Goal: Task Accomplishment & Management: Complete application form

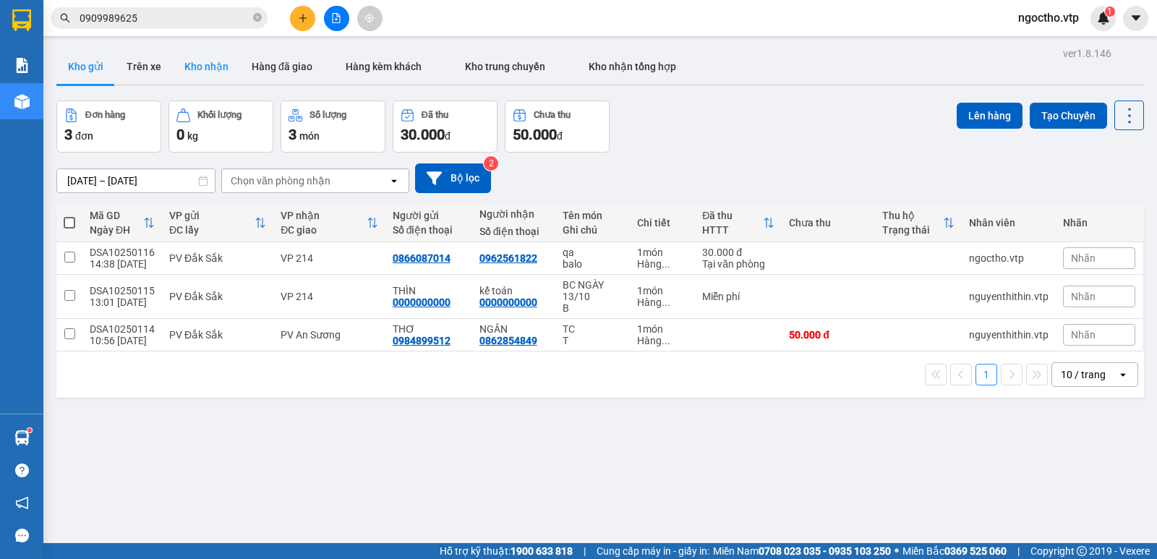
click at [210, 69] on button "Kho nhận" at bounding box center [206, 66] width 67 height 35
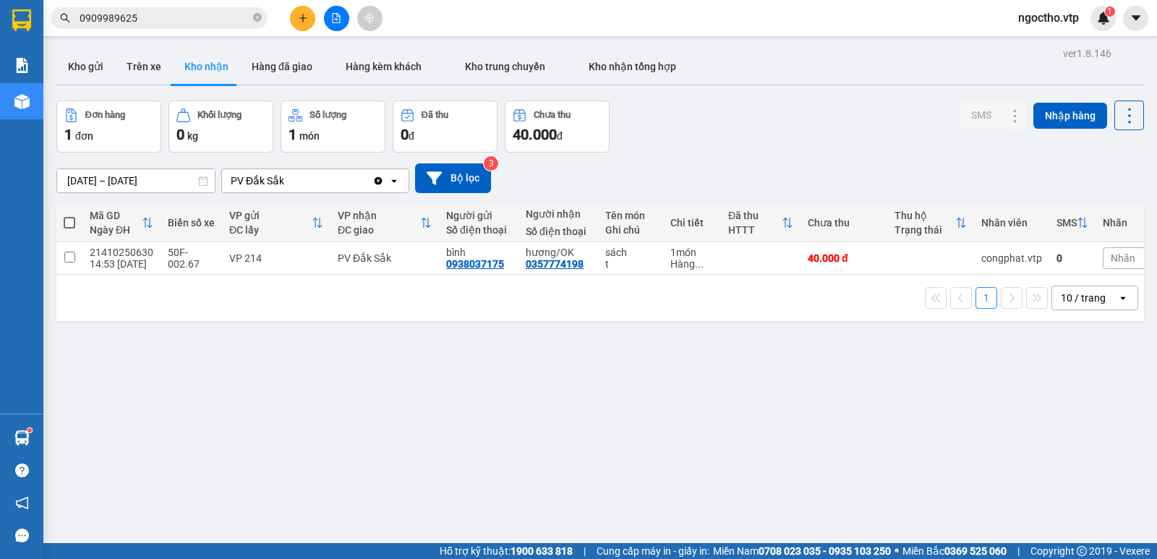
click at [467, 330] on div "ver 1.8.146 Kho gửi Trên xe Kho nhận Hàng đã giao Hàng kèm khách Kho trung chuy…" at bounding box center [600, 322] width 1099 height 559
click at [164, 20] on input "0909989625" at bounding box center [165, 18] width 171 height 16
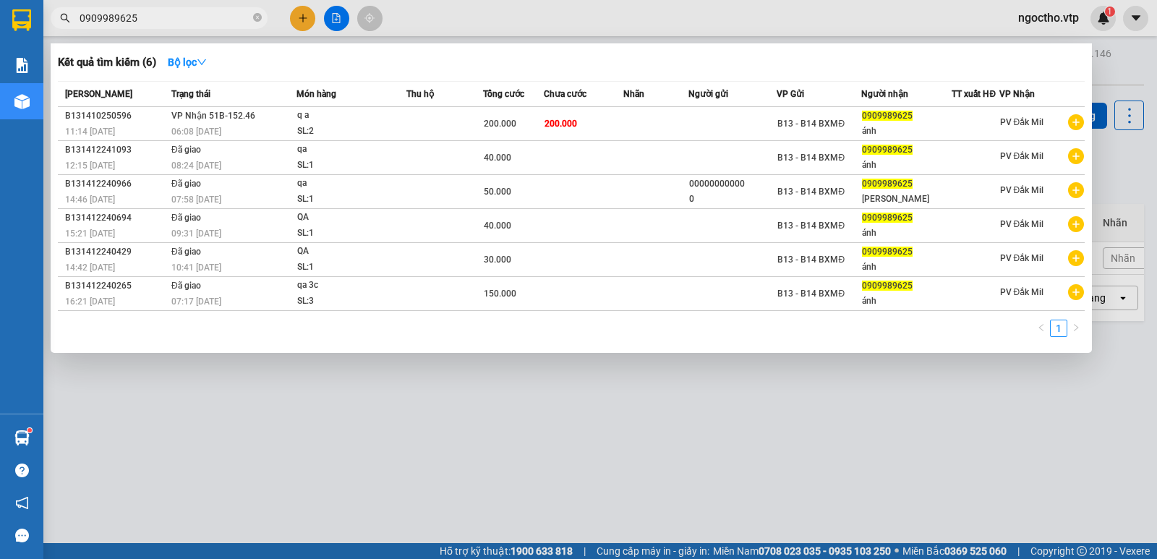
click at [603, 443] on div at bounding box center [578, 279] width 1157 height 559
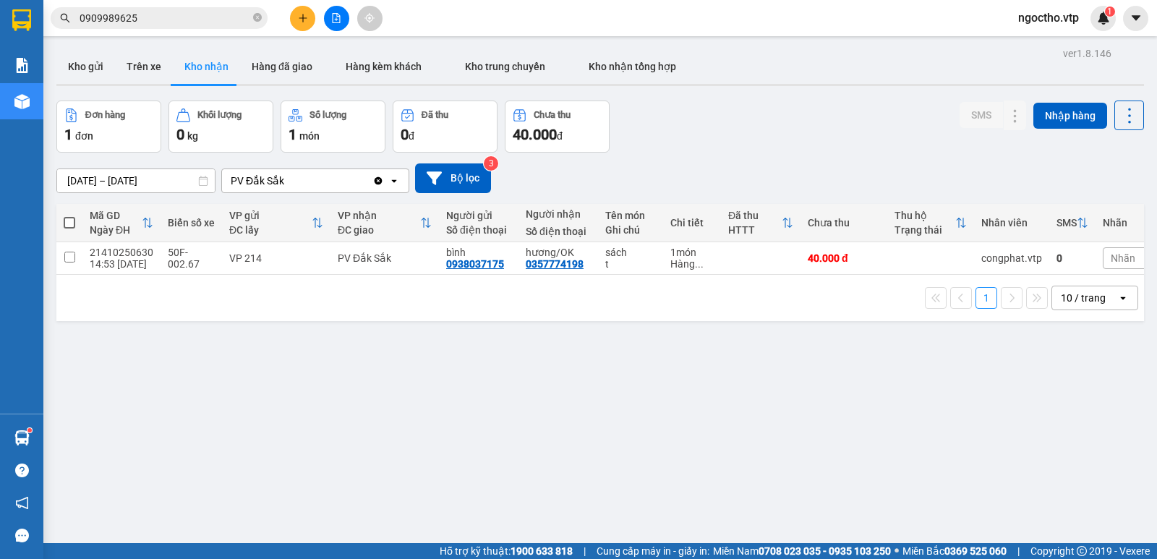
drag, startPoint x: 226, startPoint y: 351, endPoint x: 242, endPoint y: 233, distance: 119.7
click at [234, 314] on div "ver 1.8.146 Kho gửi Trên xe Kho nhận Hàng đã giao Hàng kèm khách Kho trung chuy…" at bounding box center [600, 322] width 1099 height 559
click at [91, 64] on button "Kho gửi" at bounding box center [85, 66] width 59 height 35
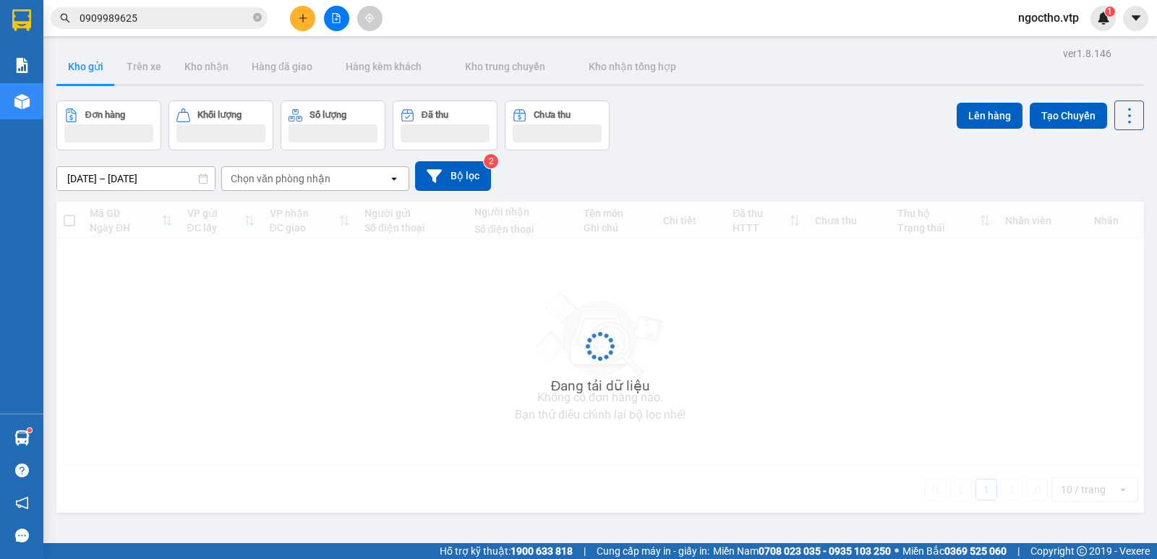
click at [302, 16] on icon "plus" at bounding box center [303, 18] width 10 height 10
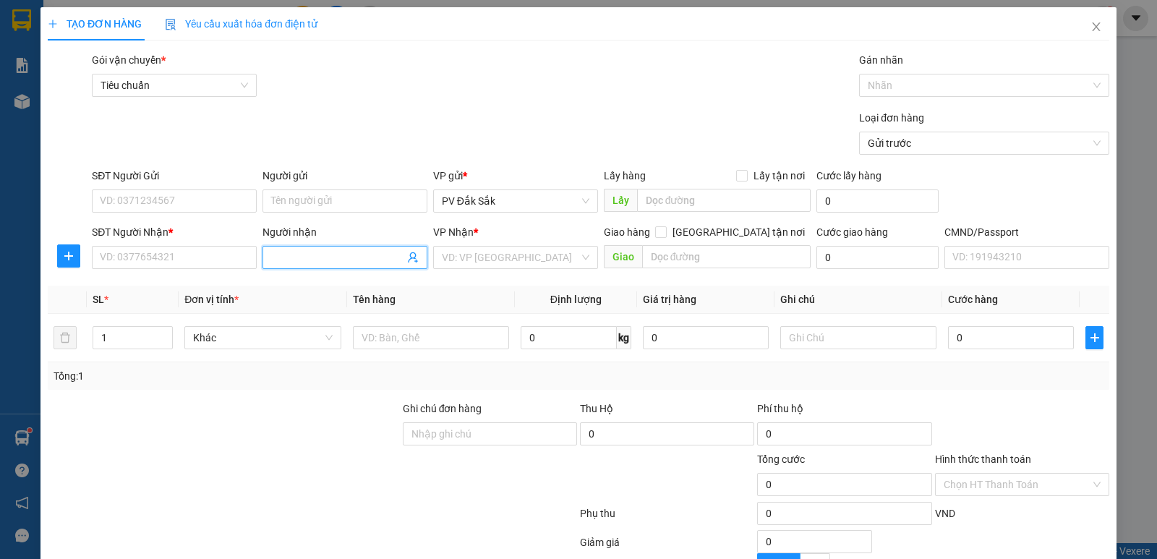
click at [288, 255] on input "Người nhận" at bounding box center [337, 258] width 133 height 16
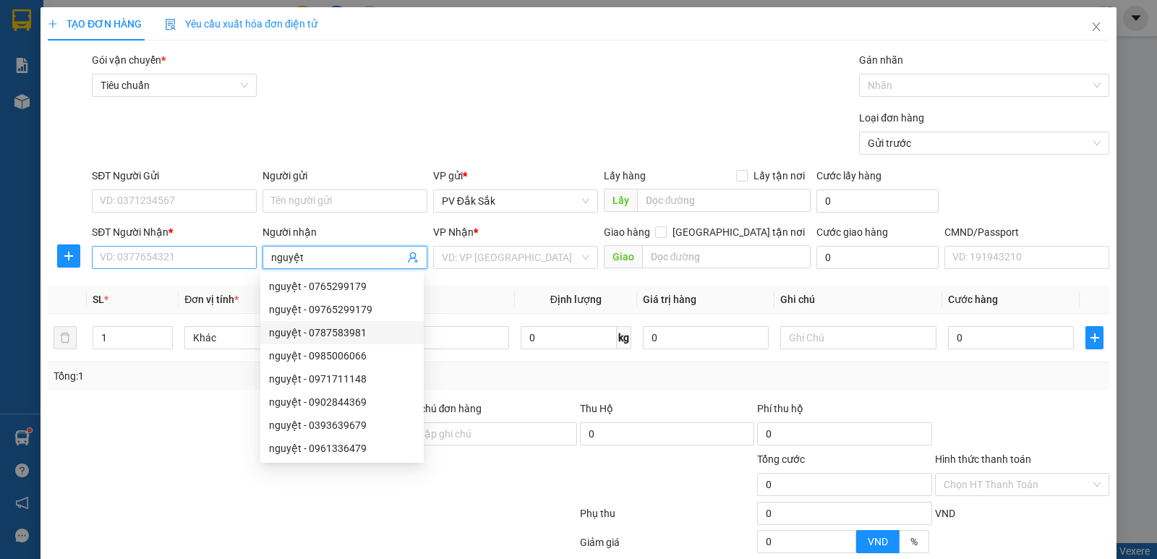
type input "nguyệt"
click at [148, 262] on input "SĐT Người Nhận *" at bounding box center [174, 257] width 165 height 23
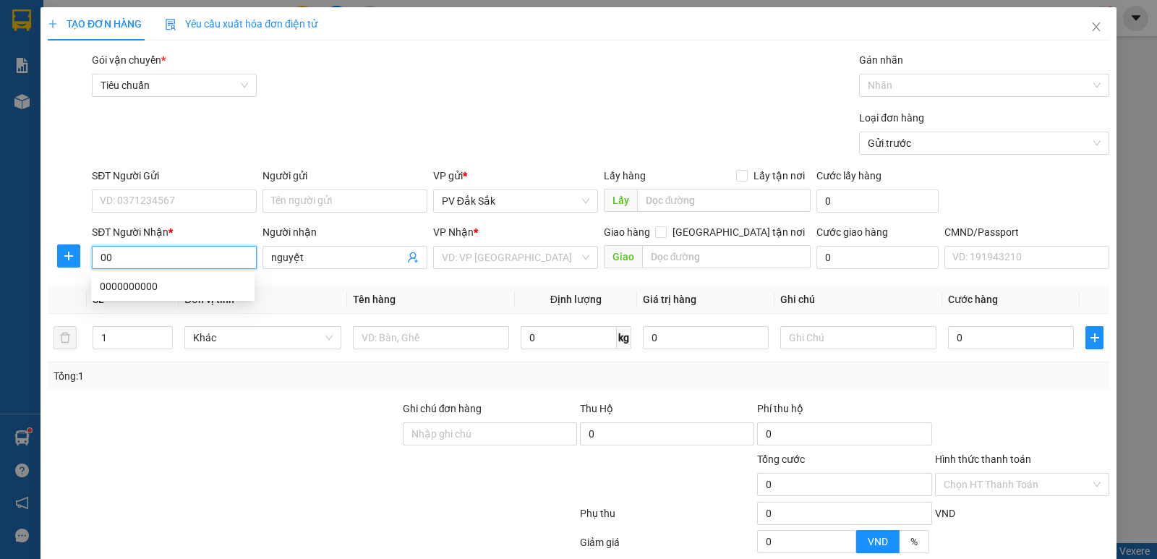
type input "0"
click at [171, 287] on div "0888066624 - NGUYỆT" at bounding box center [173, 286] width 146 height 16
type input "0888066624"
type input "NGUYỆT"
type input "CHỢ NHẬT HUY"
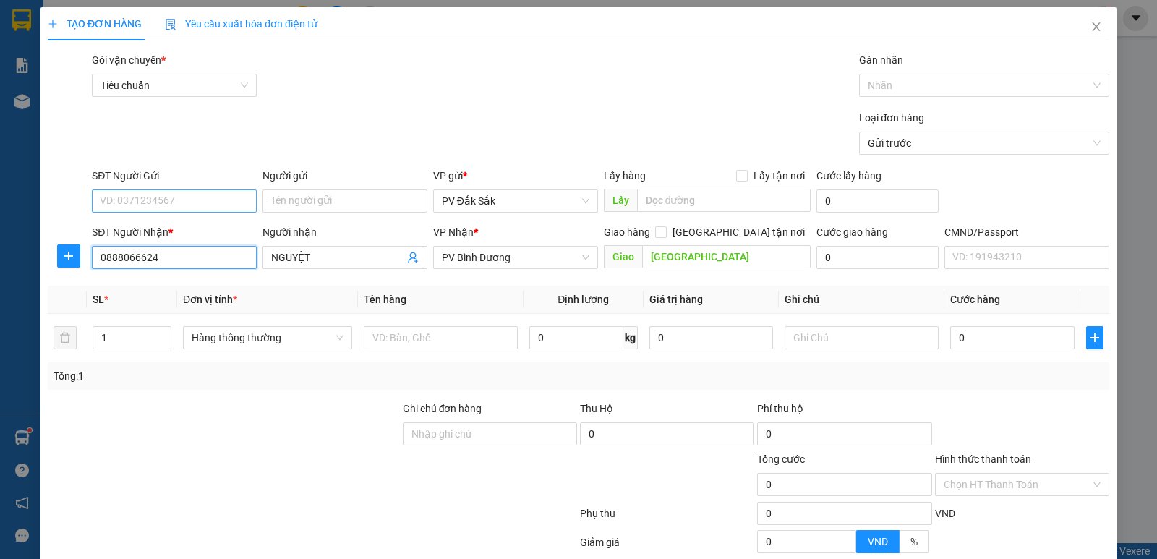
type input "0888066624"
click at [167, 205] on input "SĐT Người Gửi" at bounding box center [174, 200] width 165 height 23
click at [171, 229] on div "0382776817 - HOA" at bounding box center [173, 230] width 146 height 16
type input "0382776817"
type input "HOA"
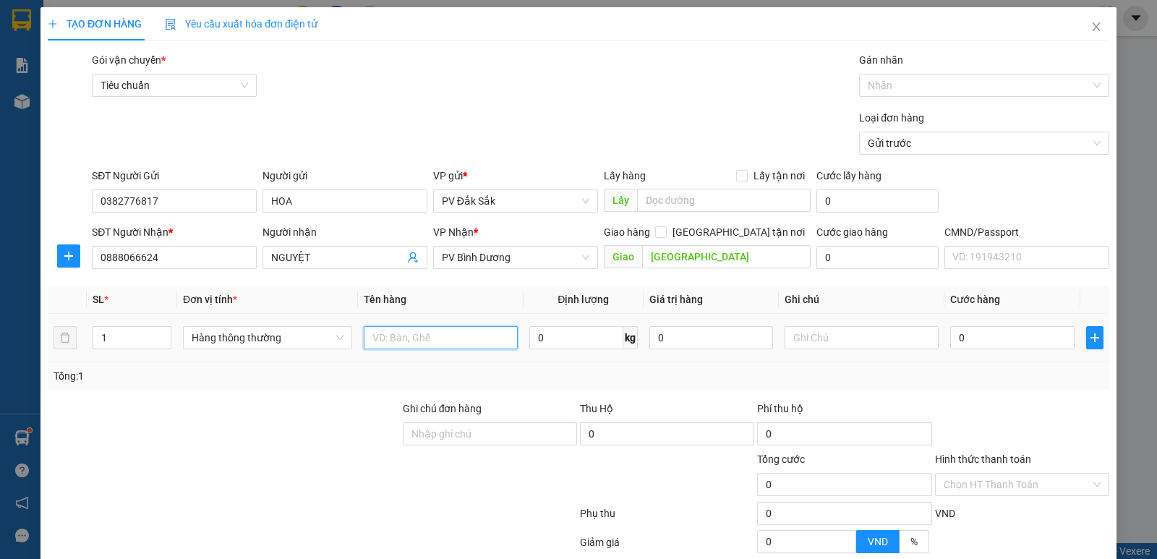
click at [422, 344] on input "text" at bounding box center [441, 337] width 154 height 23
type input "sr"
click at [817, 342] on input "text" at bounding box center [862, 337] width 154 height 23
type input "t"
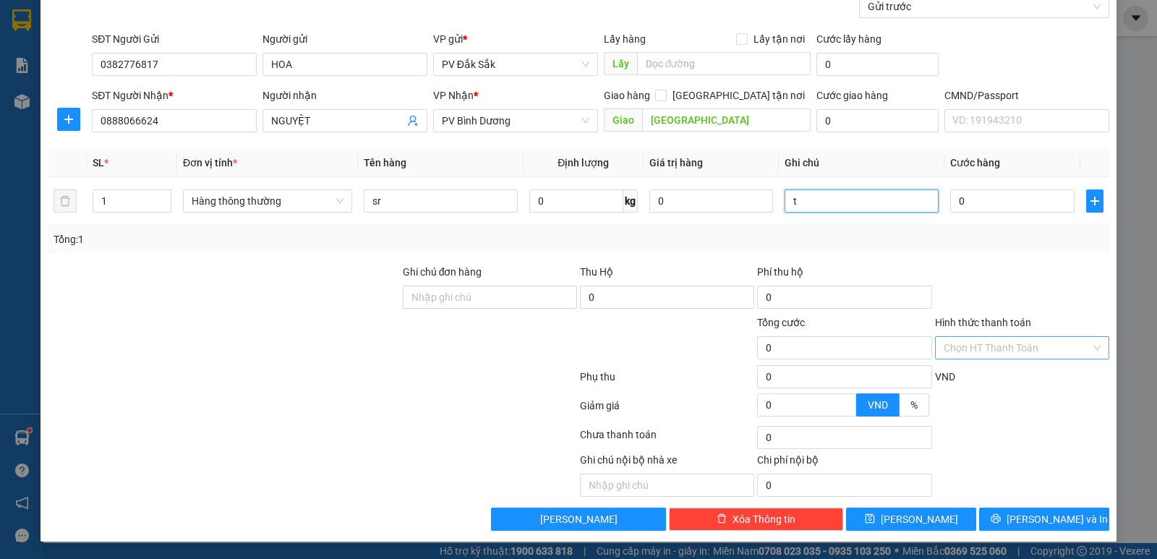
scroll to position [64, 0]
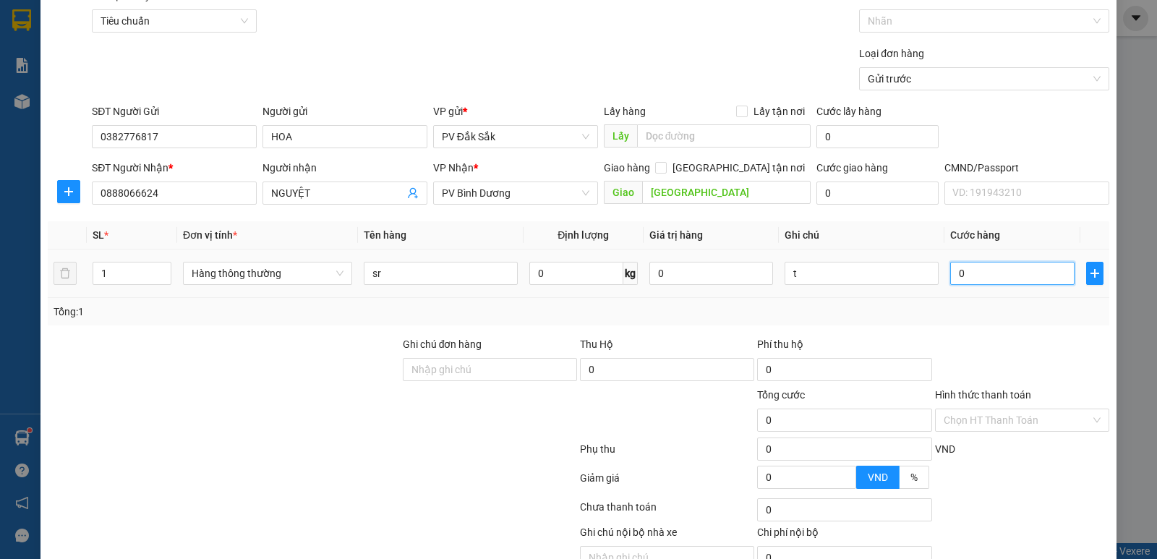
click at [986, 267] on input "0" at bounding box center [1012, 273] width 124 height 23
type input "9"
type input "90"
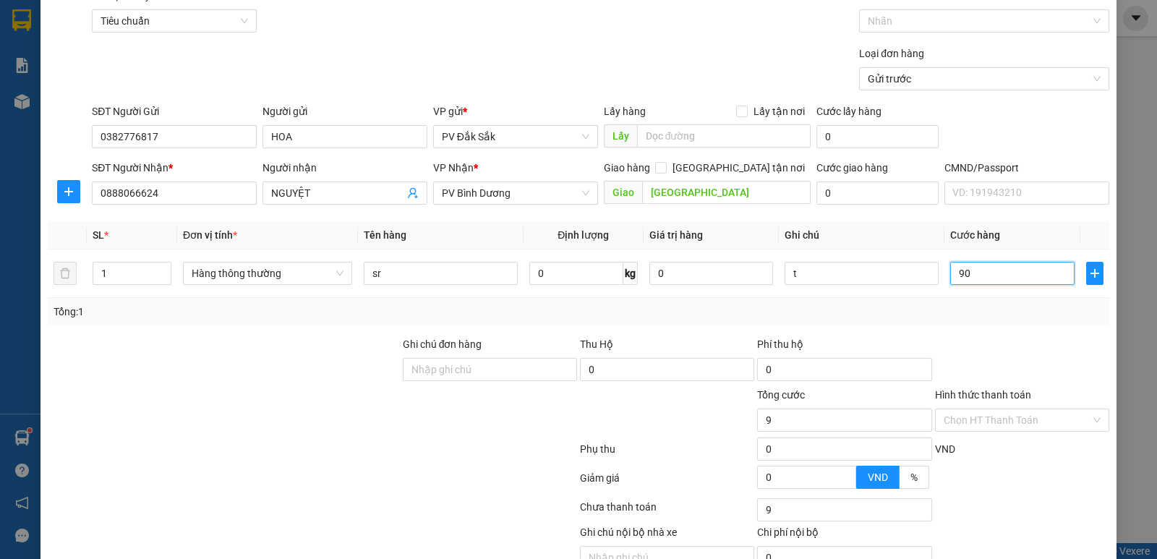
type input "90"
type input "900"
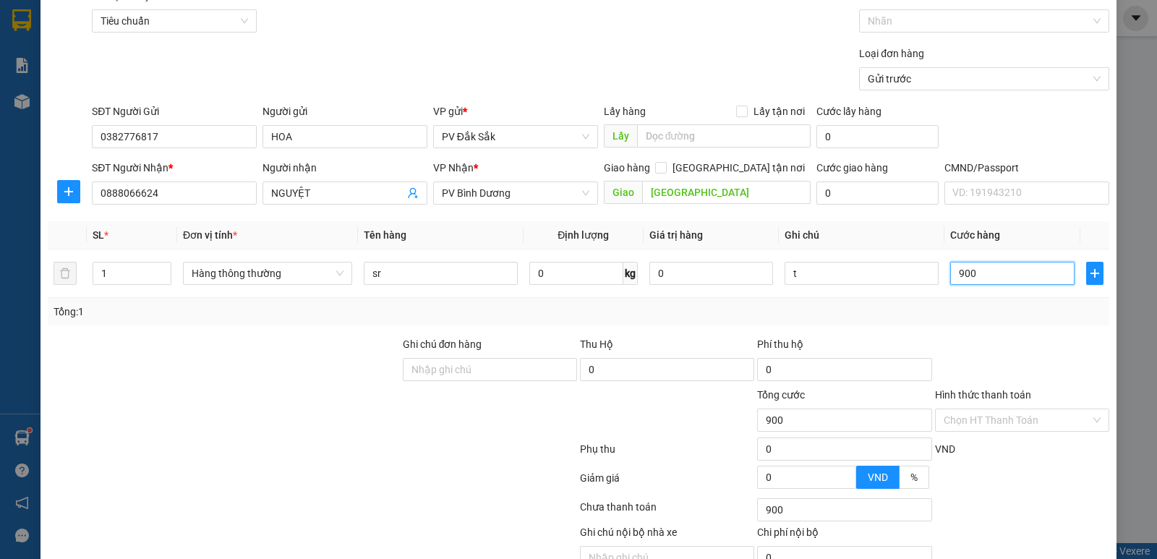
type input "9.000"
type input "90.000"
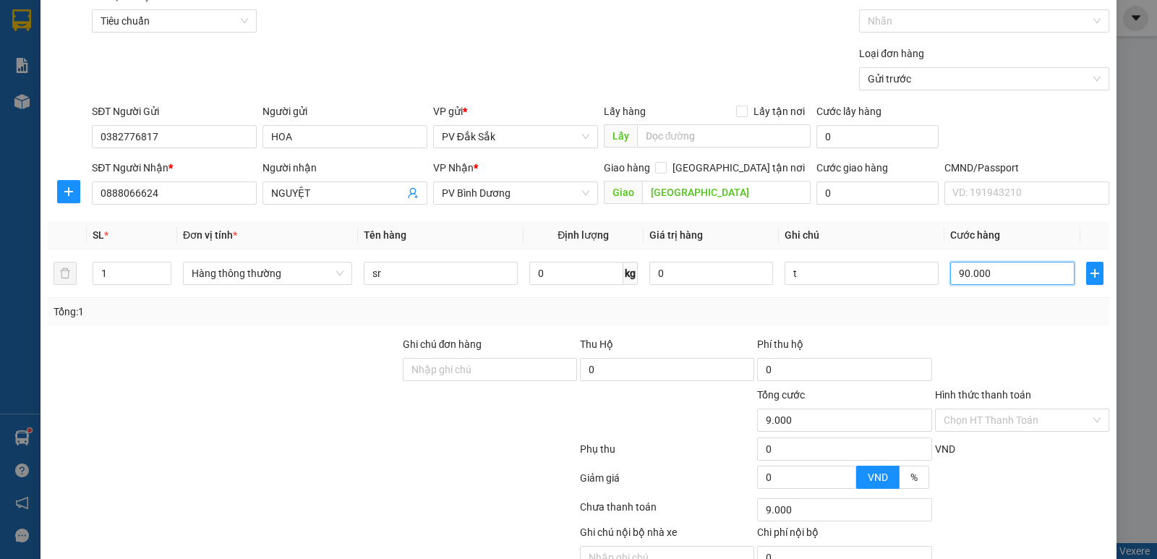
type input "90.000"
click at [965, 394] on label "Hình thức thanh toán" at bounding box center [983, 395] width 96 height 12
click at [965, 409] on input "Hình thức thanh toán" at bounding box center [1017, 420] width 147 height 22
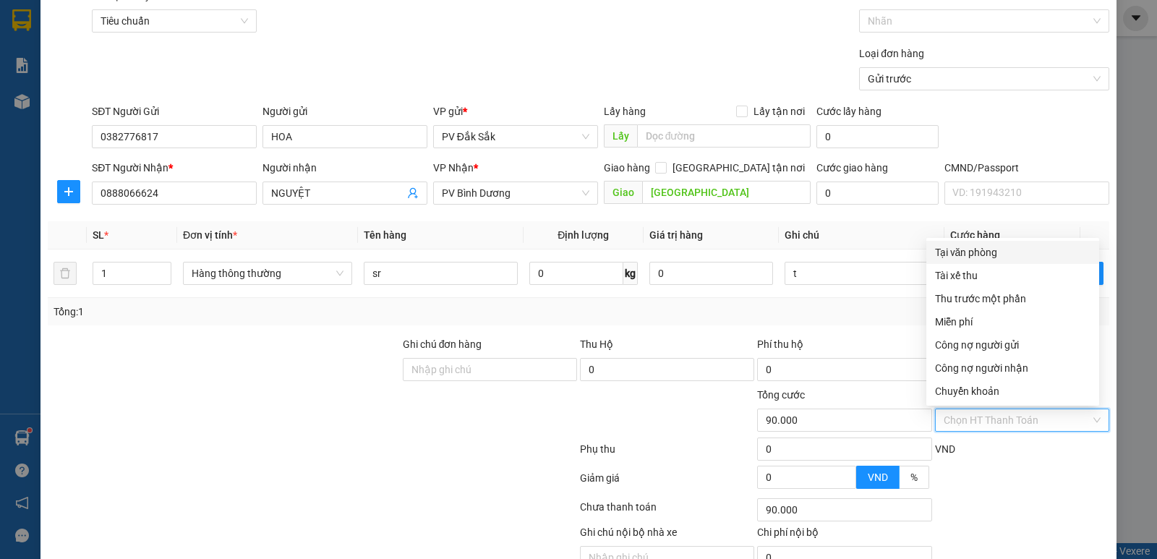
click at [976, 255] on div "Tại văn phòng" at bounding box center [1012, 252] width 155 height 16
type input "0"
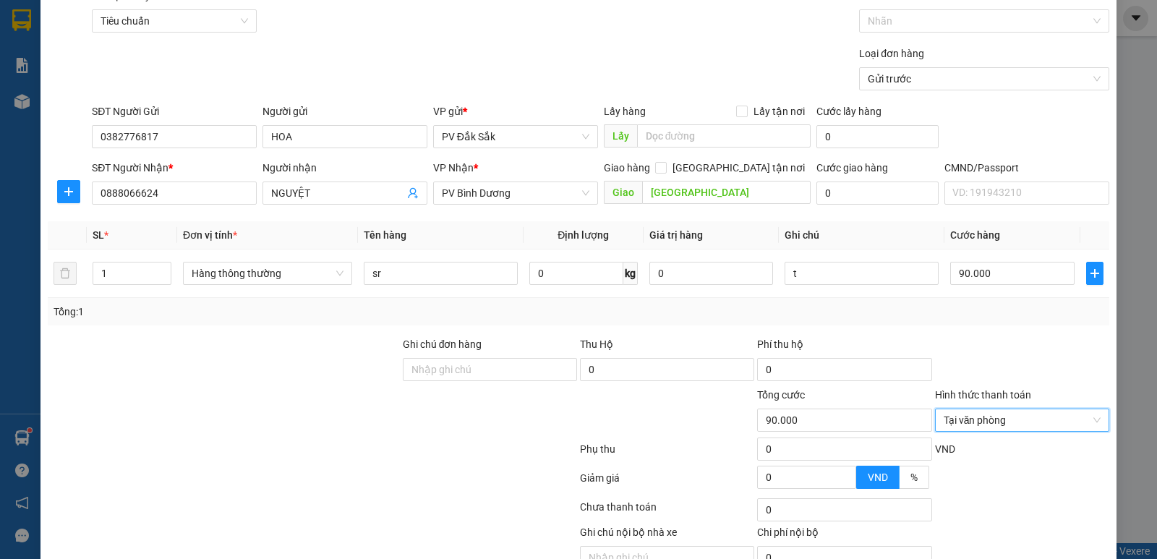
scroll to position [137, 0]
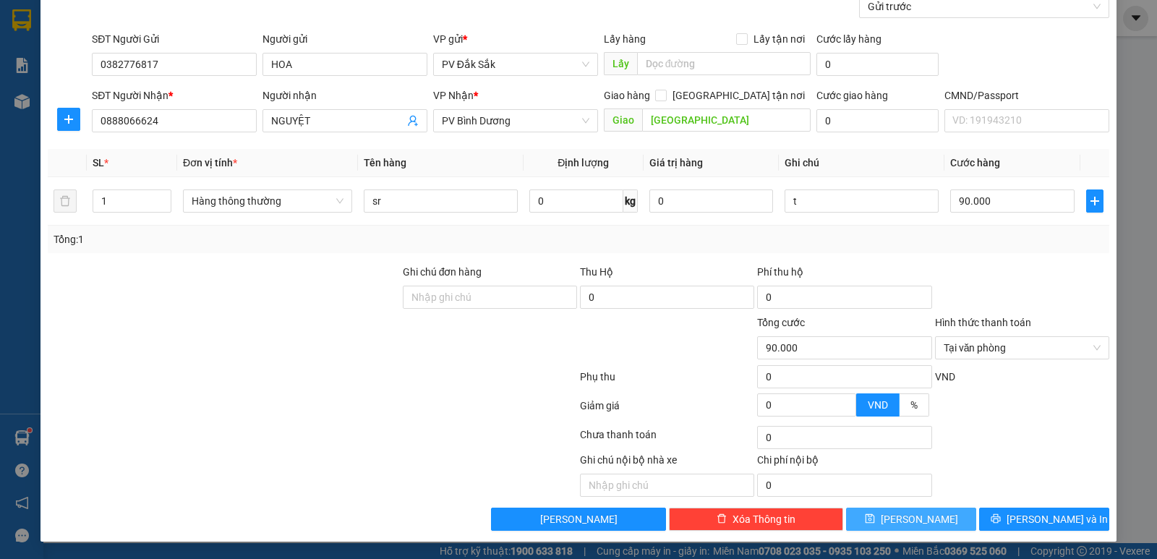
click at [915, 524] on span "Lưu" at bounding box center [919, 519] width 77 height 16
type input "0"
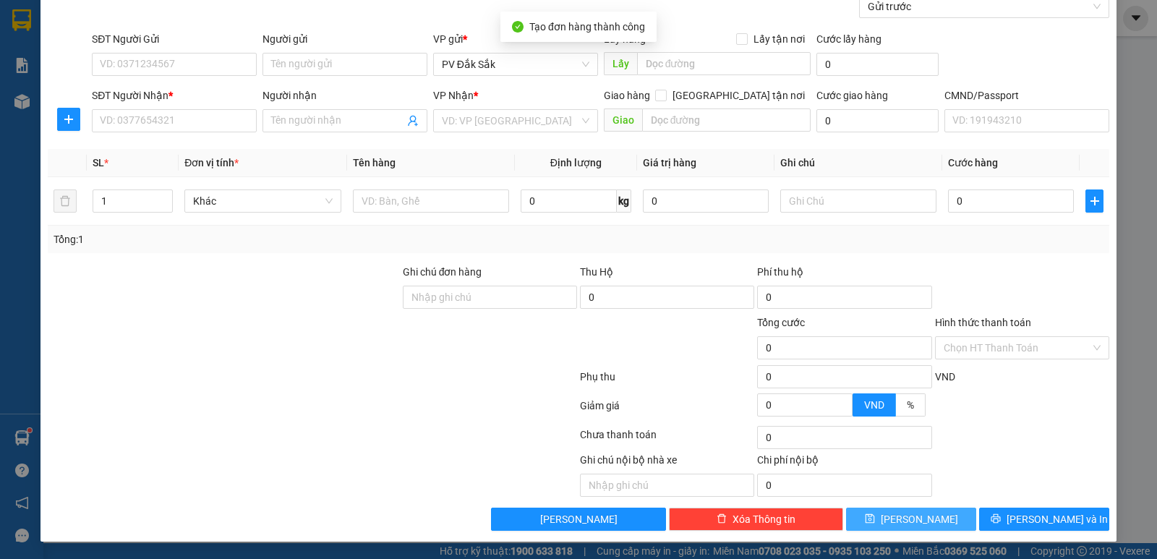
scroll to position [0, 0]
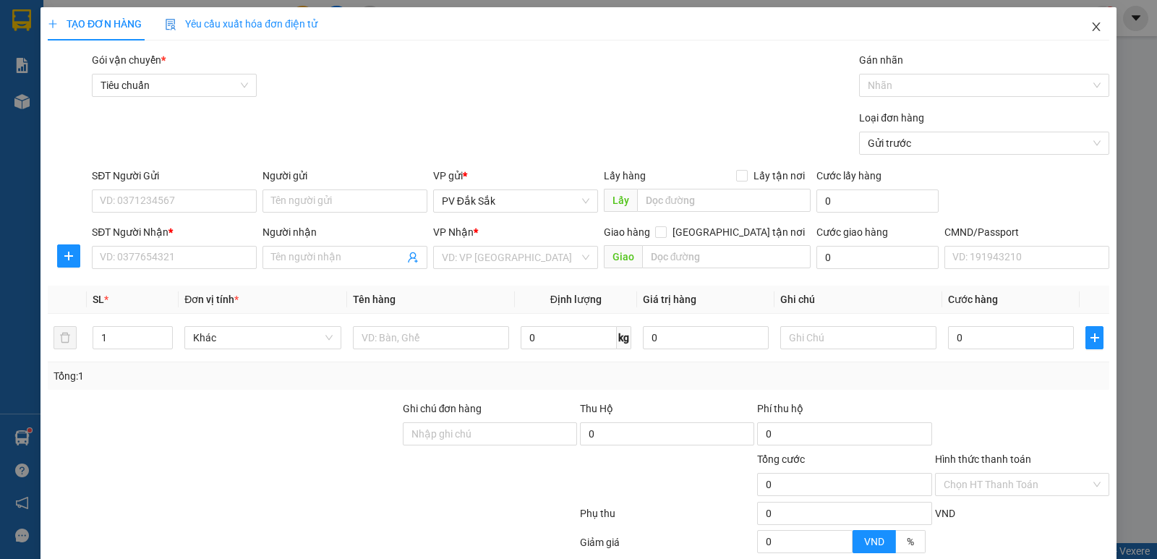
click at [1091, 27] on icon "close" at bounding box center [1097, 27] width 12 height 12
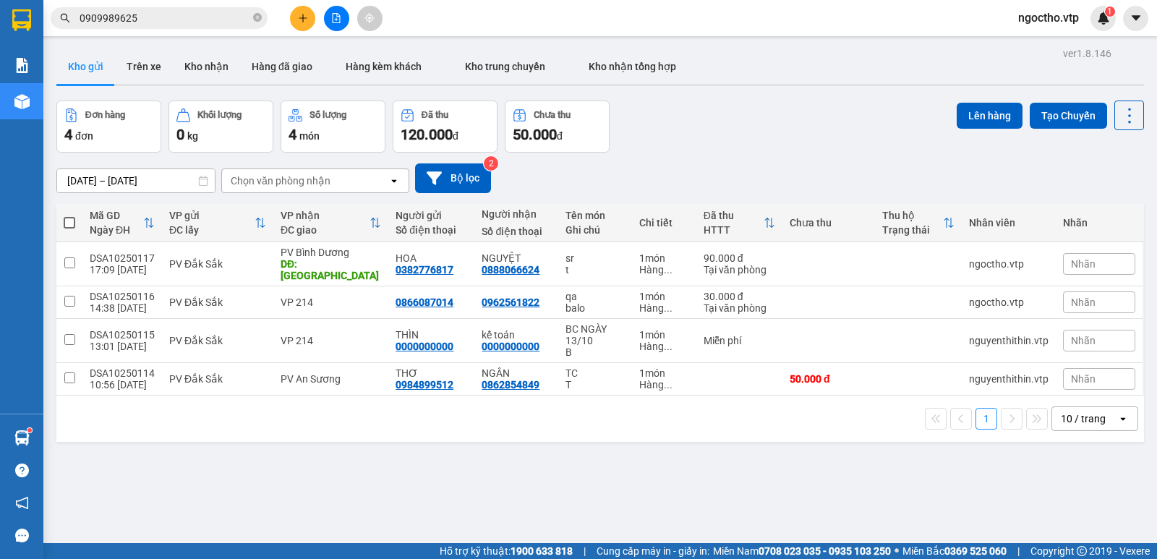
click at [302, 17] on icon "plus" at bounding box center [303, 18] width 10 height 10
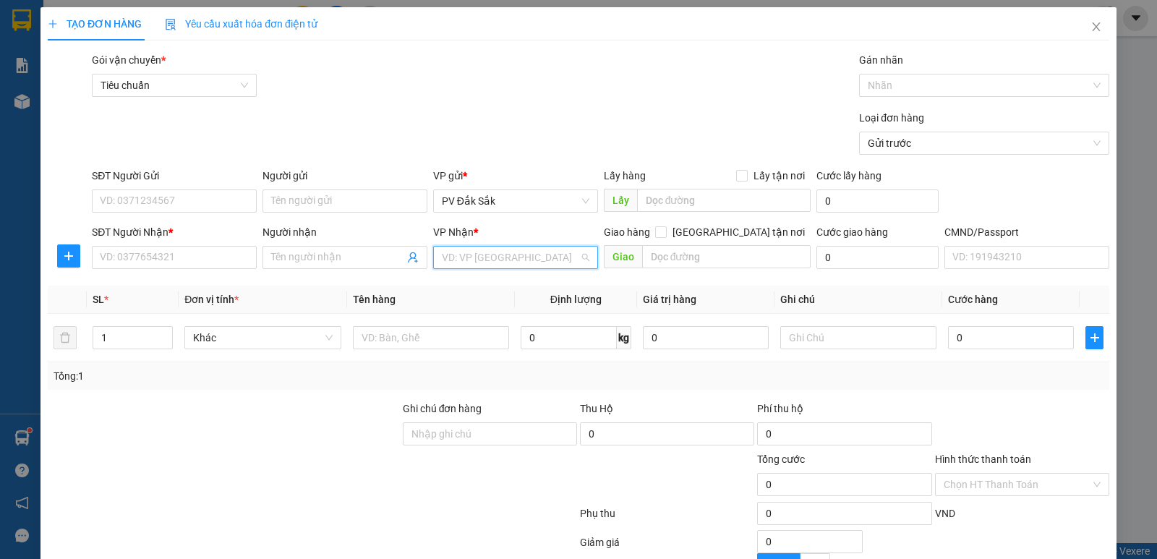
click at [447, 248] on input "search" at bounding box center [510, 258] width 137 height 22
type input "214"
click at [458, 285] on div "VP 214" at bounding box center [511, 286] width 146 height 16
click at [370, 333] on input "text" at bounding box center [431, 337] width 156 height 23
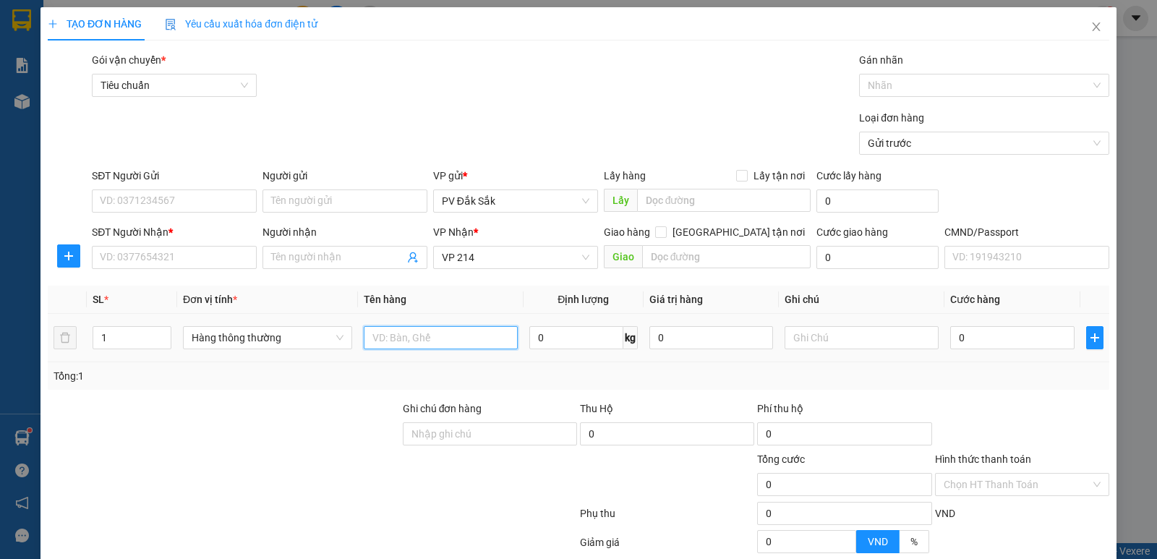
type input "d"
type input "đồ ăn +gạo"
drag, startPoint x: 119, startPoint y: 333, endPoint x: 9, endPoint y: 312, distance: 111.3
click at [87, 330] on td "1" at bounding box center [132, 338] width 90 height 48
type input "2"
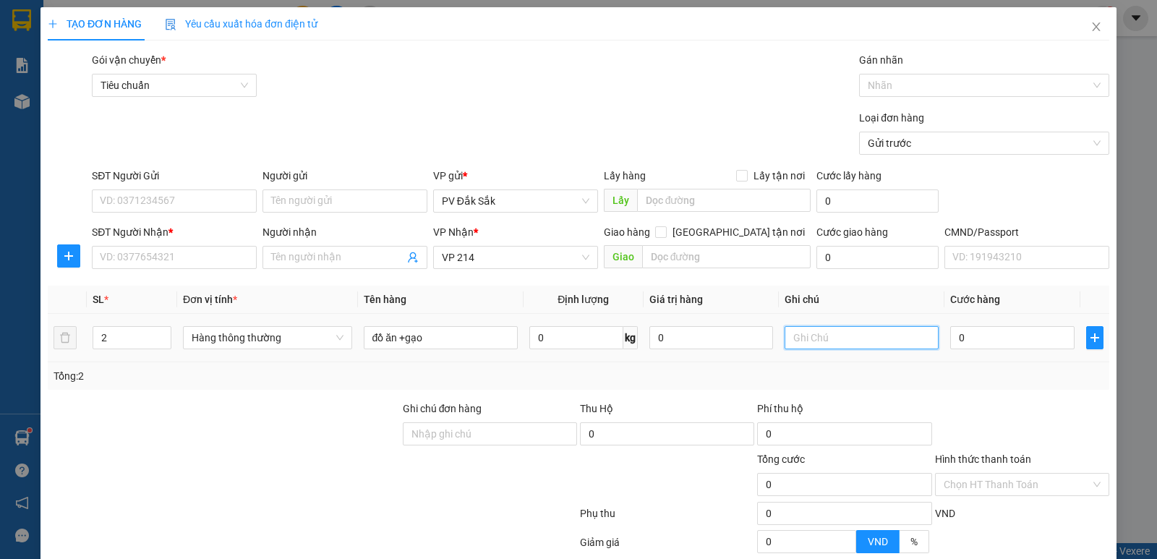
click at [807, 343] on input "text" at bounding box center [862, 337] width 154 height 23
type input "tx"
click at [121, 260] on input "SĐT Người Nhận *" at bounding box center [174, 257] width 165 height 23
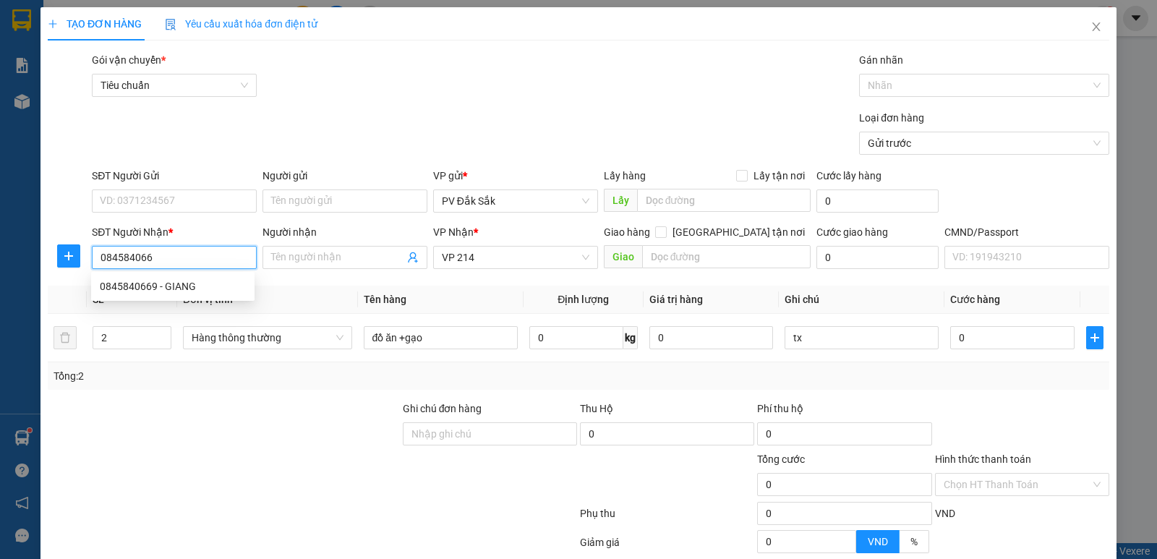
type input "0845840669"
click at [169, 291] on div "0845840669 - GIANG" at bounding box center [173, 286] width 146 height 16
type input "GIANG"
type input "0845840669"
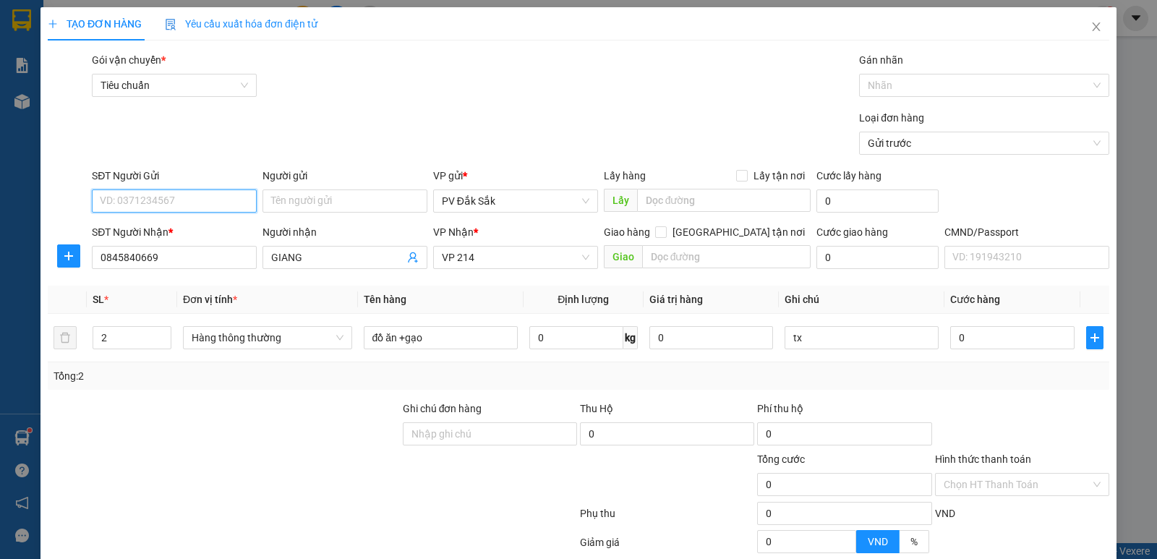
click at [163, 204] on input "SĐT Người Gửi" at bounding box center [174, 200] width 165 height 23
click at [167, 236] on div "0328729484 - TUYẾT" at bounding box center [173, 230] width 146 height 16
type input "0328729484"
type input "TUYẾT"
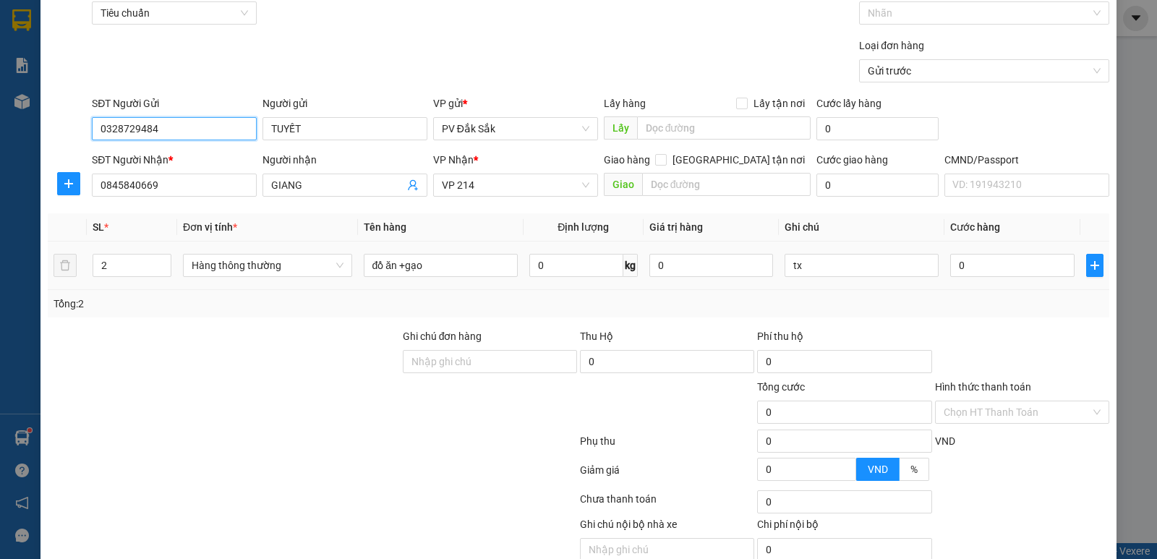
scroll to position [137, 0]
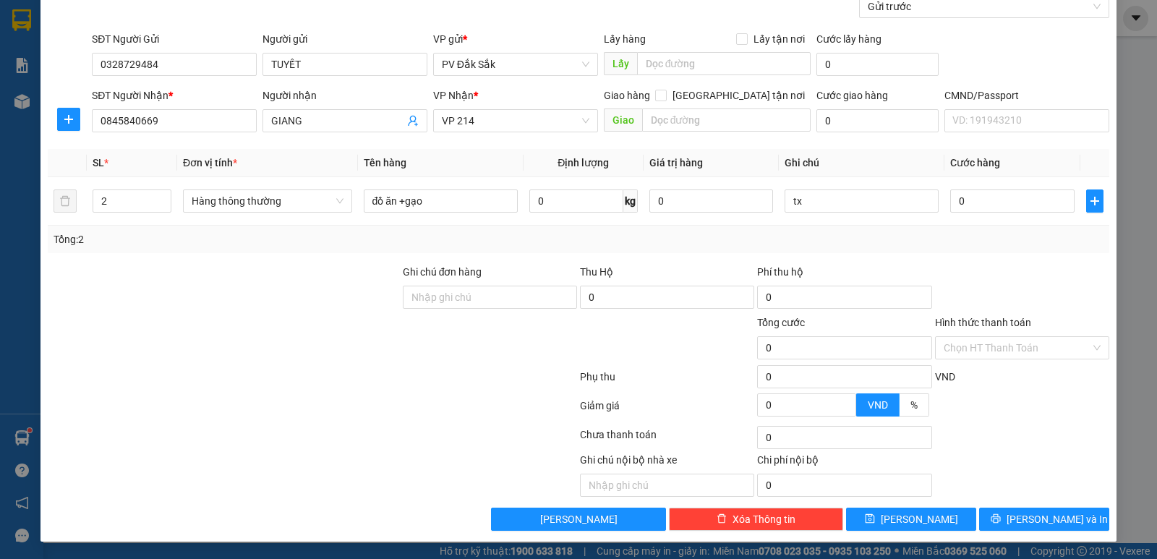
click at [209, 348] on div at bounding box center [223, 340] width 355 height 51
click at [817, 208] on input "tx" at bounding box center [862, 200] width 154 height 23
click at [999, 212] on input "0" at bounding box center [1012, 200] width 124 height 23
type input "1"
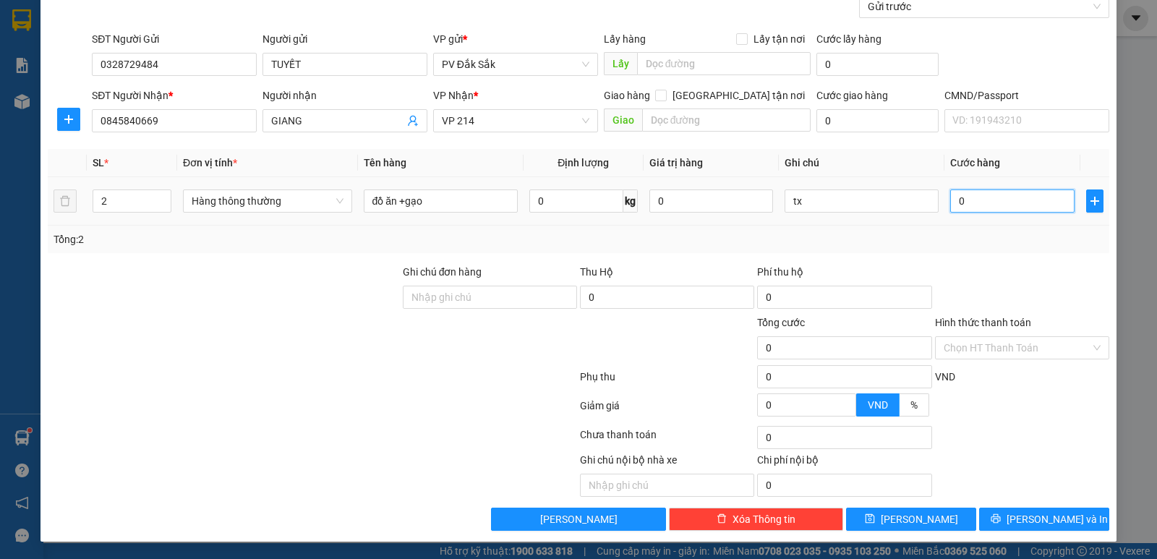
type input "1"
type input "10"
type input "100"
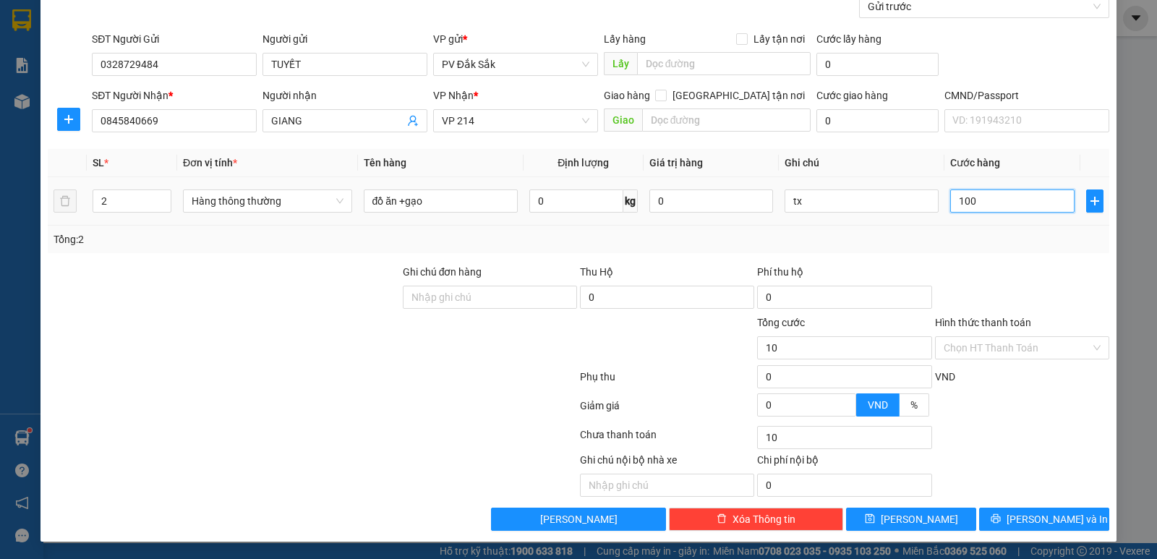
type input "100"
type input "1.000"
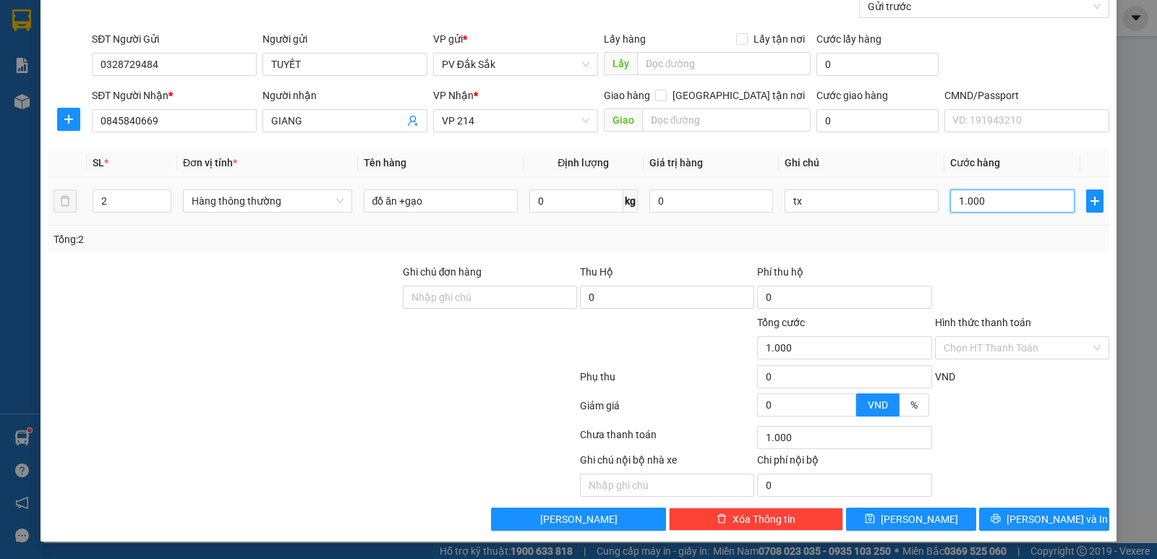
type input "10.000"
type input "100.000"
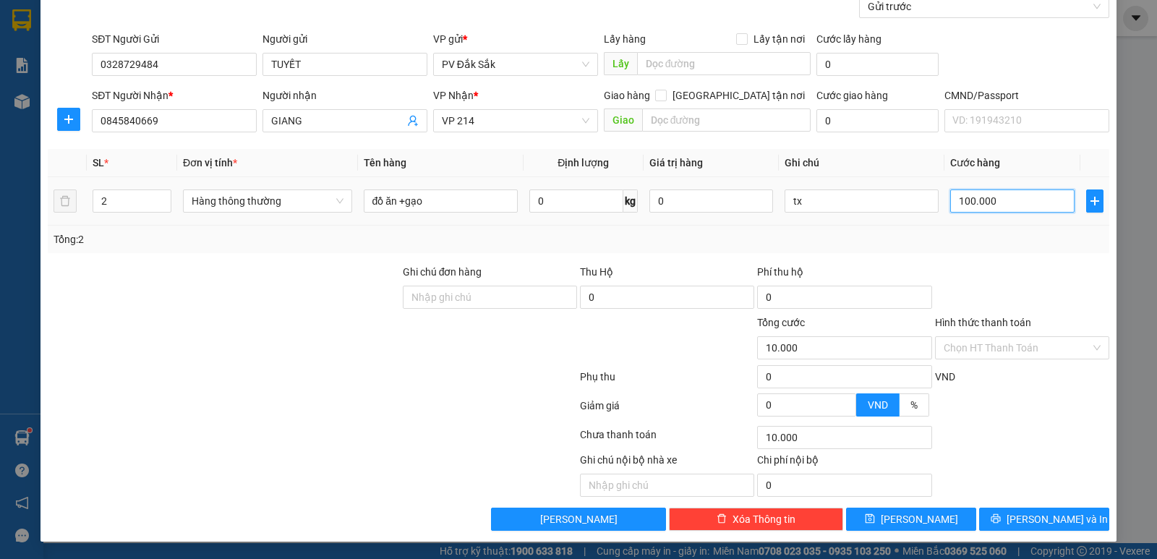
type input "100.000"
click at [988, 326] on label "Hình thức thanh toán" at bounding box center [983, 323] width 96 height 12
click at [988, 337] on input "Hình thức thanh toán" at bounding box center [1017, 348] width 147 height 22
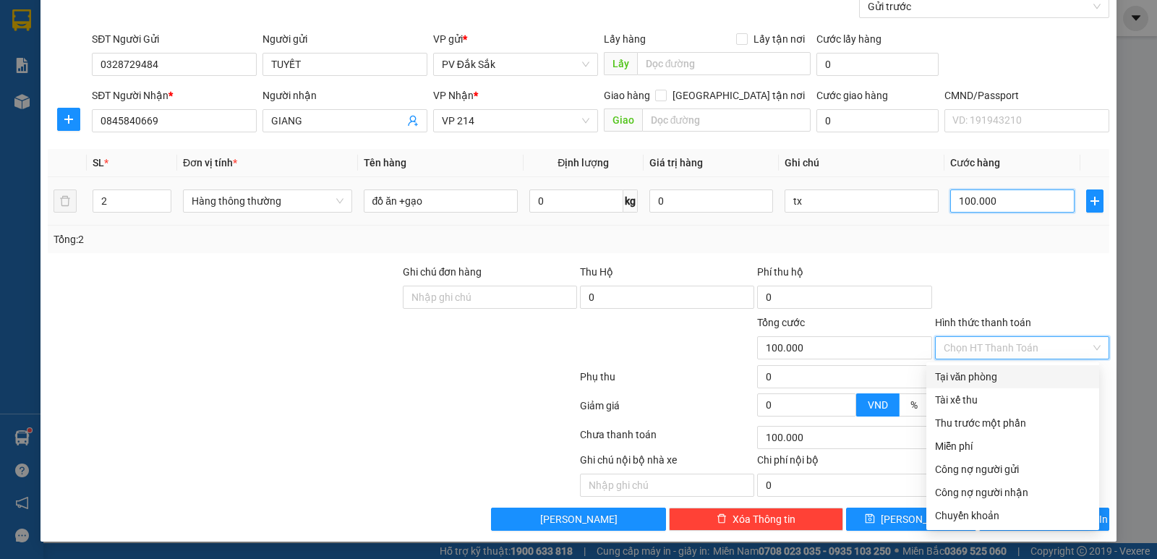
click at [1007, 200] on input "100.000" at bounding box center [1012, 200] width 124 height 23
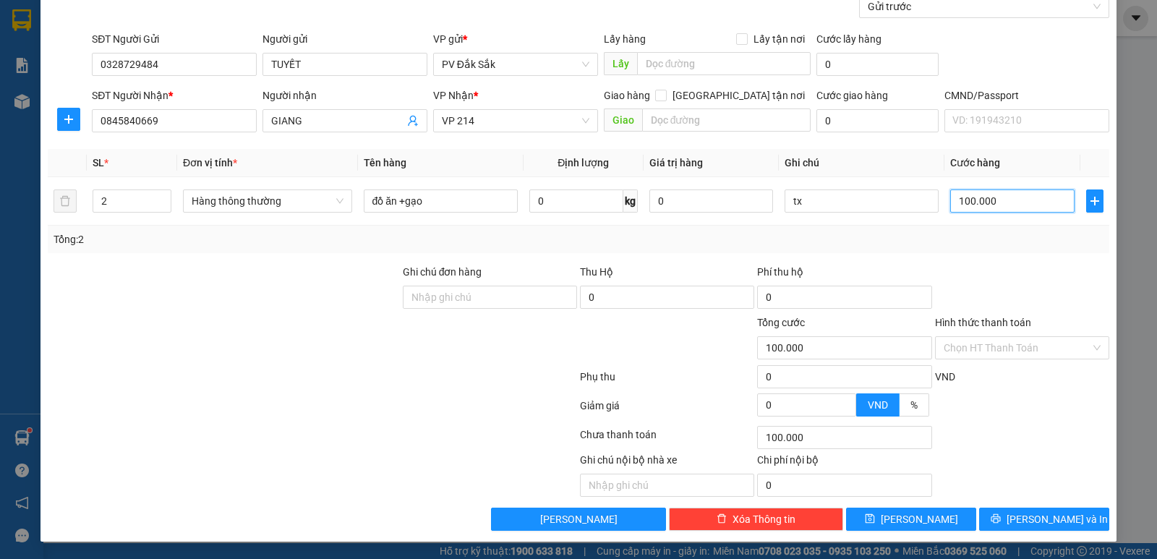
type input "0"
type input "09"
type input "9"
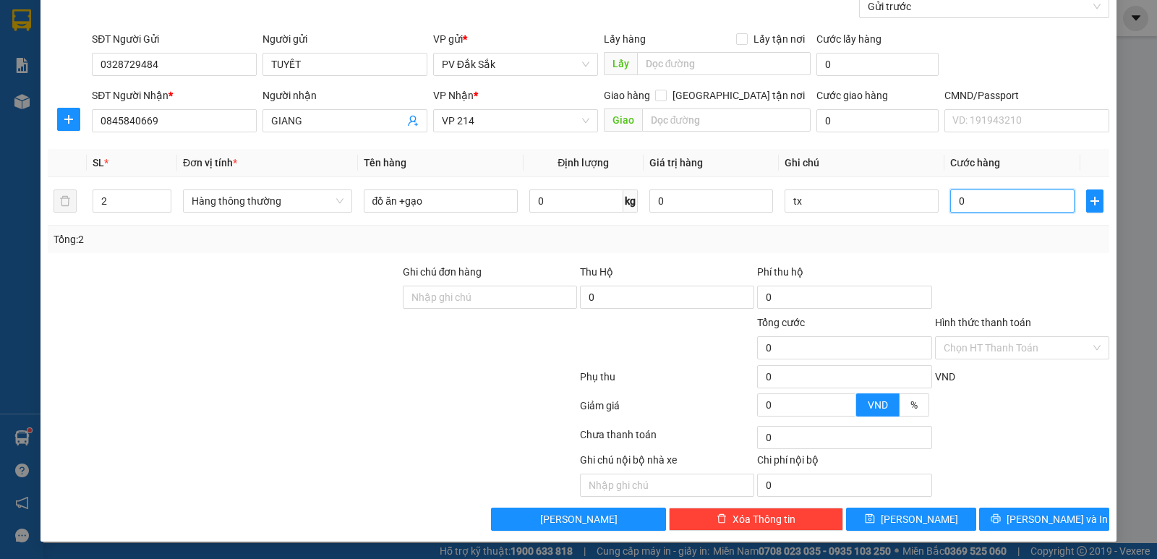
type input "9"
type input "090"
type input "90"
type input "0.900"
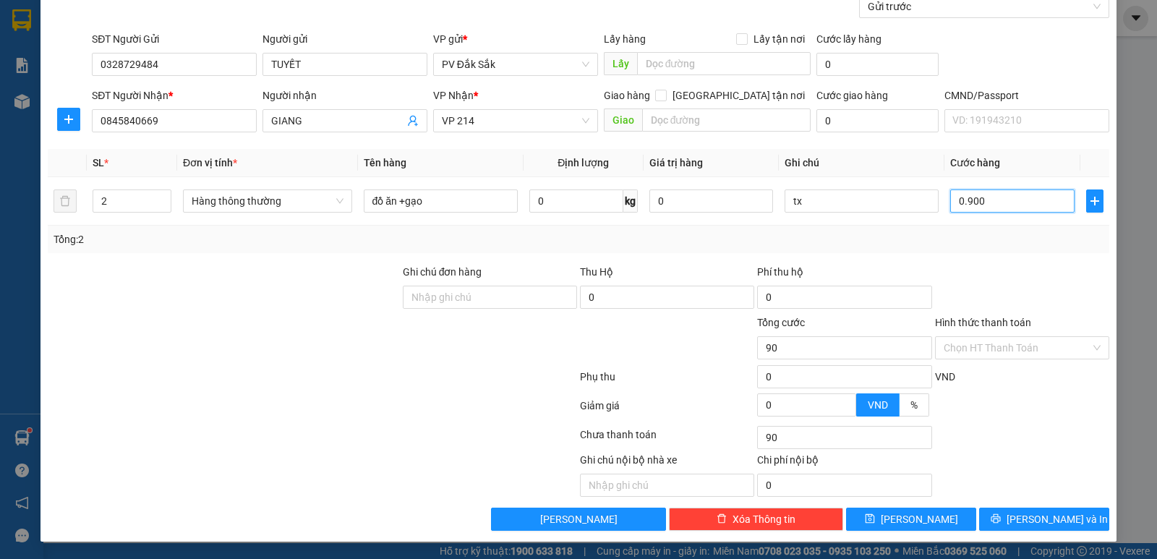
type input "900"
type input "090"
type input "90"
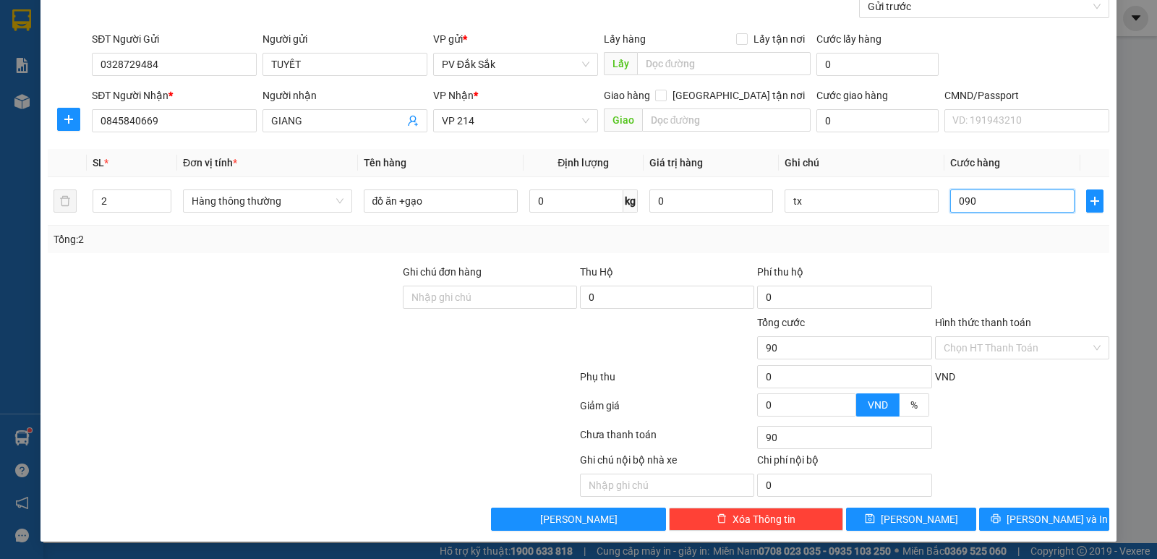
type input "09"
type input "9"
type input "0"
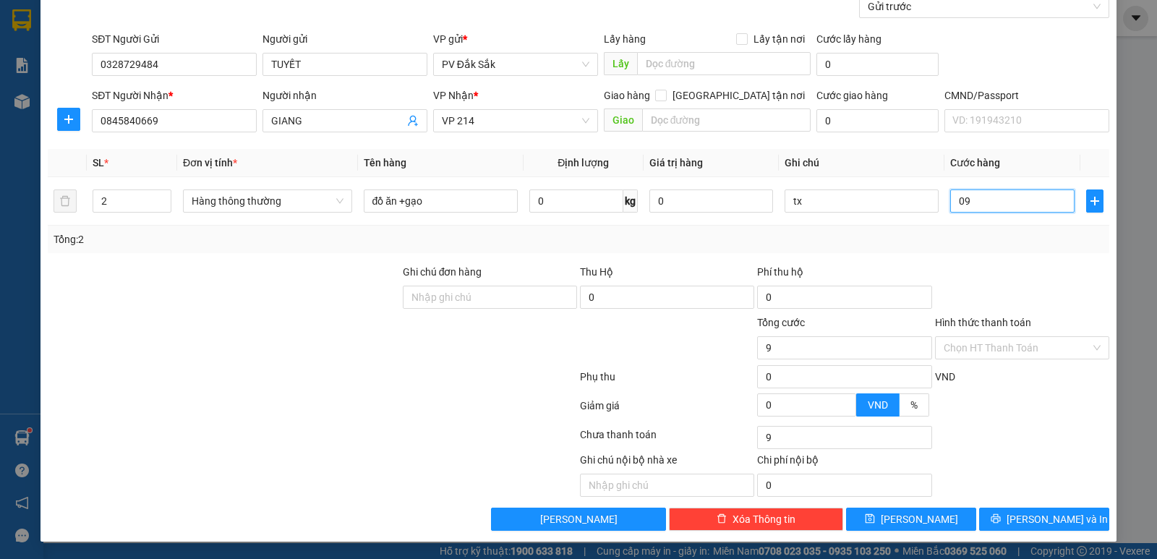
type input "0"
click at [950, 198] on input "0" at bounding box center [1012, 200] width 124 height 23
type input "90"
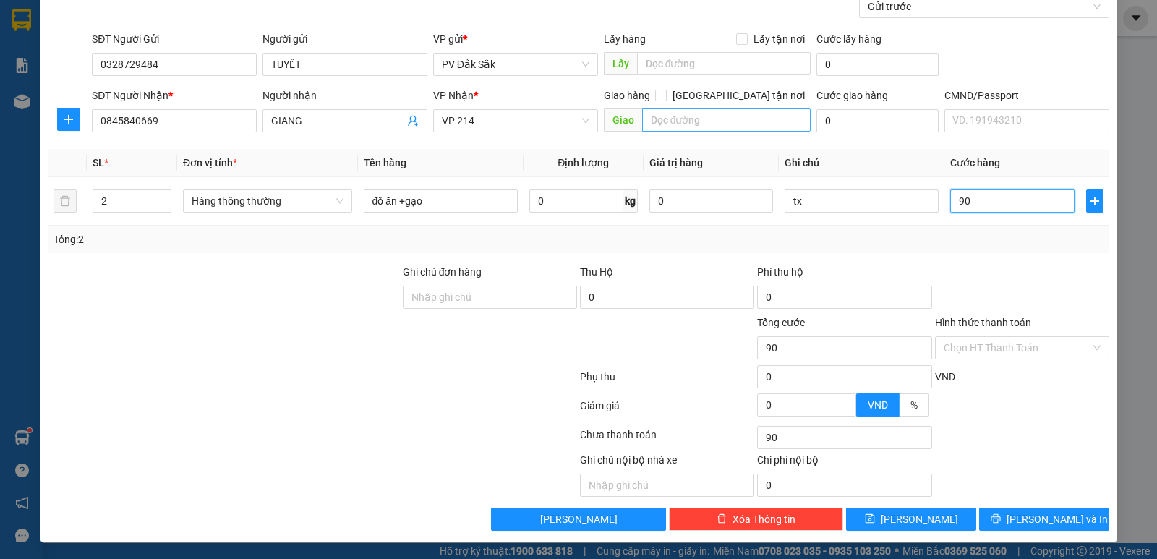
type input "900"
type input "9.000"
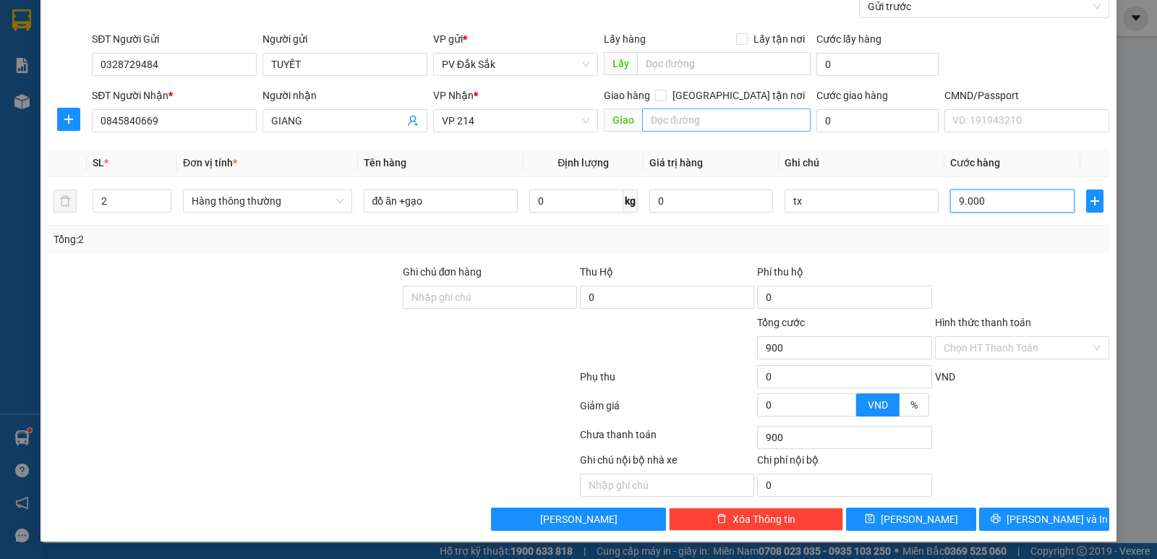
type input "9.000"
type input "90.000"
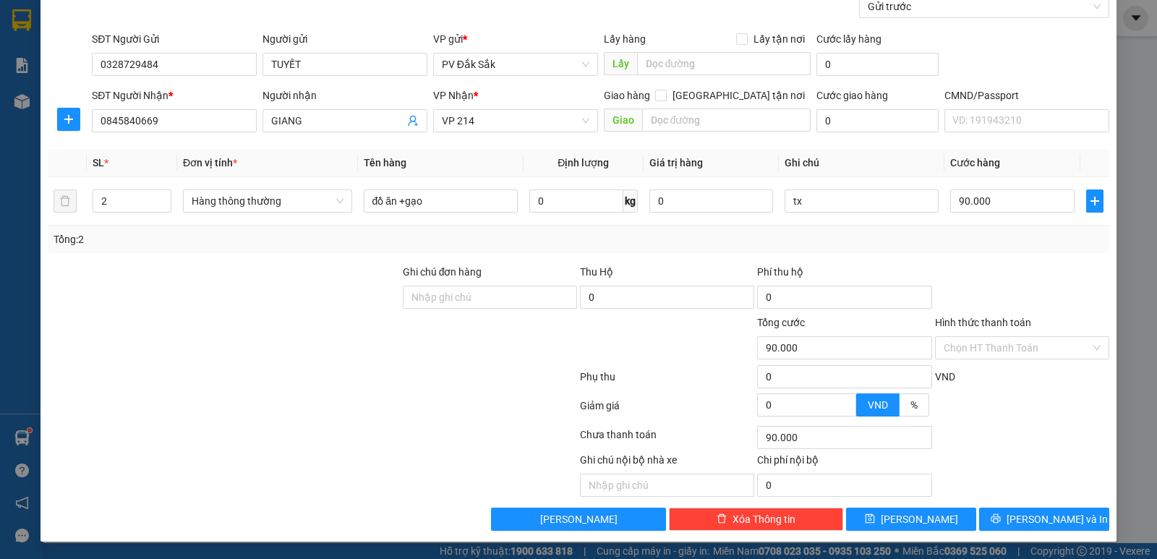
click at [960, 320] on label "Hình thức thanh toán" at bounding box center [983, 323] width 96 height 12
click at [960, 337] on input "Hình thức thanh toán" at bounding box center [1017, 348] width 147 height 22
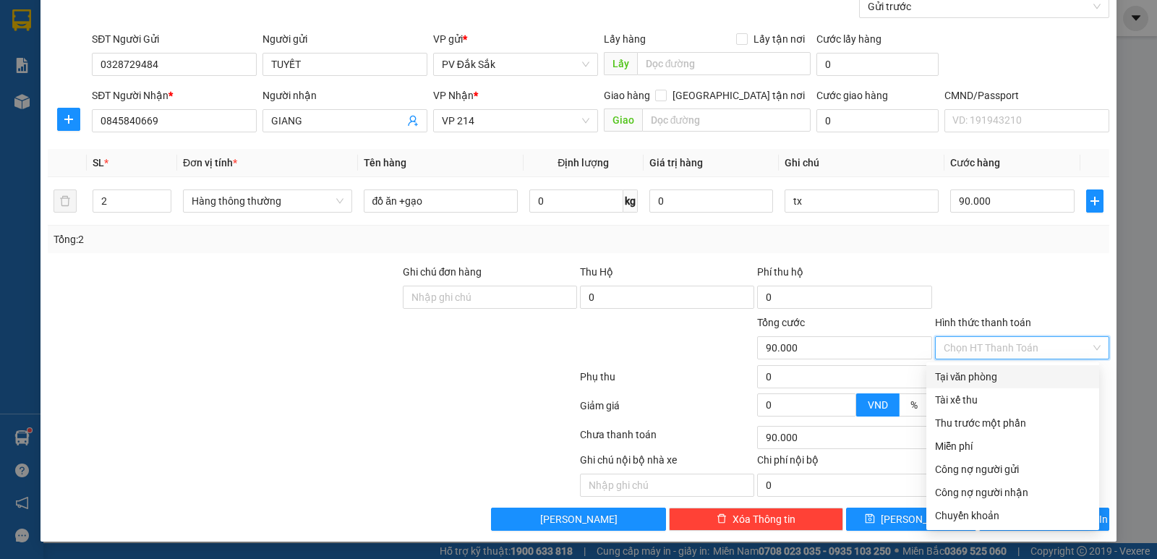
click at [958, 372] on div "Tại văn phòng" at bounding box center [1012, 377] width 155 height 16
type input "0"
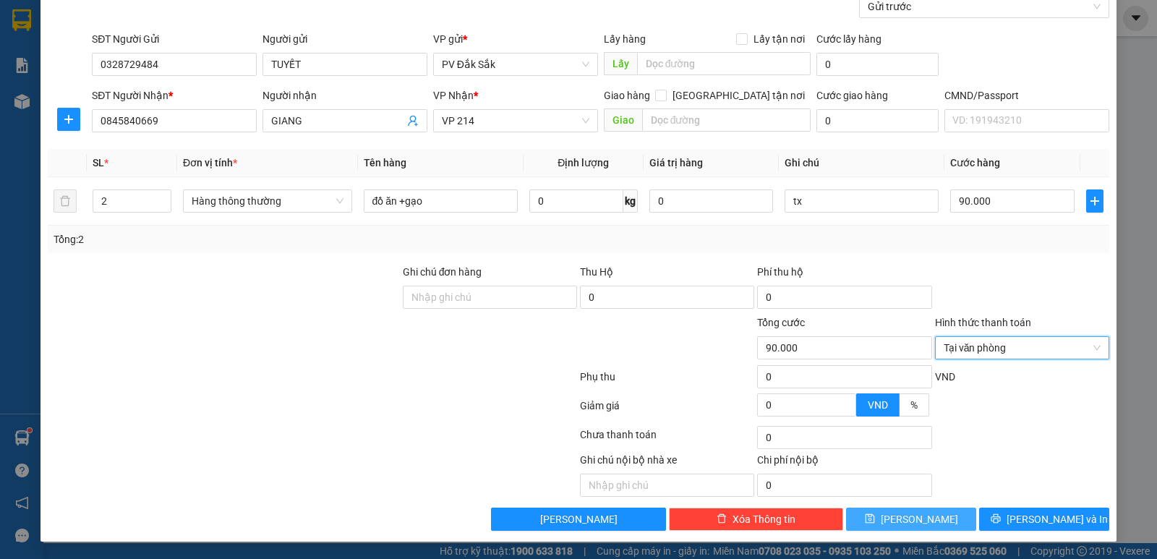
click at [913, 515] on span "Lưu" at bounding box center [919, 519] width 77 height 16
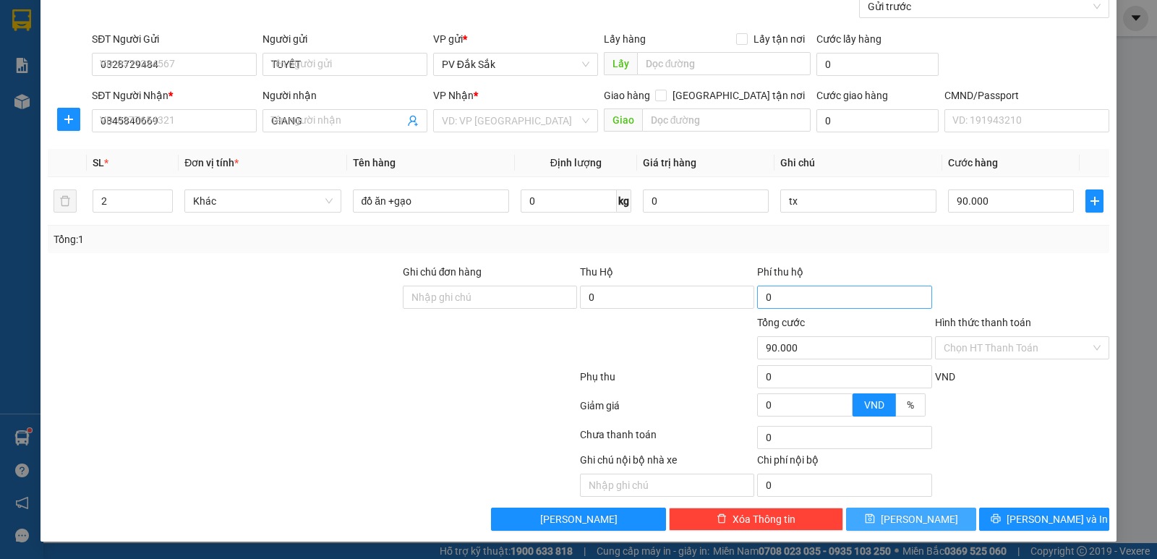
type input "1"
type input "0"
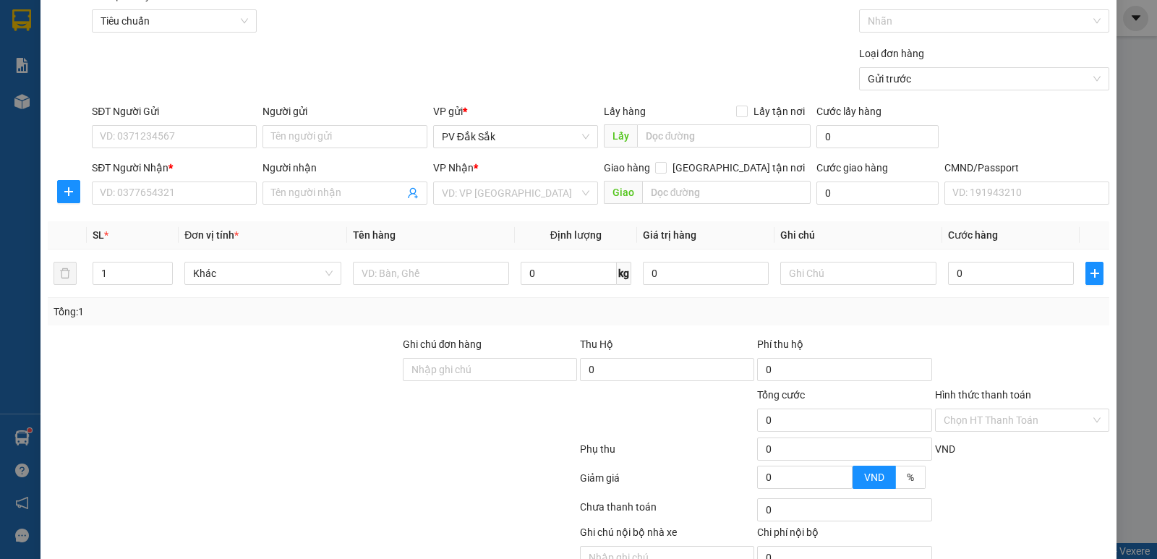
scroll to position [0, 0]
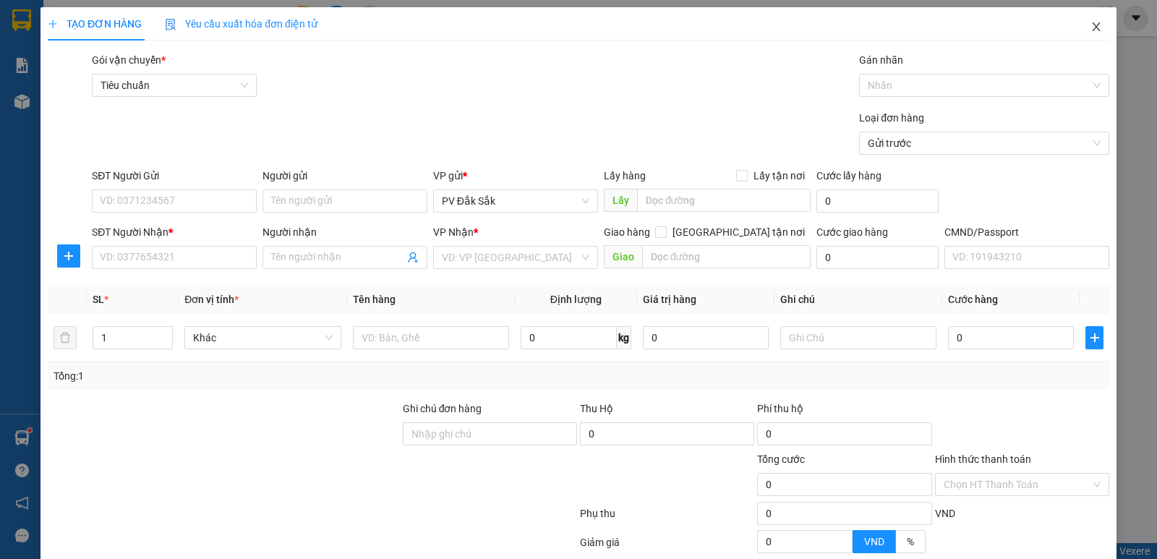
click at [1091, 30] on icon "close" at bounding box center [1097, 27] width 12 height 12
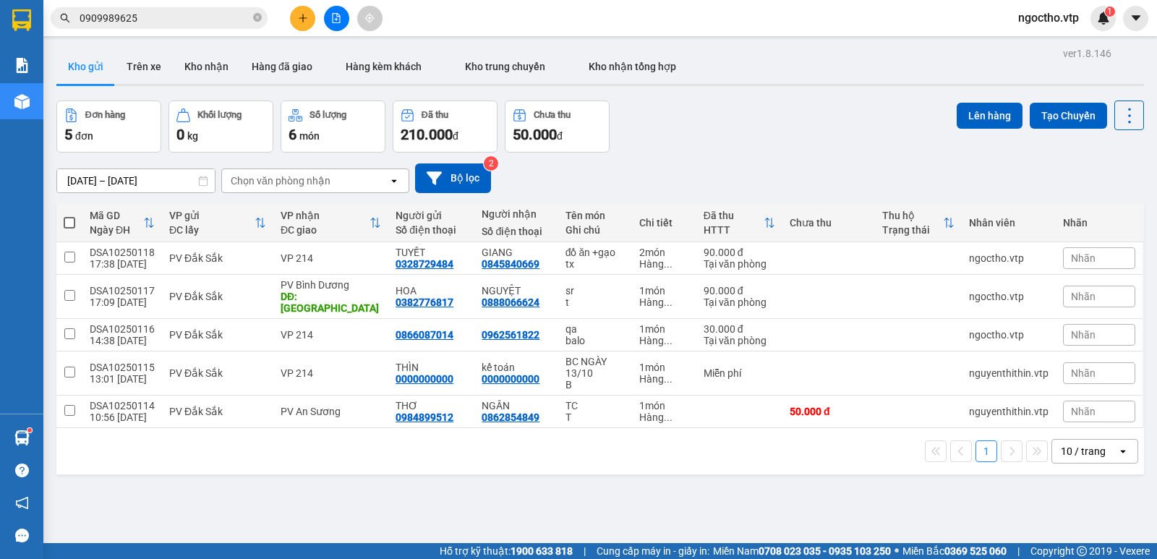
drag, startPoint x: 1023, startPoint y: 534, endPoint x: 1006, endPoint y: 530, distance: 17.2
click at [1022, 534] on div "ver 1.8.146 Kho gửi Trên xe Kho nhận Hàng đã giao Hàng kèm khách Kho trung chuy…" at bounding box center [600, 322] width 1099 height 559
click at [302, 19] on icon "plus" at bounding box center [303, 18] width 10 height 10
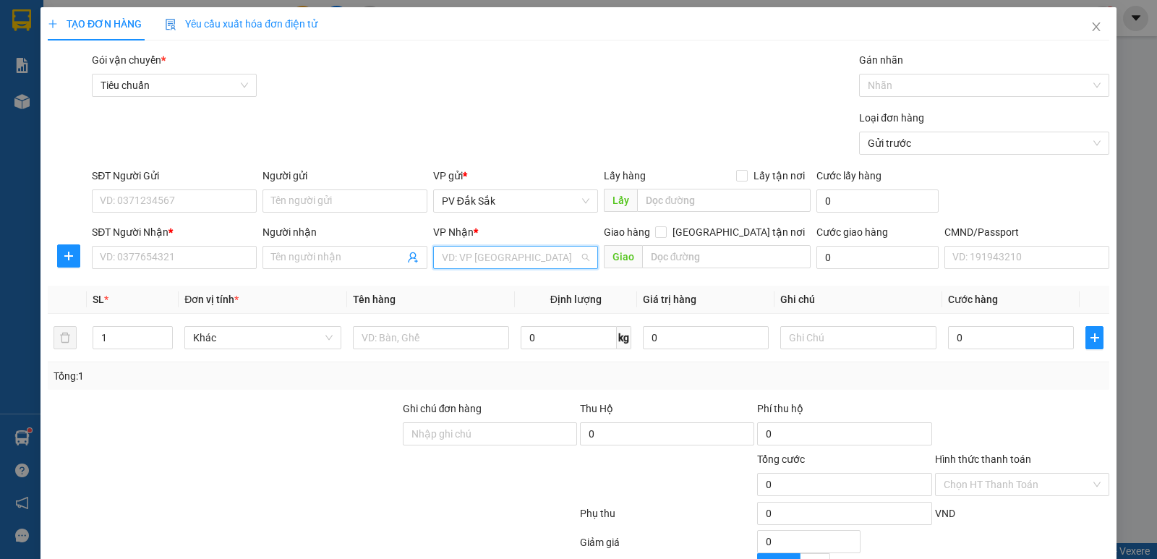
click at [451, 244] on div "VP Nhận * VD: VP Sài Gòn" at bounding box center [515, 249] width 165 height 51
type input "214"
click at [459, 290] on div "VP 214" at bounding box center [511, 286] width 146 height 16
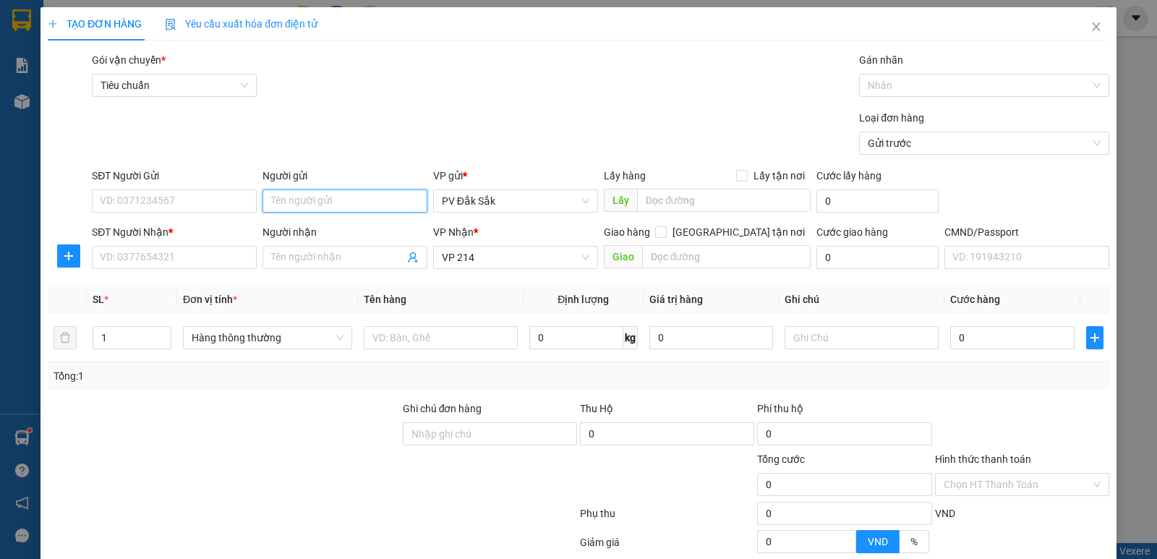
click at [299, 204] on input "Người gửi" at bounding box center [345, 200] width 165 height 23
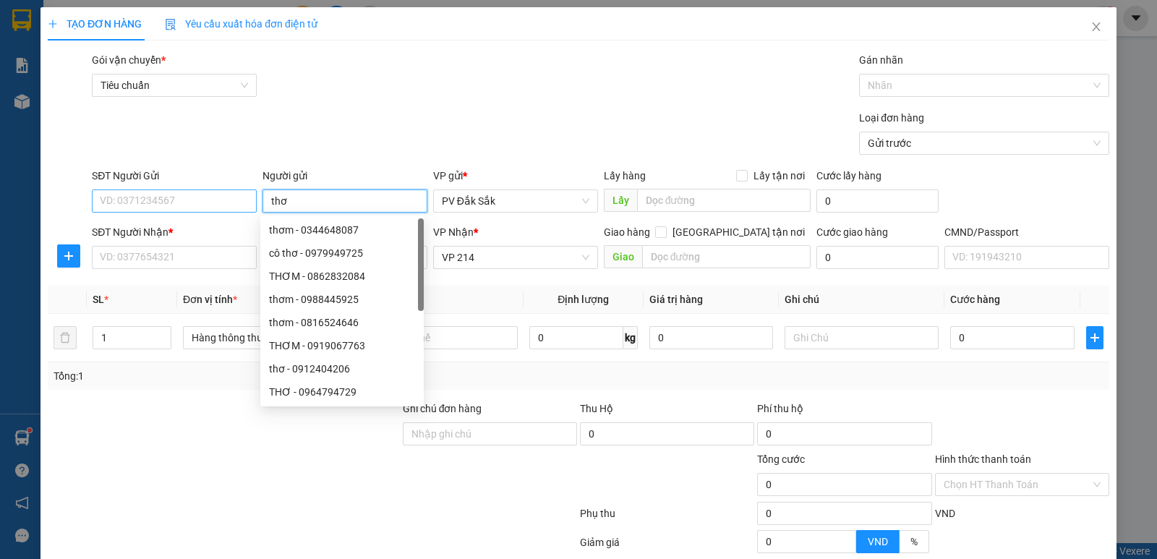
type input "thơ"
click at [119, 206] on input "SĐT Người Gửi" at bounding box center [174, 200] width 165 height 23
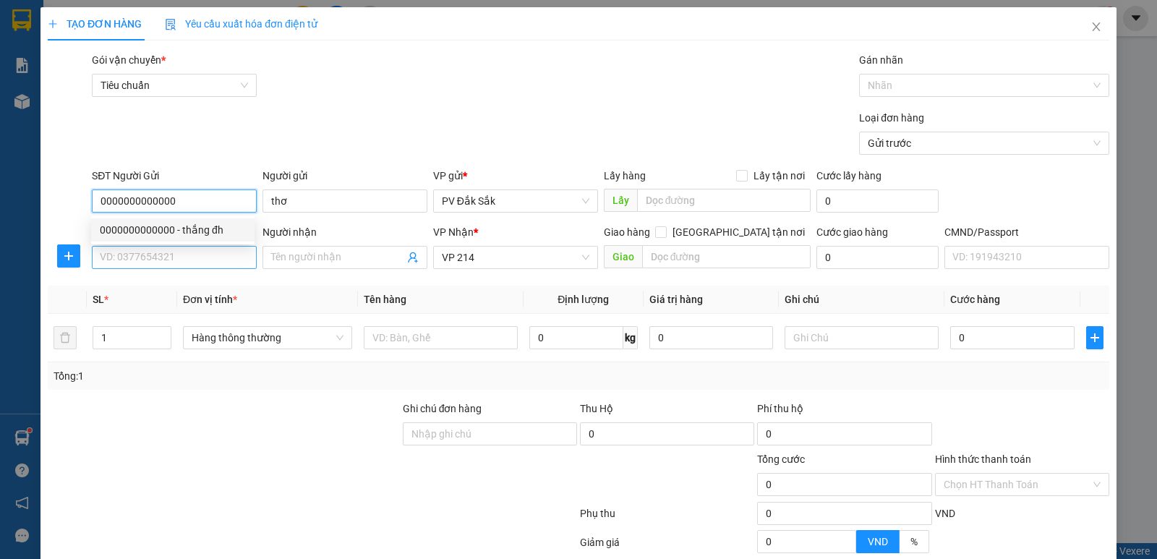
type input "0000000000000"
click at [120, 252] on input "SĐT Người Nhận *" at bounding box center [174, 257] width 165 height 23
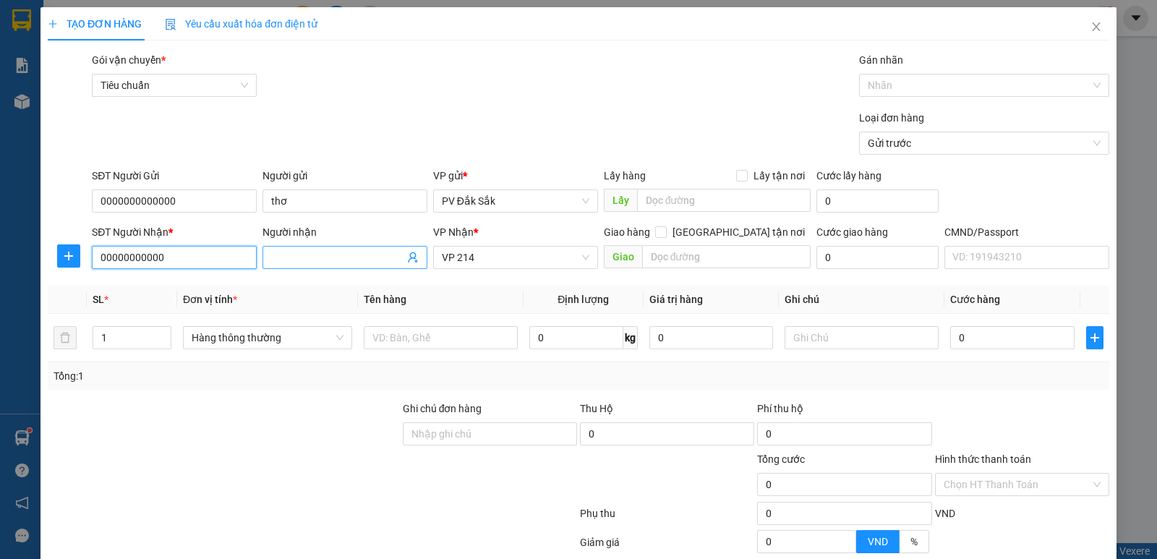
type input "00000000000"
click at [315, 259] on input "Người nhận" at bounding box center [337, 258] width 133 height 16
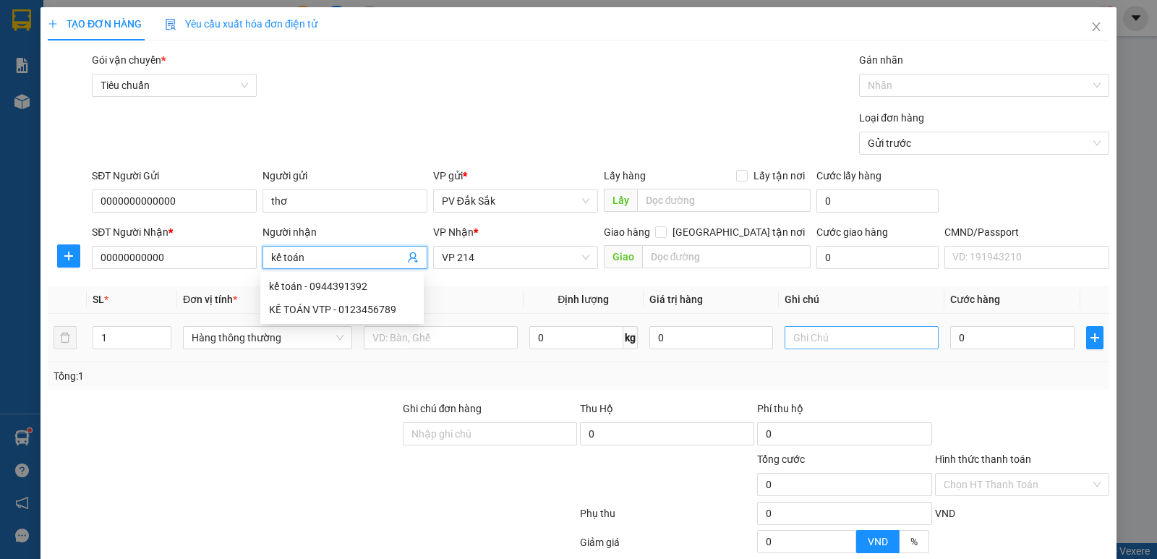
type input "kế toán"
click at [816, 342] on input "text" at bounding box center [862, 337] width 154 height 23
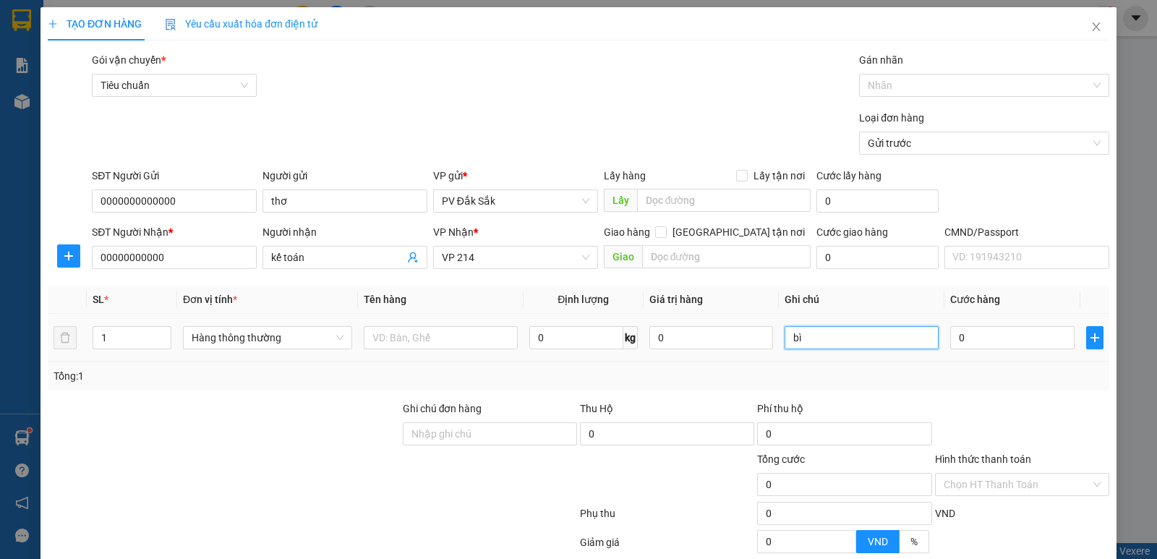
type input "bì"
click at [404, 349] on div at bounding box center [441, 337] width 154 height 29
click at [412, 323] on td at bounding box center [441, 338] width 166 height 48
click at [409, 333] on input "text" at bounding box center [441, 337] width 154 height 23
type input "báo cáo 13/10"
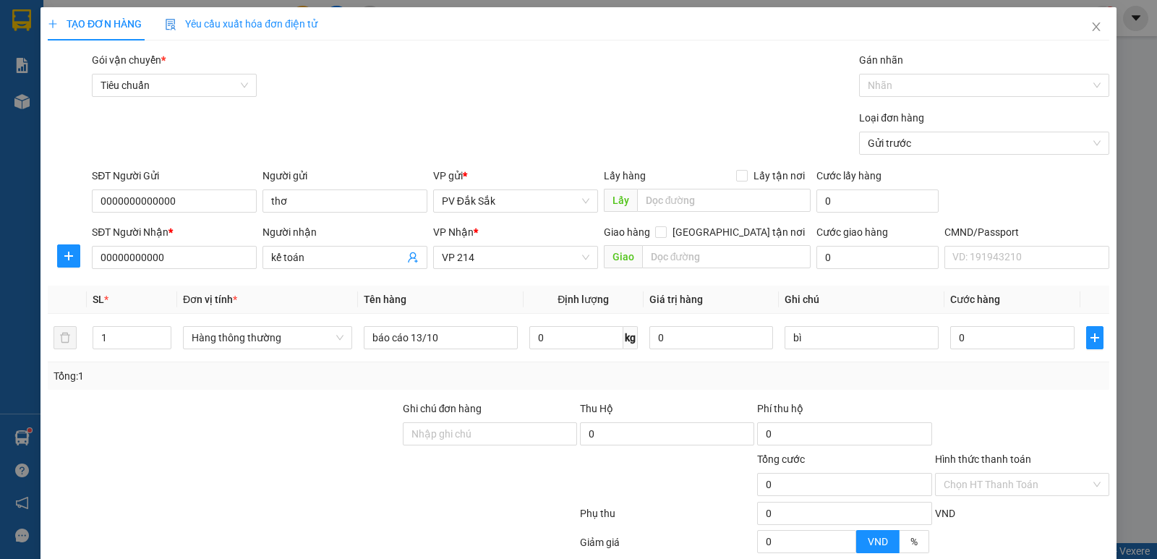
click at [965, 457] on label "Hình thức thanh toán" at bounding box center [983, 459] width 96 height 12
click at [965, 474] on input "Hình thức thanh toán" at bounding box center [1017, 485] width 147 height 22
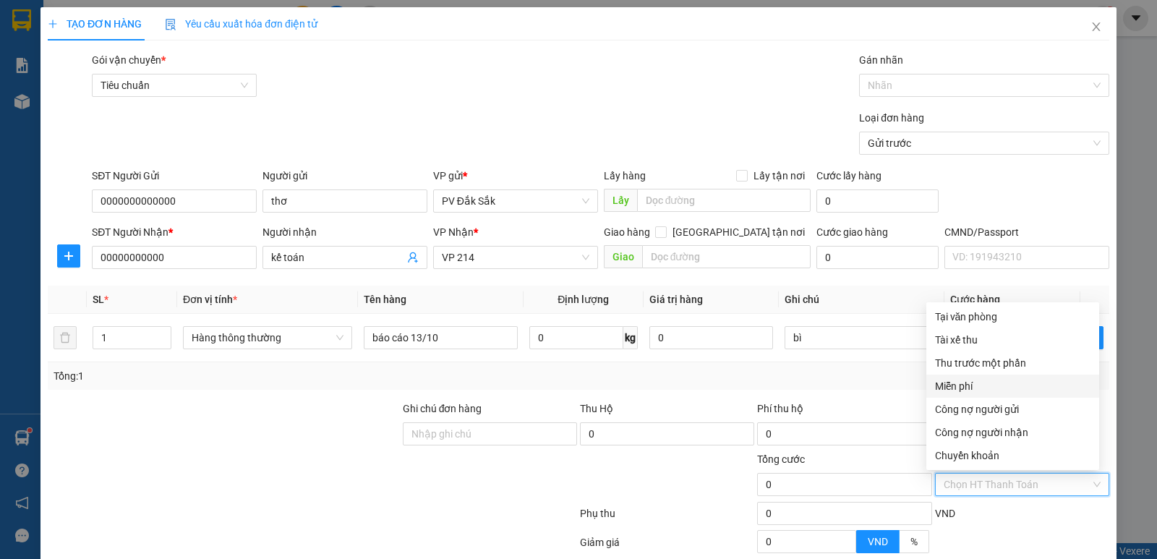
click at [968, 385] on div "Miễn phí" at bounding box center [1012, 386] width 155 height 16
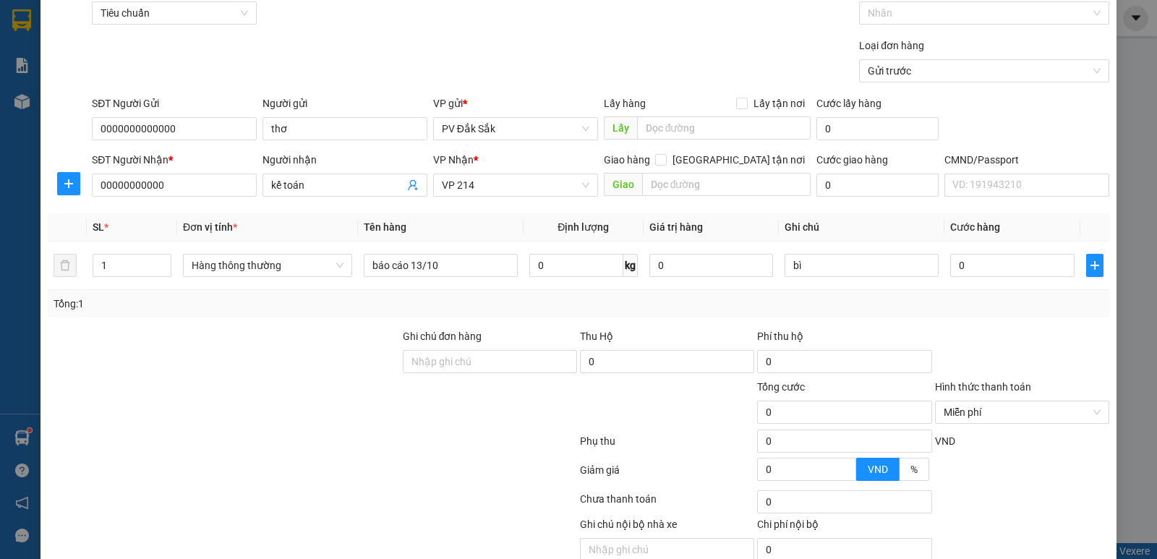
scroll to position [137, 0]
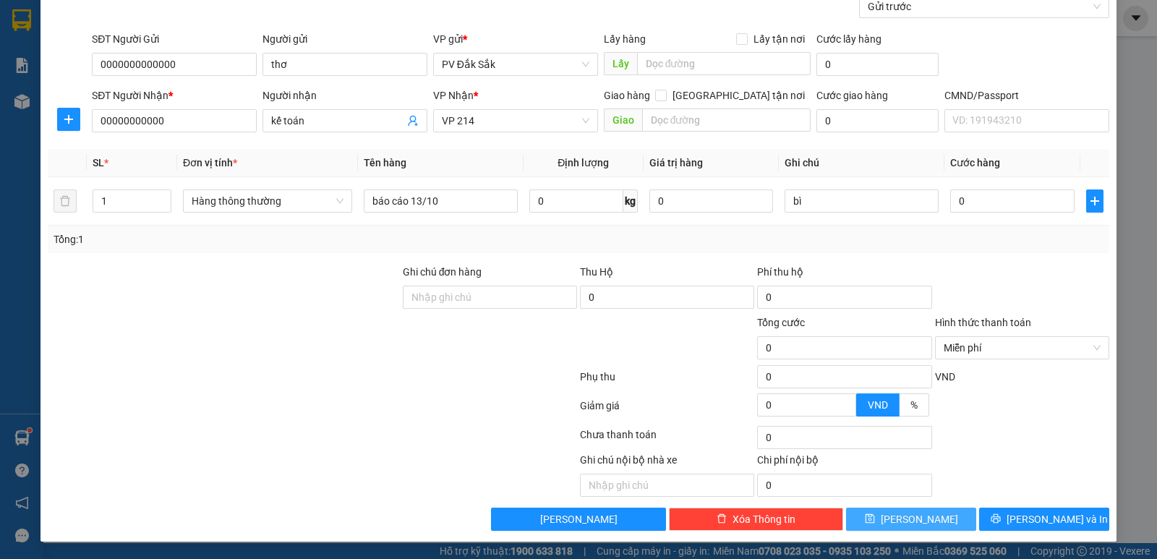
click at [932, 513] on button "Lưu" at bounding box center [911, 519] width 130 height 23
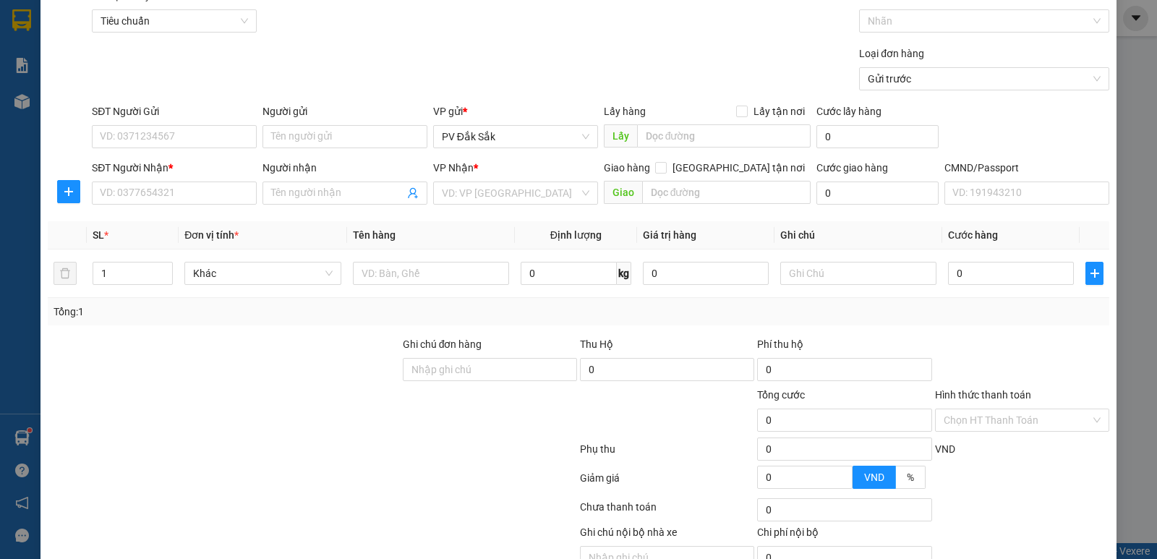
scroll to position [0, 0]
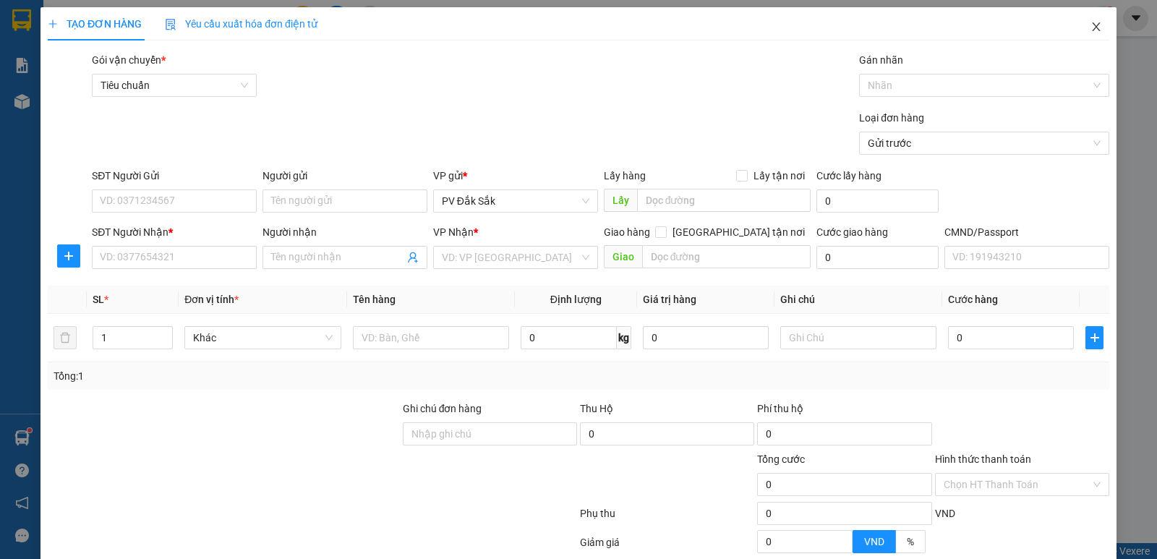
click at [1092, 28] on icon "close" at bounding box center [1096, 26] width 8 height 9
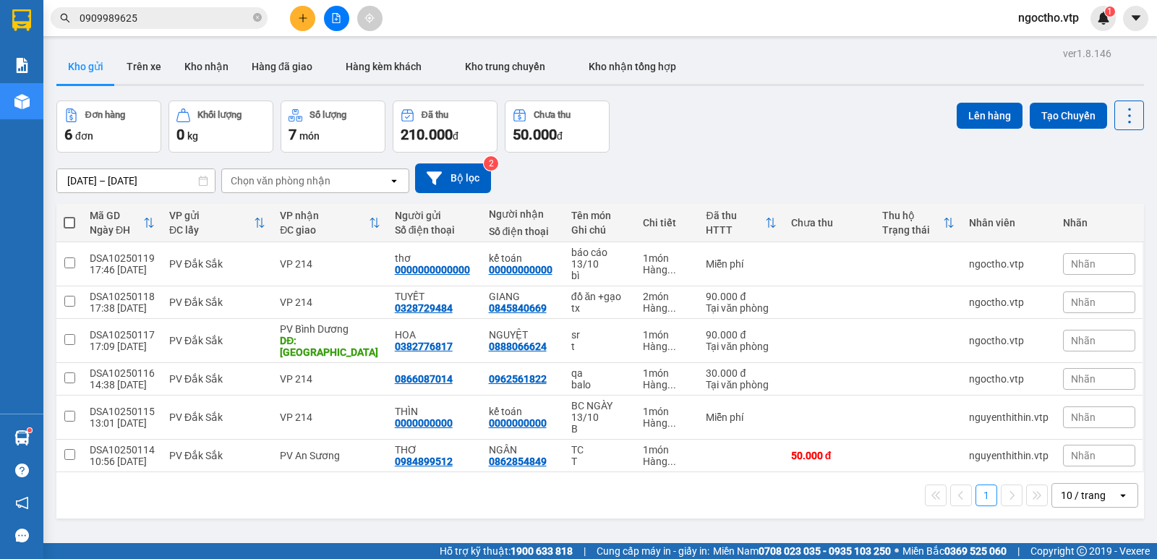
click at [302, 18] on icon "plus" at bounding box center [303, 18] width 10 height 10
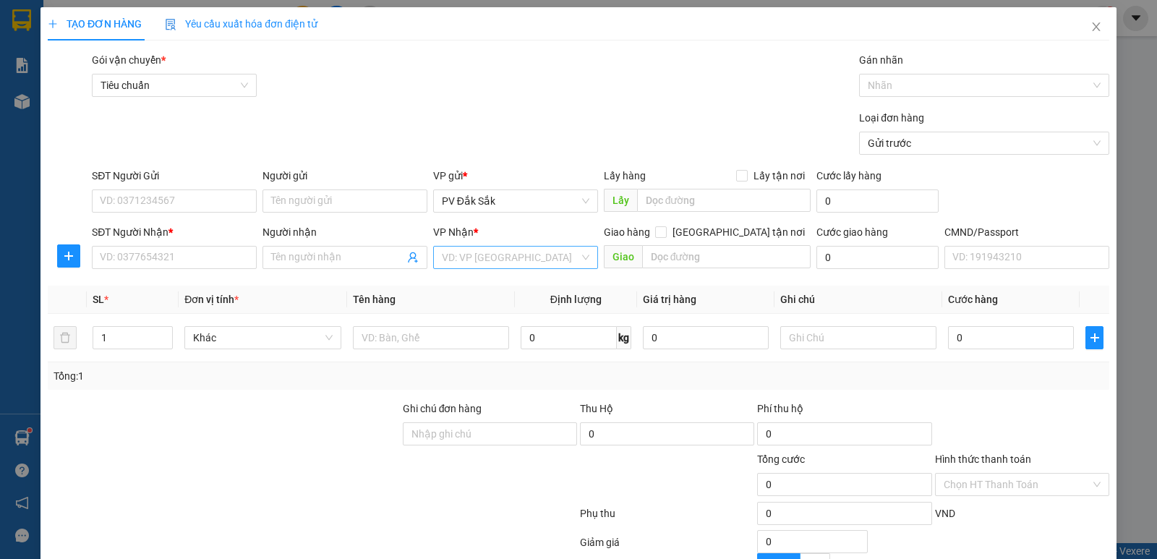
click at [461, 263] on input "search" at bounding box center [510, 258] width 137 height 22
type input "an sươn"
click at [476, 291] on div "PV An Sương" at bounding box center [511, 286] width 146 height 16
click at [375, 324] on div at bounding box center [441, 337] width 154 height 29
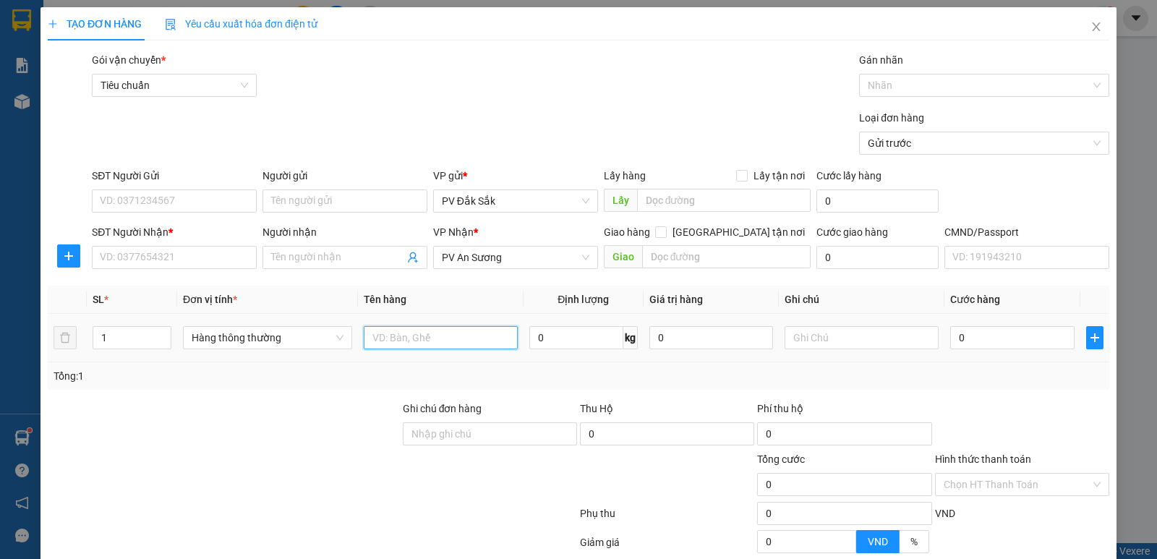
click at [438, 328] on input "text" at bounding box center [441, 337] width 154 height 23
type input "sr"
click at [824, 338] on input "text" at bounding box center [862, 337] width 154 height 23
type input "t"
click at [972, 336] on input "0" at bounding box center [1012, 337] width 124 height 23
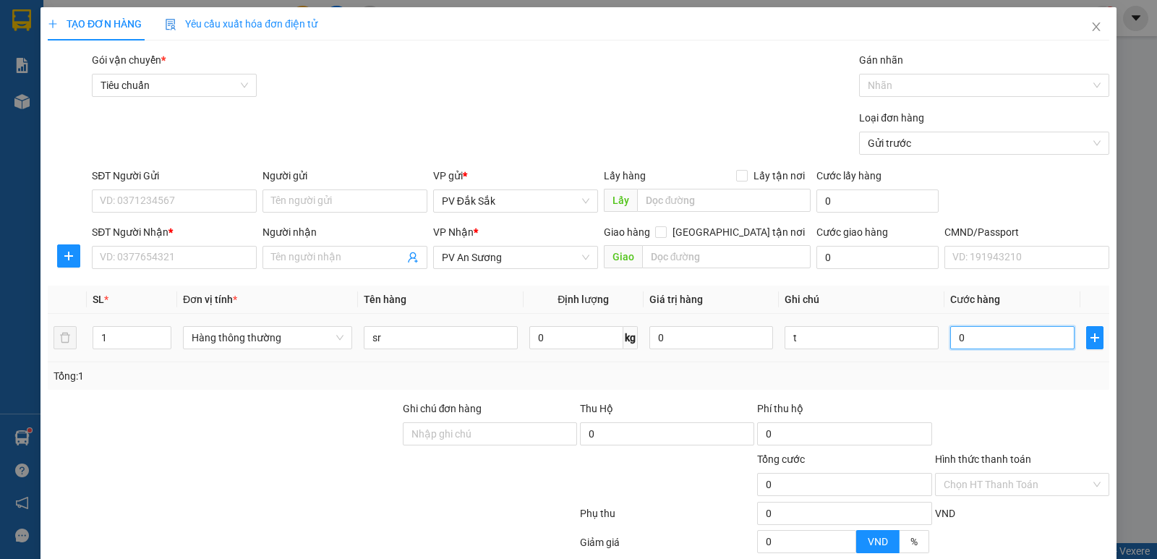
type input "5"
type input "50"
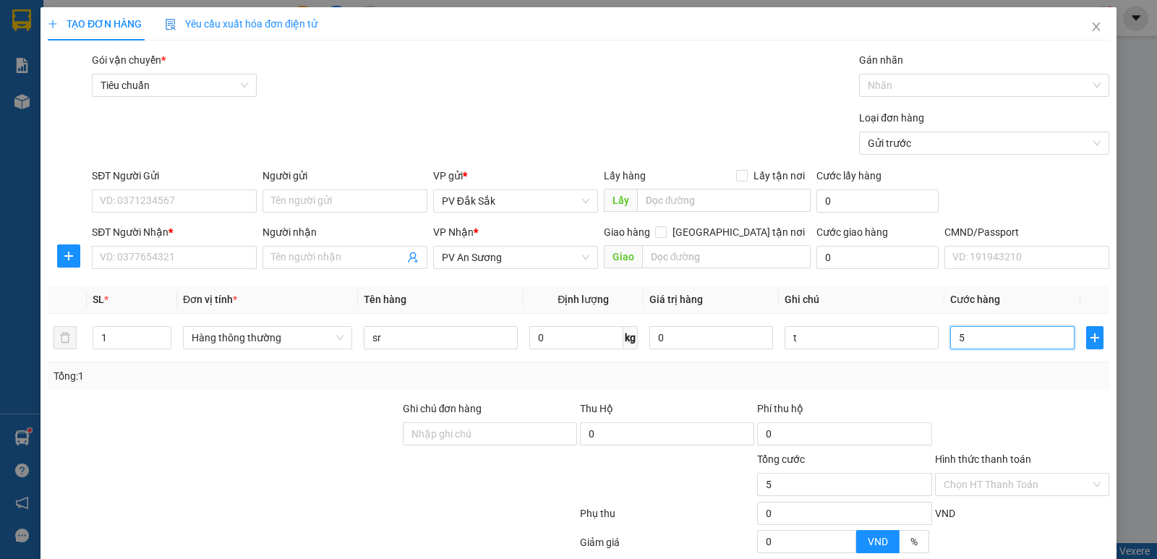
type input "50"
type input "500"
type input "5.000"
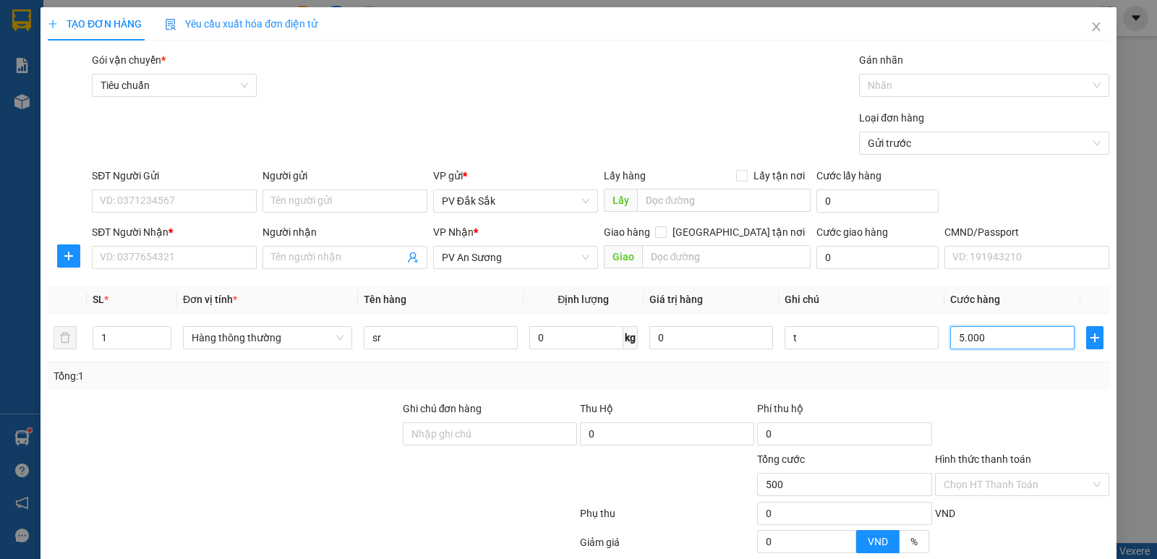
type input "5.000"
type input "50.000"
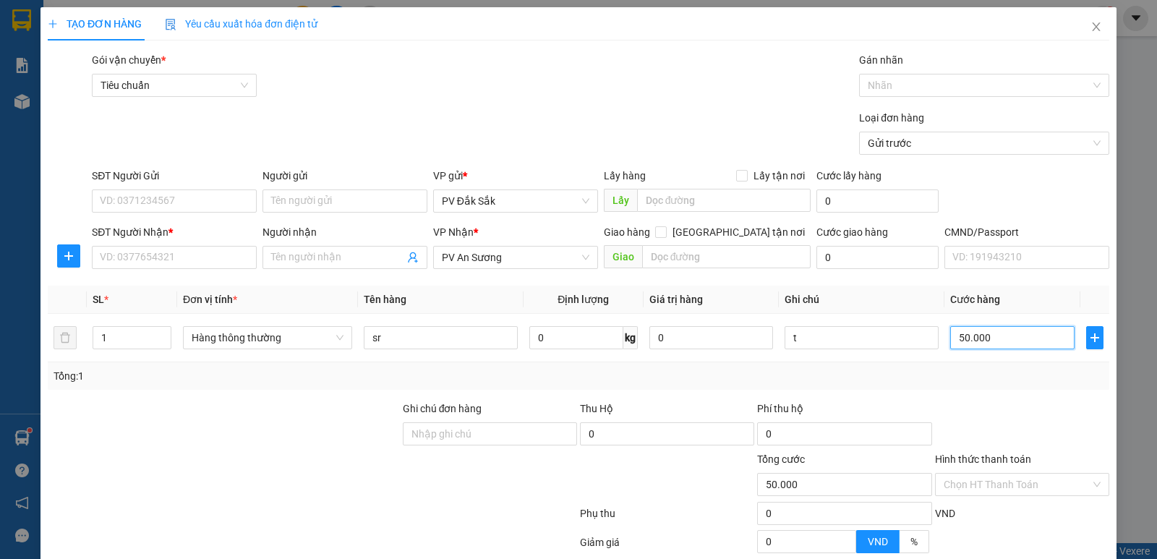
type input "5.000"
type input "500"
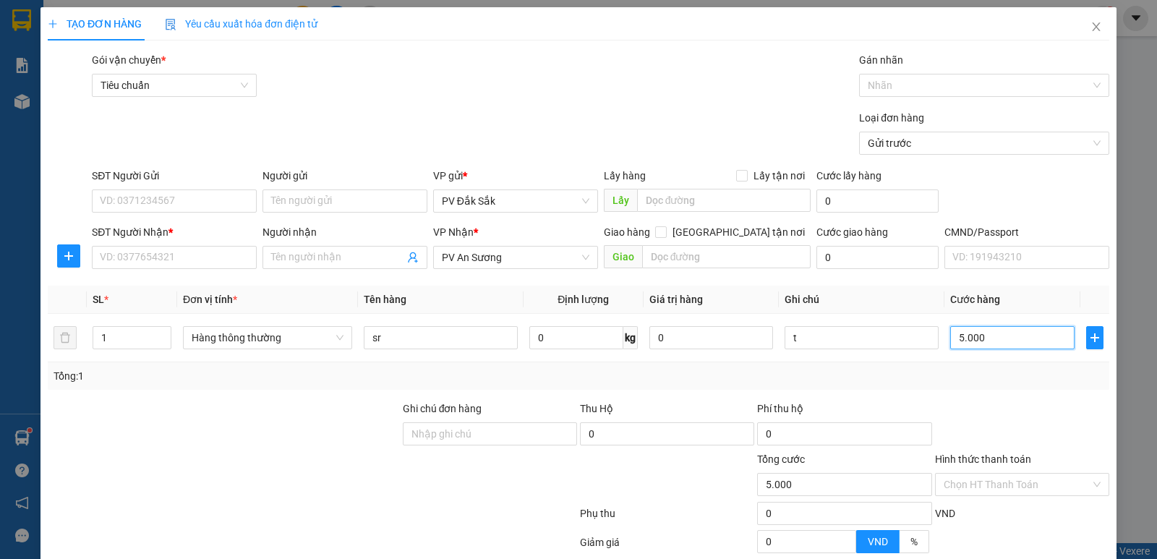
type input "500"
type input "50"
type input "5"
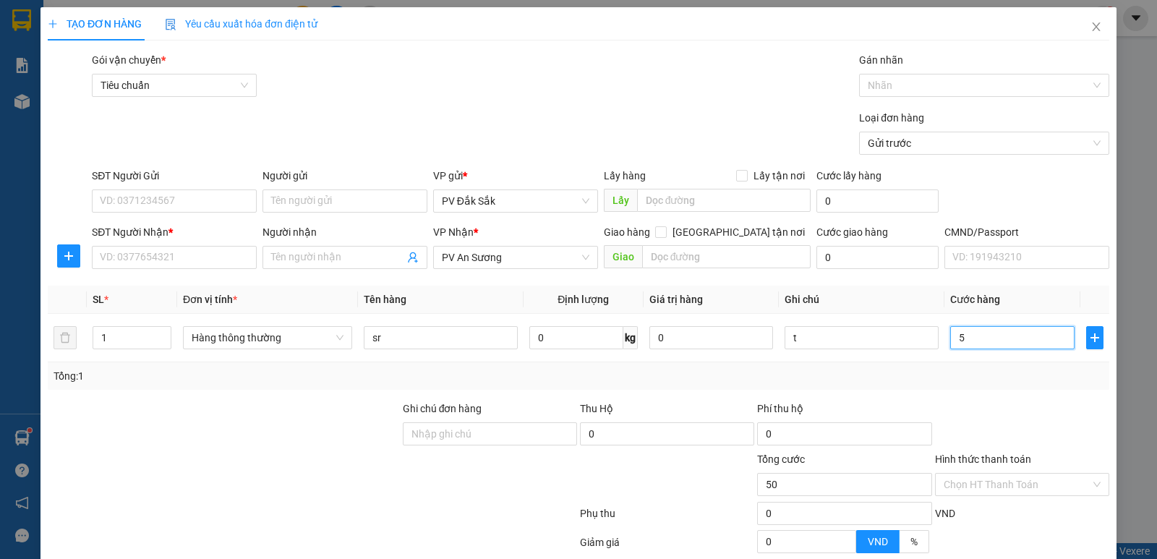
type input "5"
type input "0"
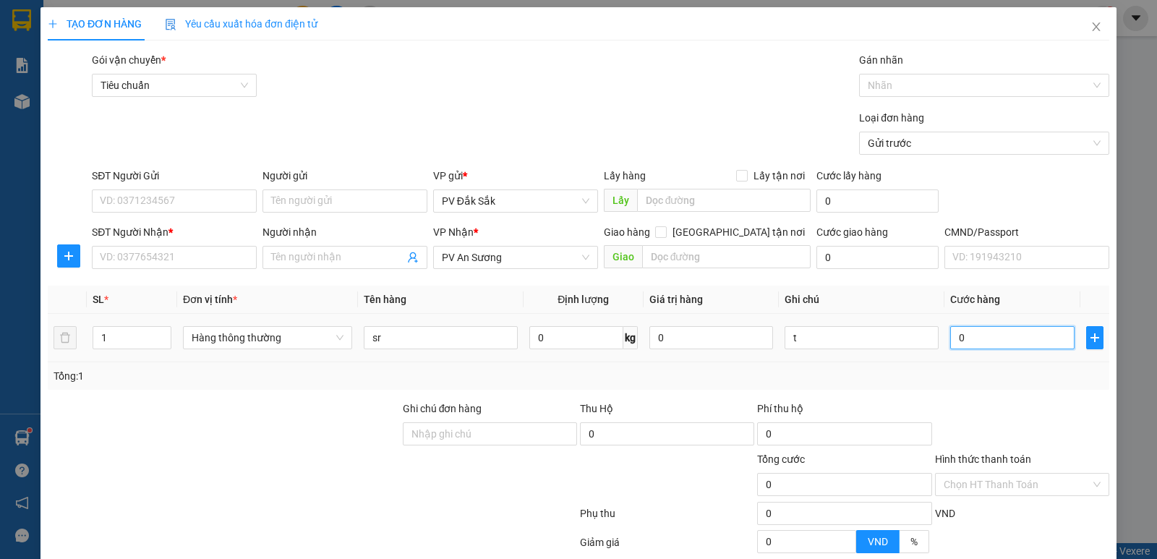
click at [950, 332] on input "0" at bounding box center [1012, 337] width 124 height 23
type input "40"
type input "400"
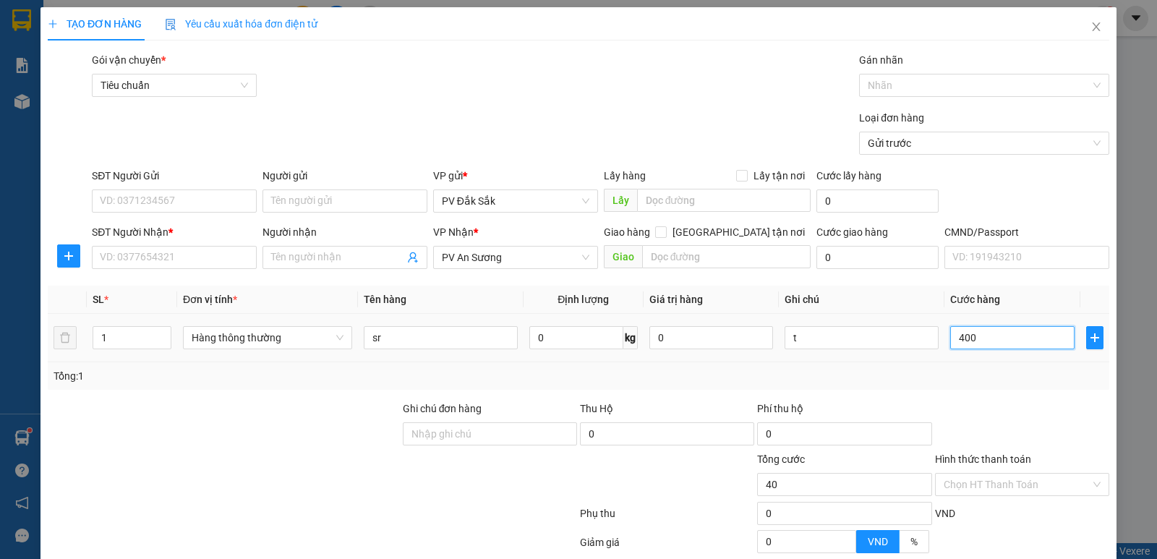
type input "400"
type input "4.000"
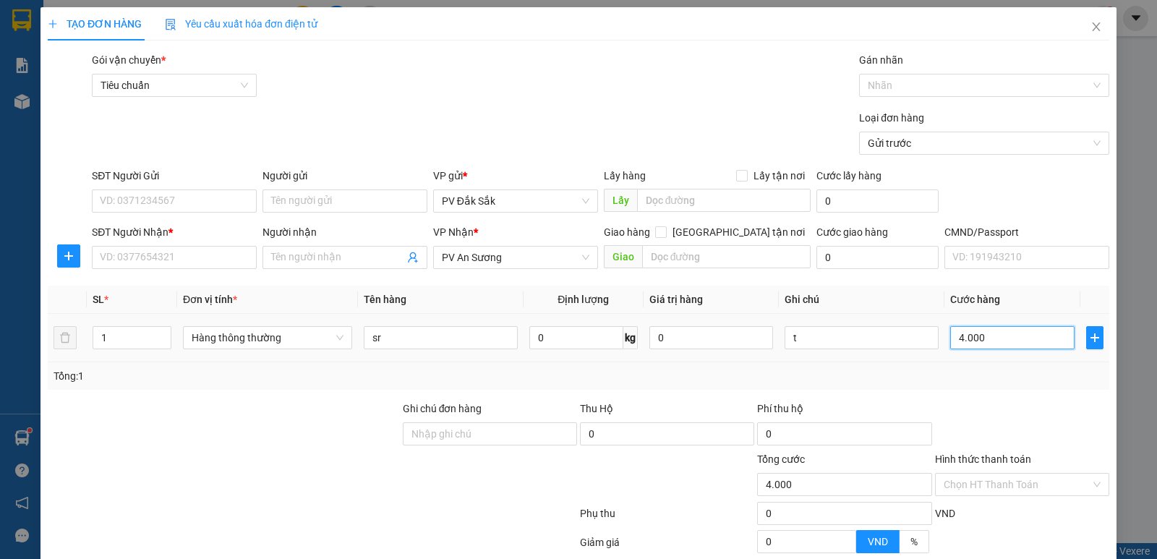
type input "40.000"
type input "400.000"
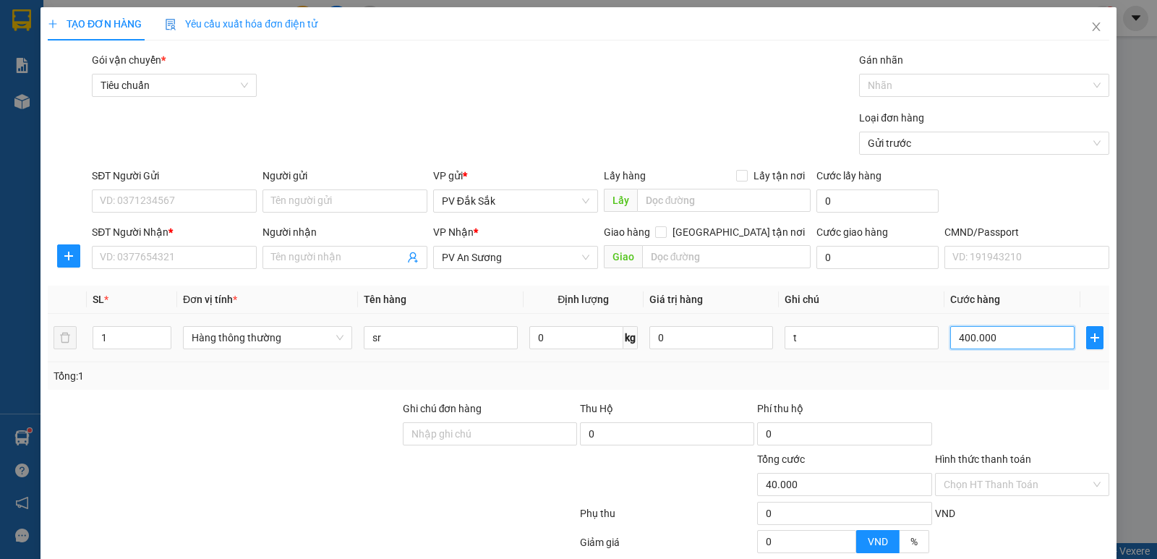
type input "400.000"
type input "40.000"
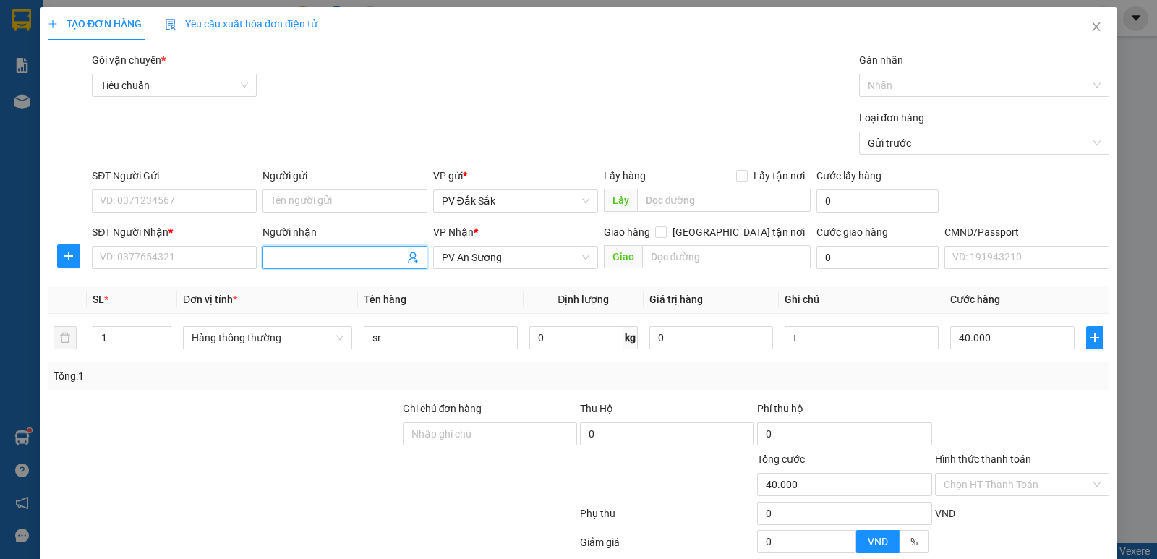
click at [291, 268] on span at bounding box center [345, 257] width 165 height 23
click at [280, 189] on div "Người gửi" at bounding box center [345, 179] width 165 height 22
click at [285, 206] on input "Người gửi" at bounding box center [345, 200] width 165 height 23
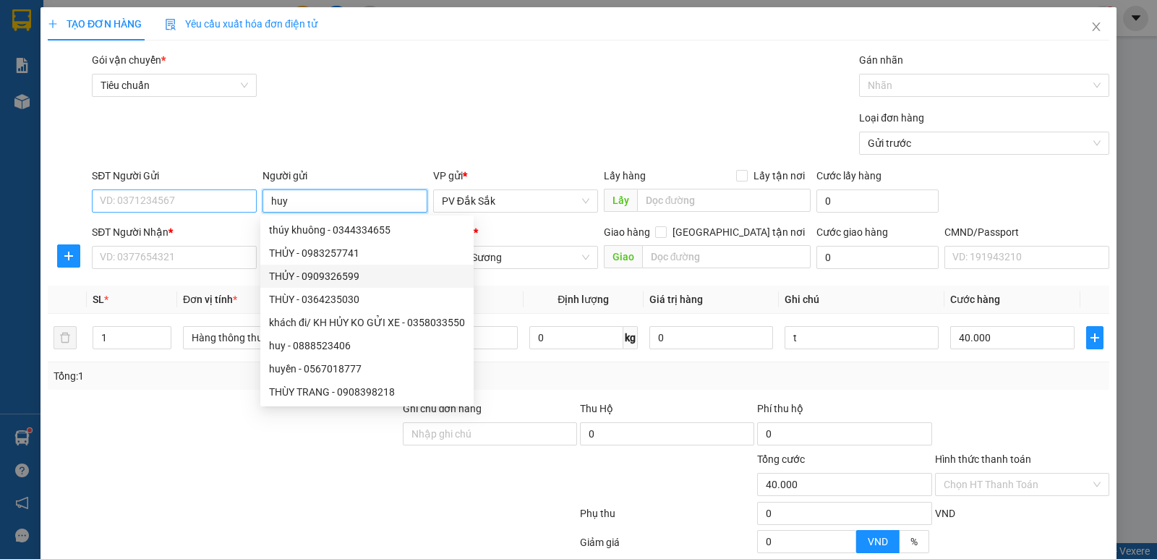
type input "huy"
click at [139, 201] on input "SĐT Người Gửi" at bounding box center [174, 200] width 165 height 23
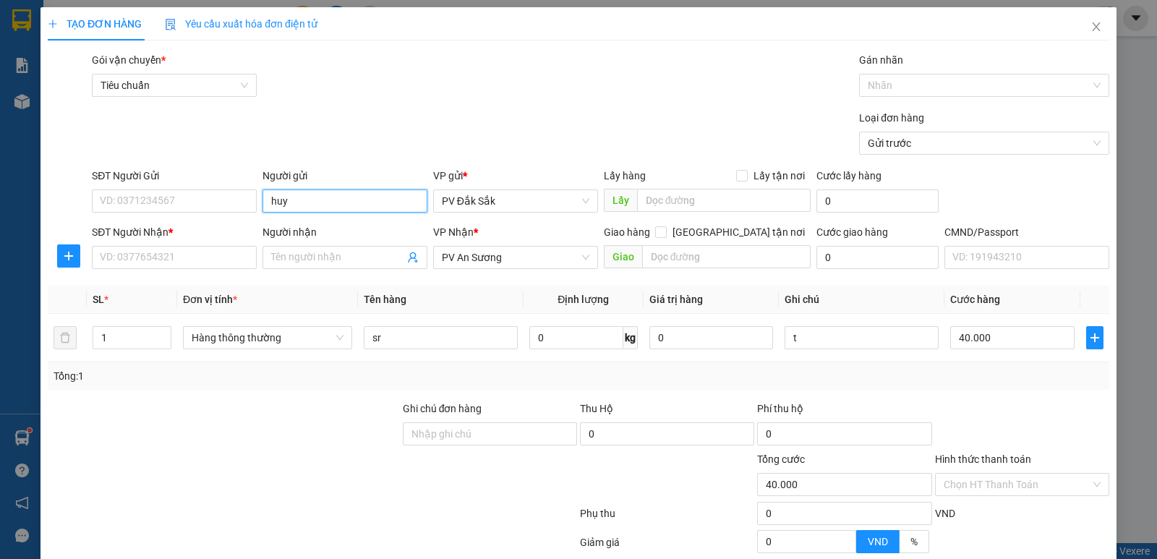
click at [318, 201] on input "huy" at bounding box center [345, 200] width 165 height 23
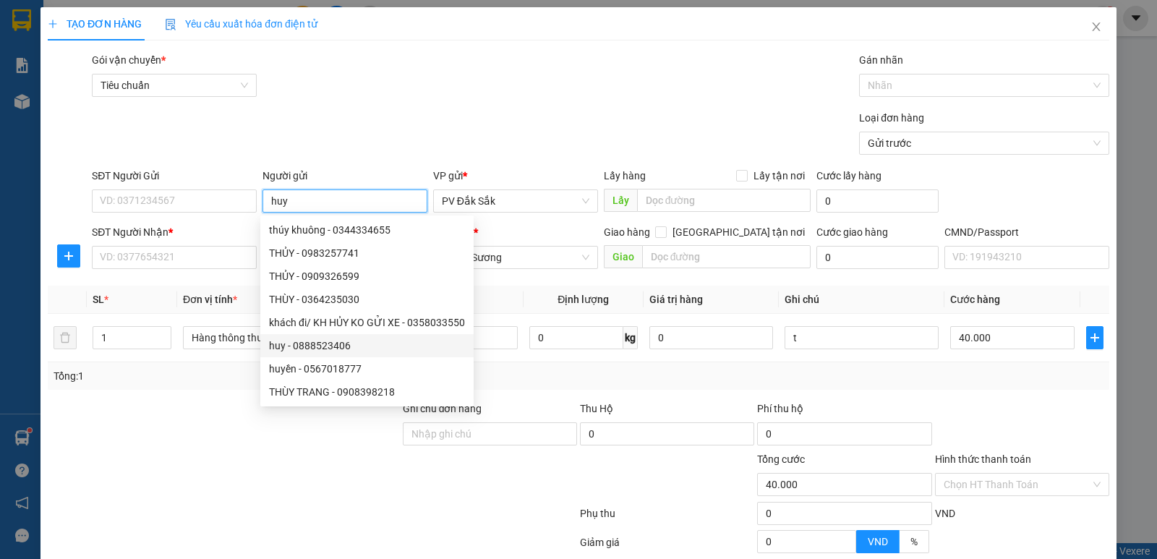
click at [304, 349] on div "huy - 0888523406" at bounding box center [367, 346] width 196 height 16
type input "0888523406"
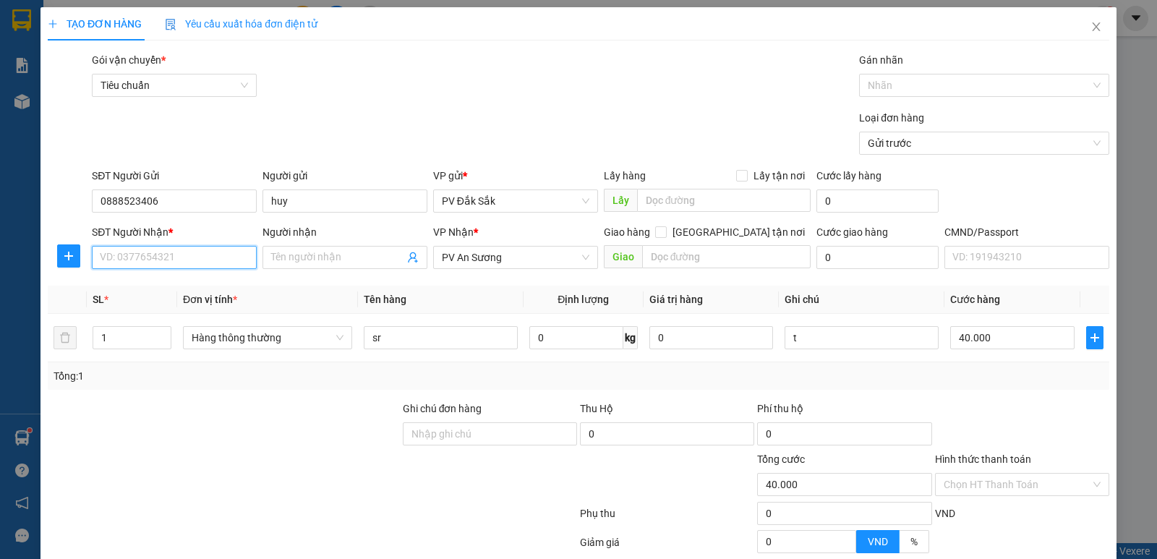
click at [211, 253] on input "SĐT Người Nhận *" at bounding box center [174, 257] width 165 height 23
click at [309, 252] on input "Người nhận" at bounding box center [337, 258] width 133 height 16
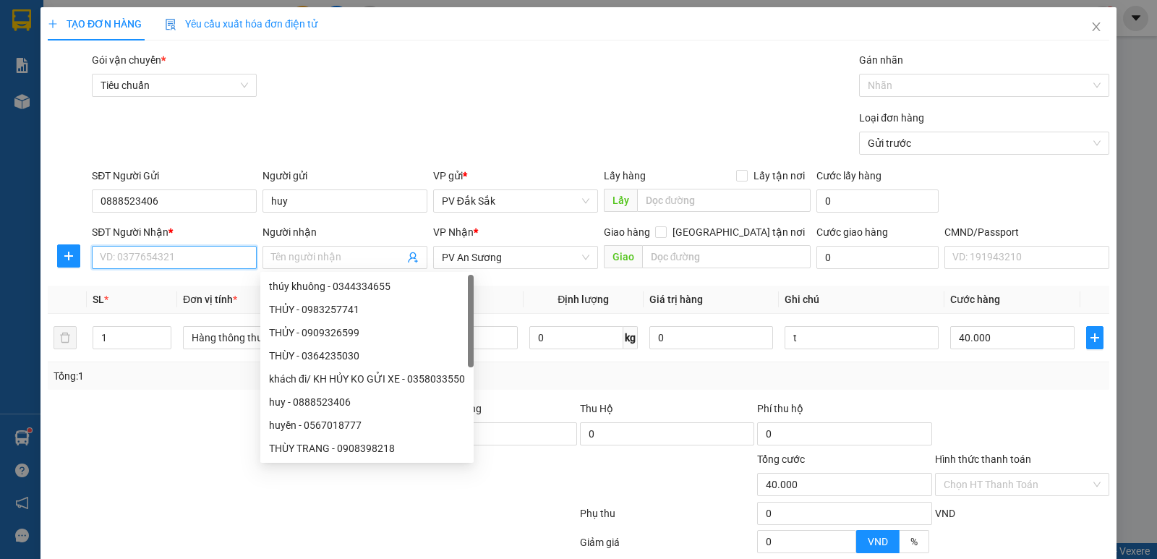
click at [194, 261] on input "SĐT Người Nhận *" at bounding box center [174, 257] width 165 height 23
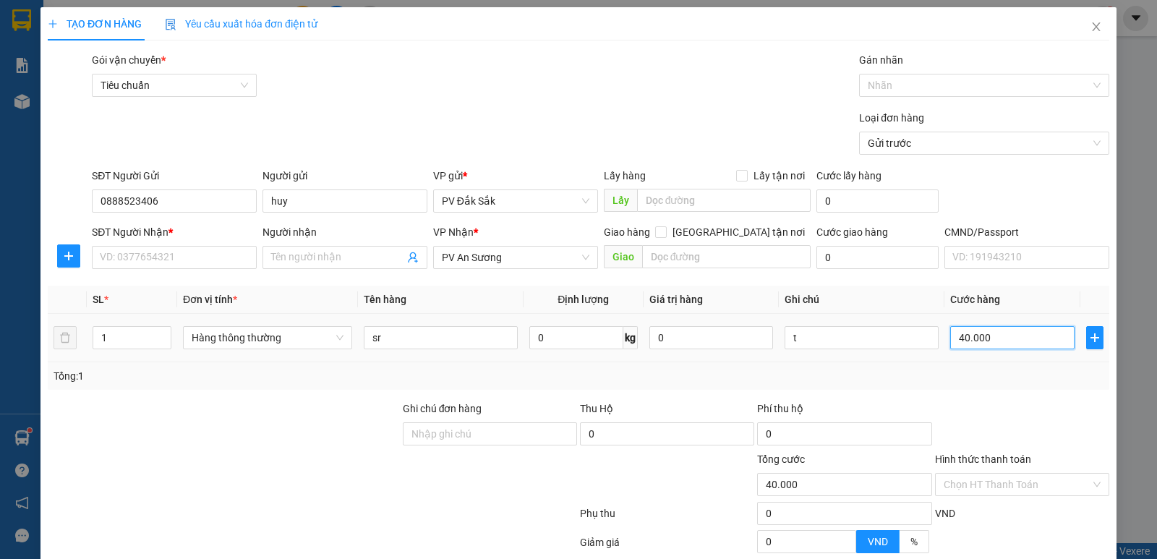
click at [999, 342] on input "40.000" at bounding box center [1012, 337] width 124 height 23
type input "5"
type input "50"
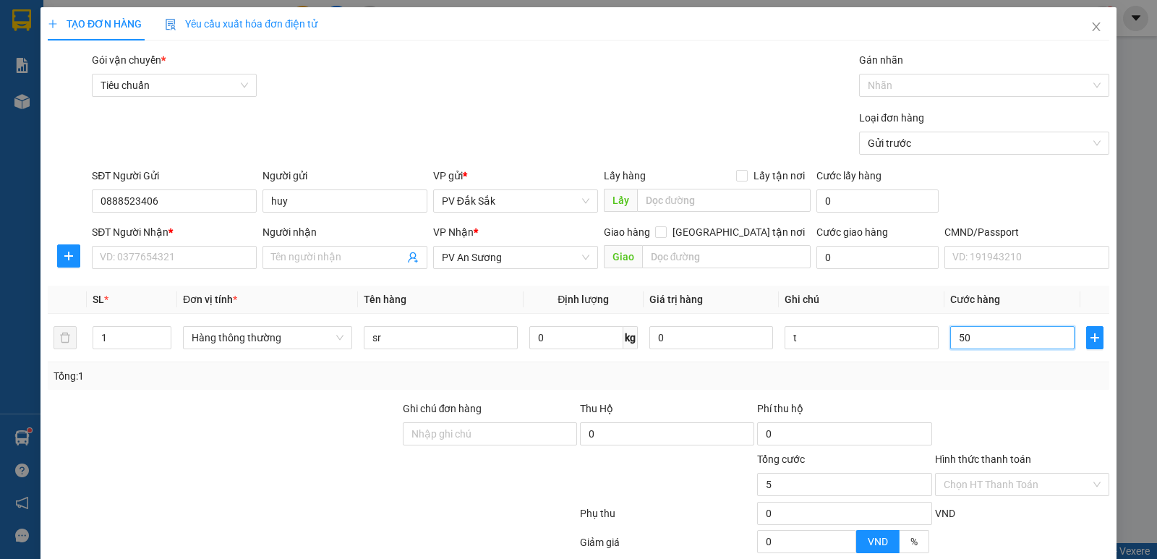
type input "50"
type input "500"
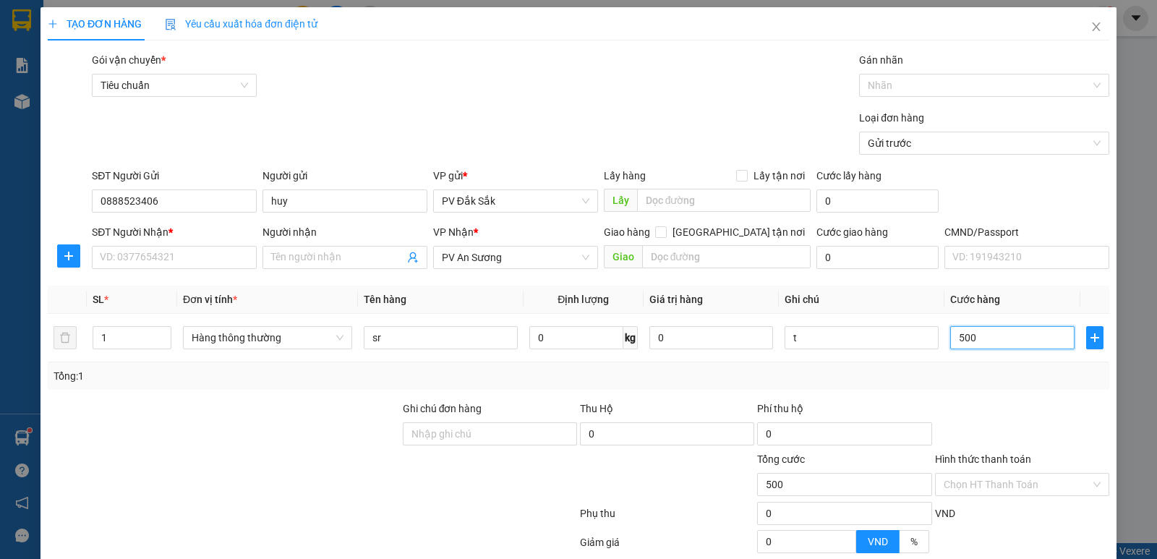
type input "5.000"
type input "50.000"
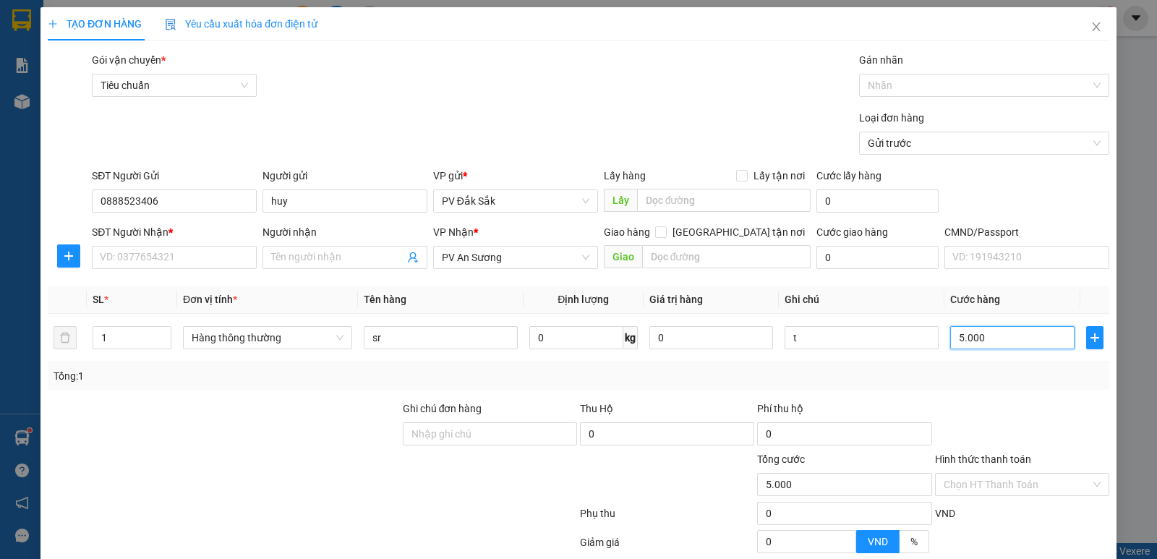
type input "50.000"
click at [161, 197] on input "0888523406" at bounding box center [174, 200] width 165 height 23
type input "0"
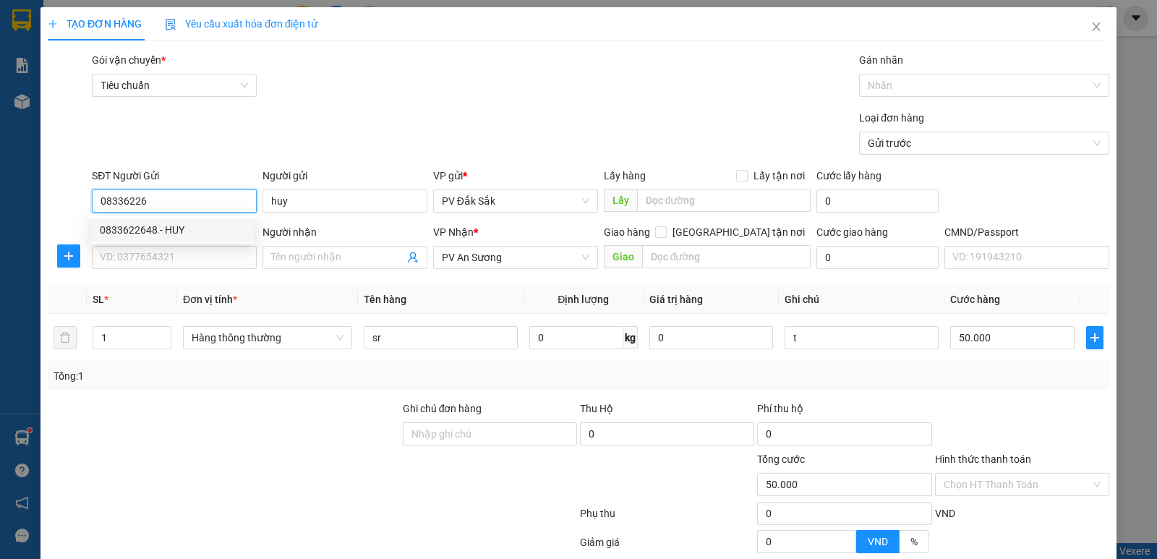
click at [185, 229] on div "0833622648 - HUY" at bounding box center [173, 230] width 146 height 16
type input "0833622648"
type input "HUY"
type input "0833622648"
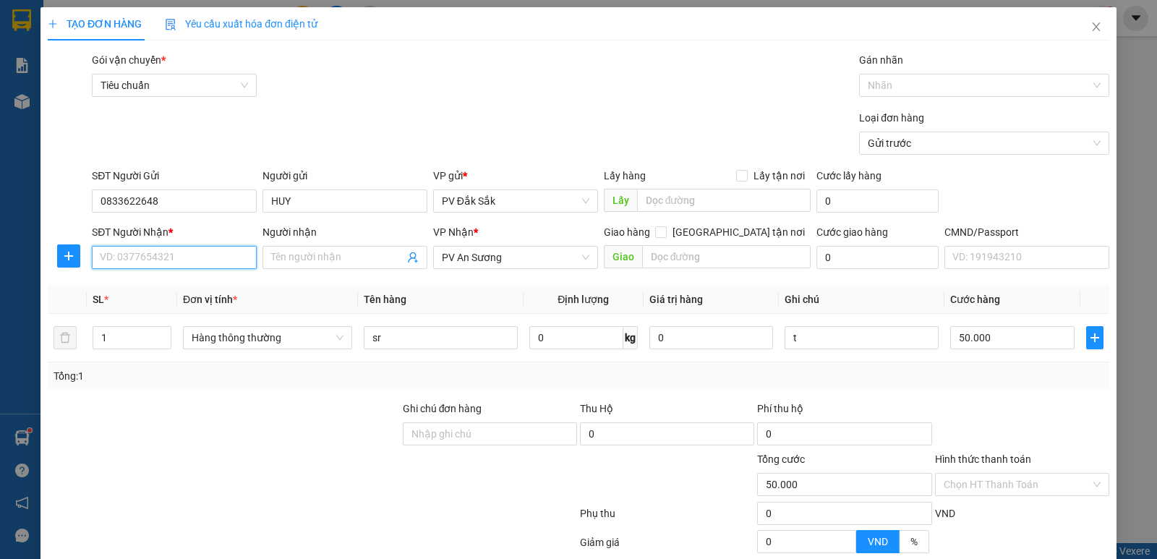
click at [154, 255] on input "SĐT Người Nhận *" at bounding box center [174, 257] width 165 height 23
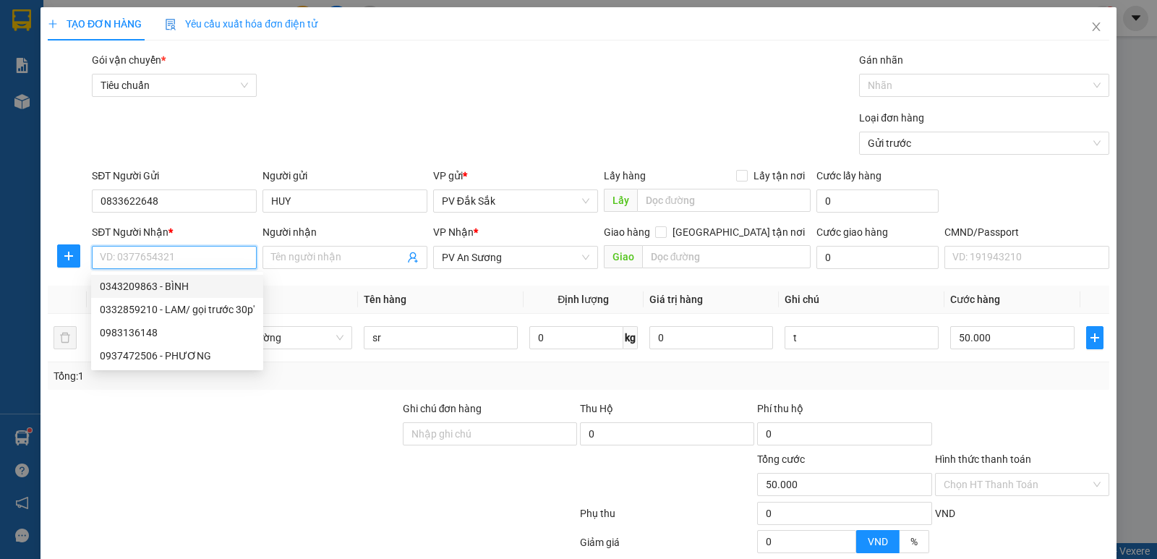
click at [170, 287] on div "0343209863 - BÌNH" at bounding box center [177, 286] width 155 height 16
type input "0343209863"
type input "BÌNH"
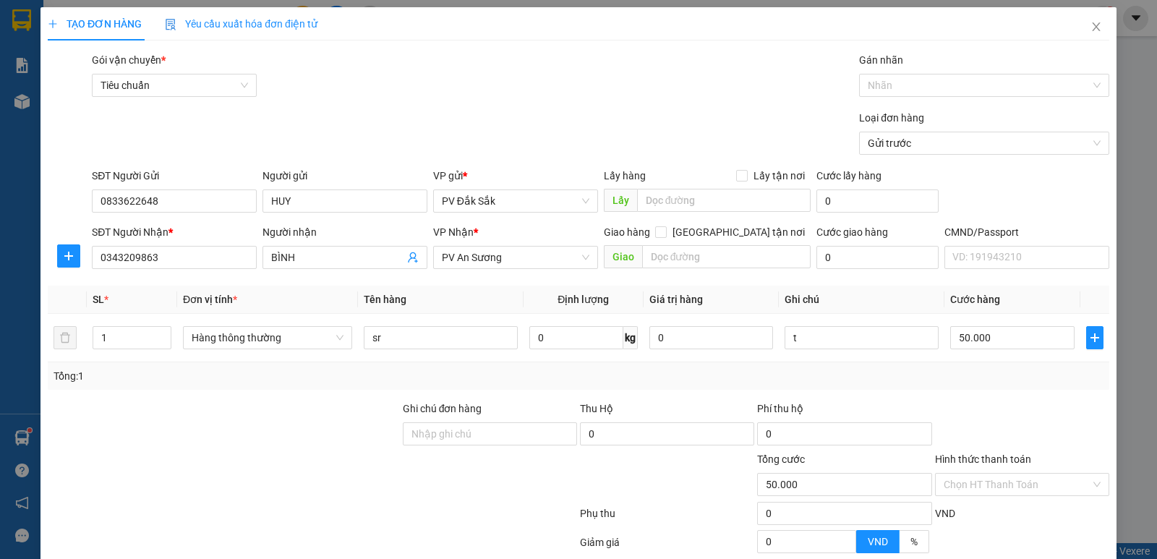
click at [190, 426] on div at bounding box center [223, 426] width 355 height 51
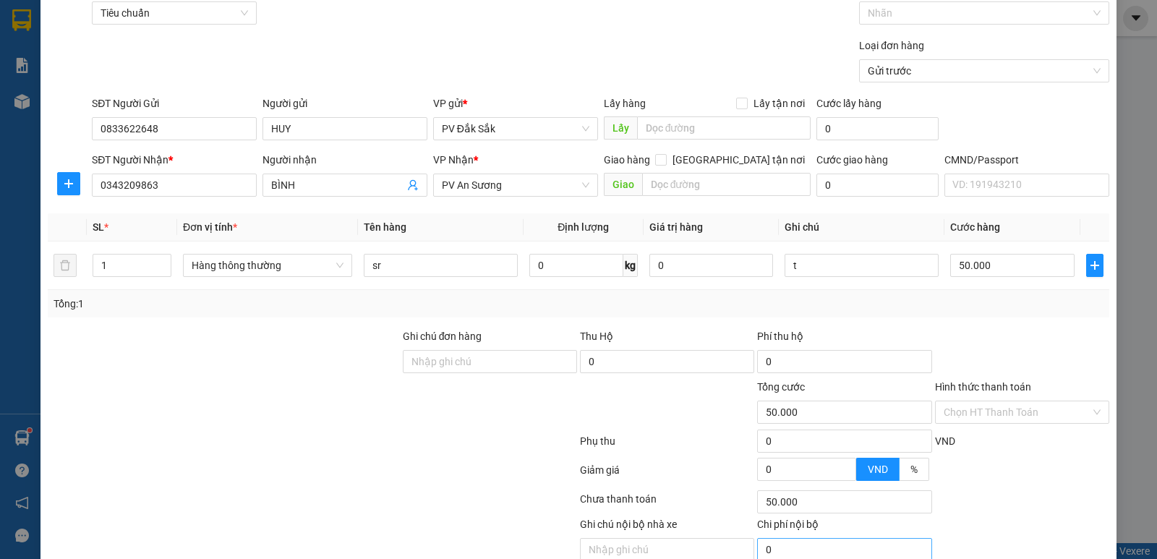
scroll to position [137, 0]
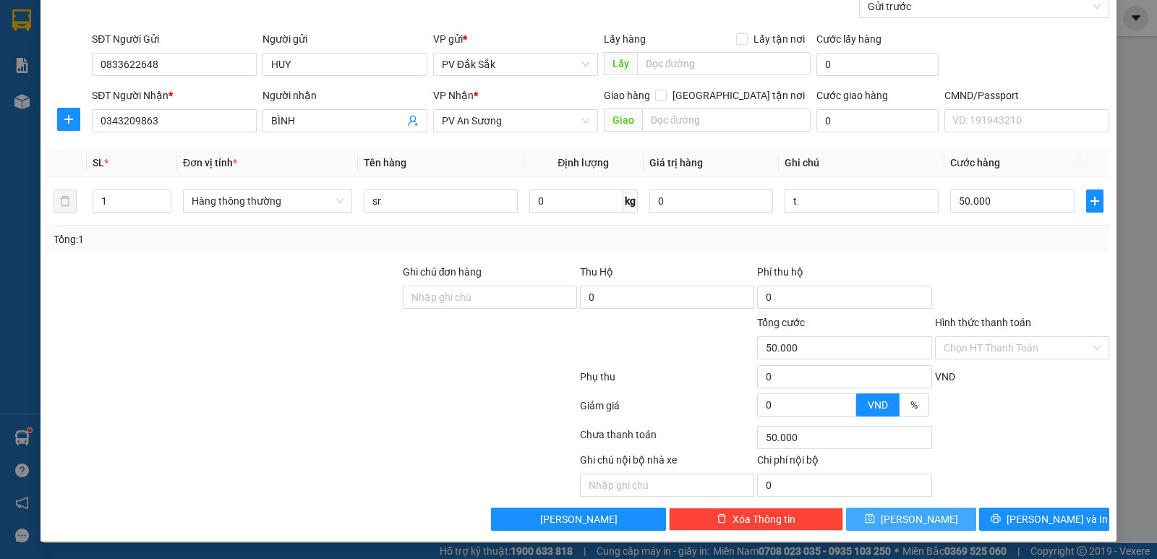
drag, startPoint x: 903, startPoint y: 520, endPoint x: 862, endPoint y: 519, distance: 40.5
click at [900, 525] on button "Lưu" at bounding box center [911, 519] width 130 height 23
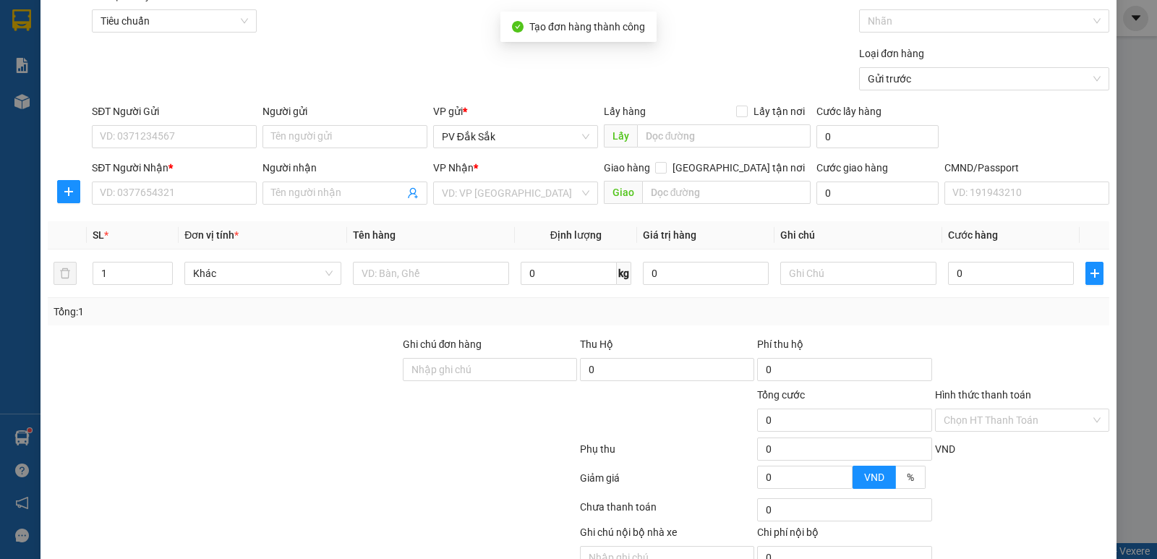
scroll to position [0, 0]
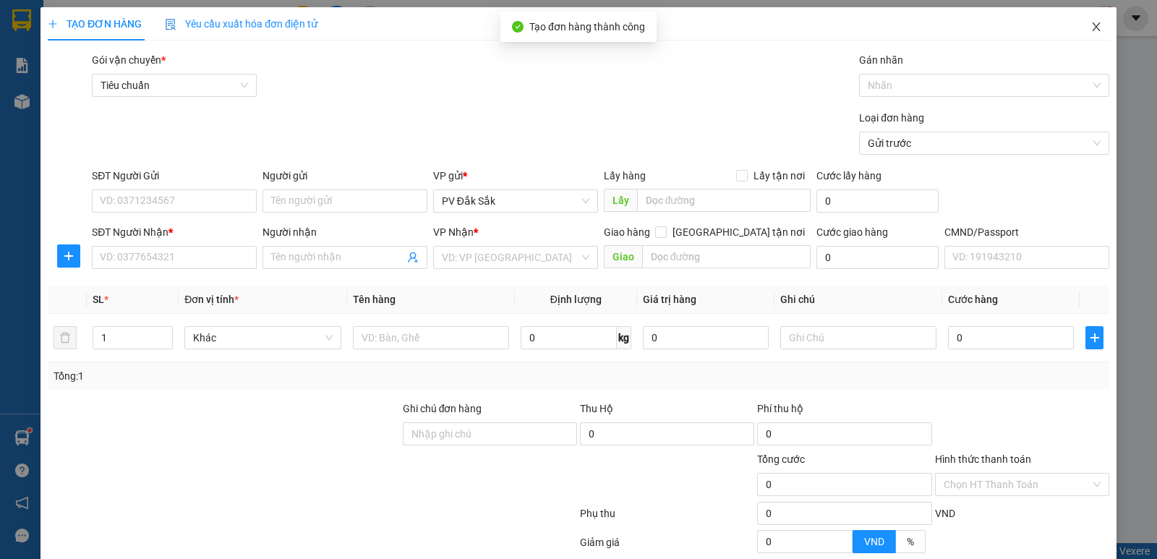
click at [1091, 23] on icon "close" at bounding box center [1097, 27] width 12 height 12
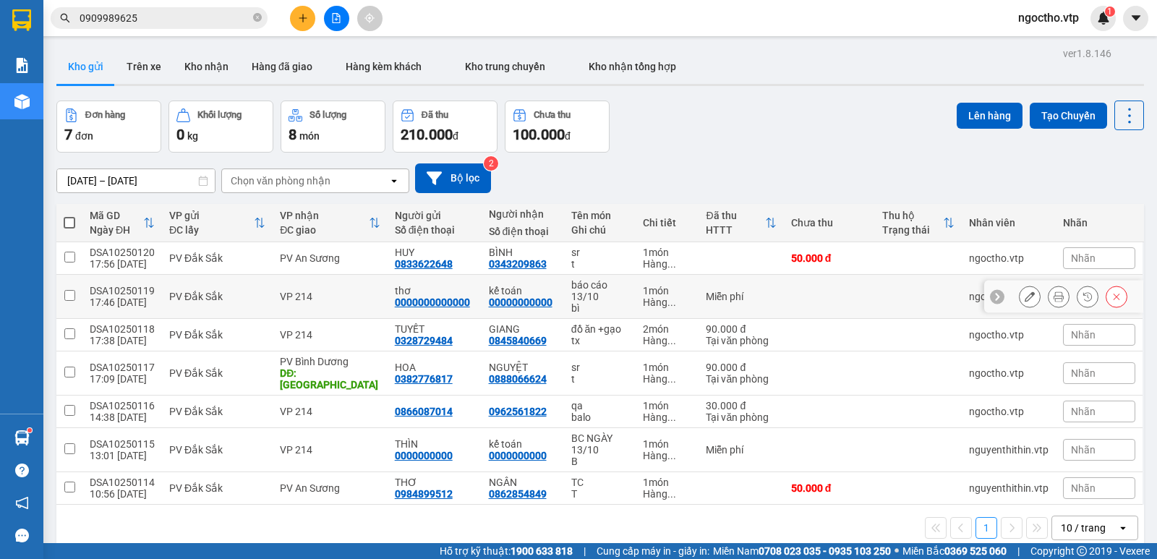
scroll to position [67, 0]
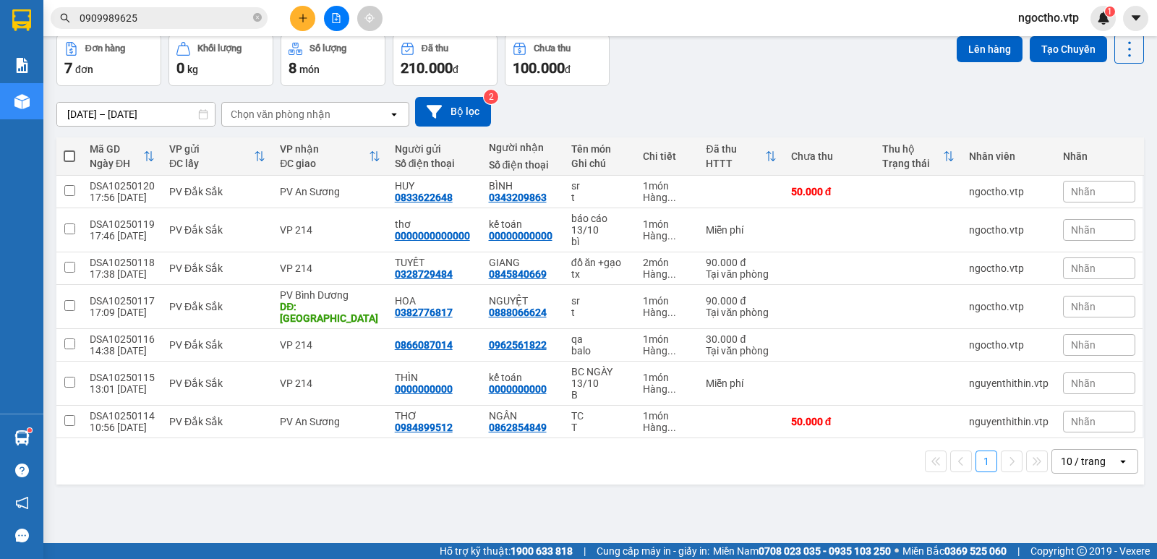
click at [70, 155] on span at bounding box center [70, 156] width 12 height 12
click at [69, 149] on input "checkbox" at bounding box center [69, 149] width 0 height 0
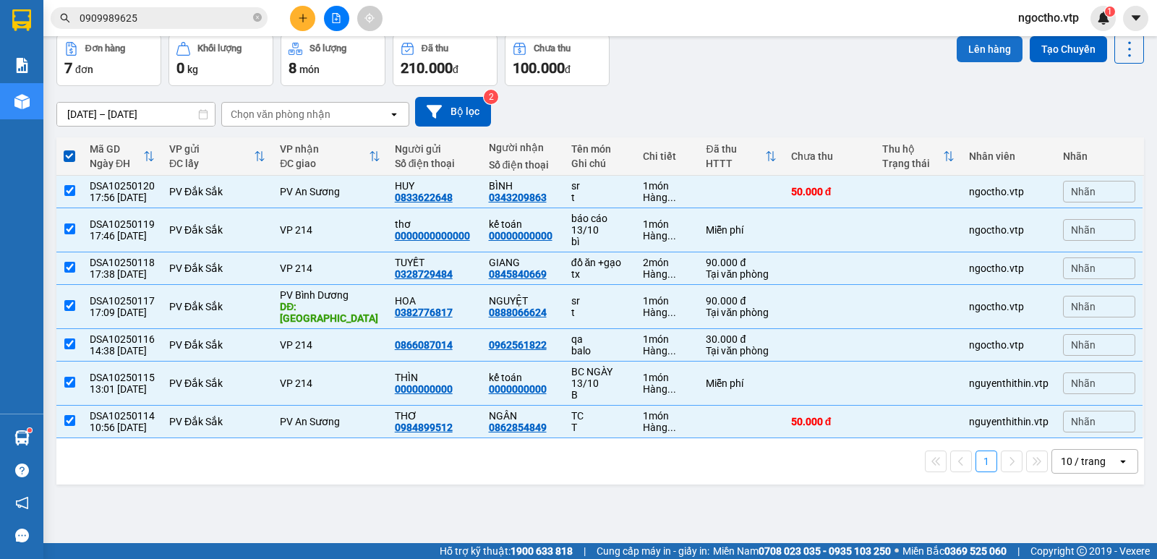
click at [972, 44] on button "Lên hàng" at bounding box center [990, 49] width 66 height 26
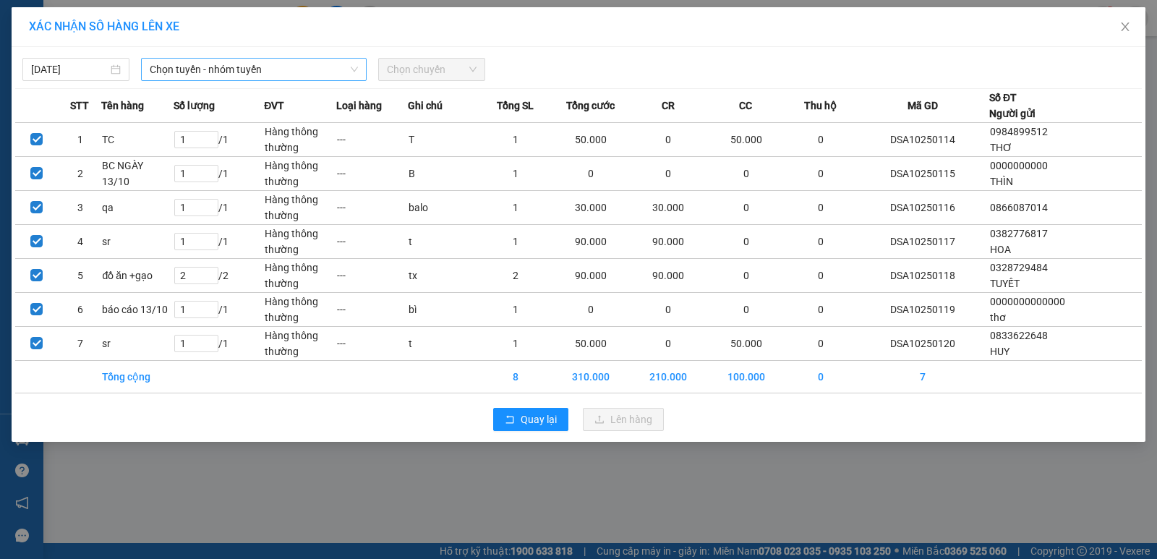
click at [218, 69] on span "Chọn tuyến - nhóm tuyến" at bounding box center [254, 70] width 208 height 22
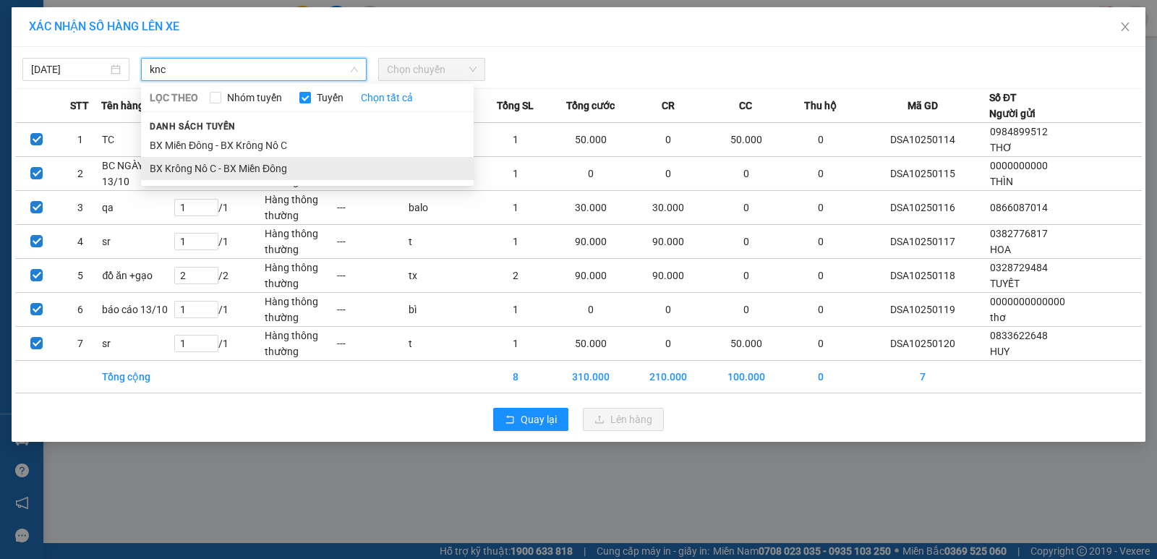
click at [250, 163] on li "BX Krông Nô C - BX Miền Đông" at bounding box center [307, 168] width 333 height 23
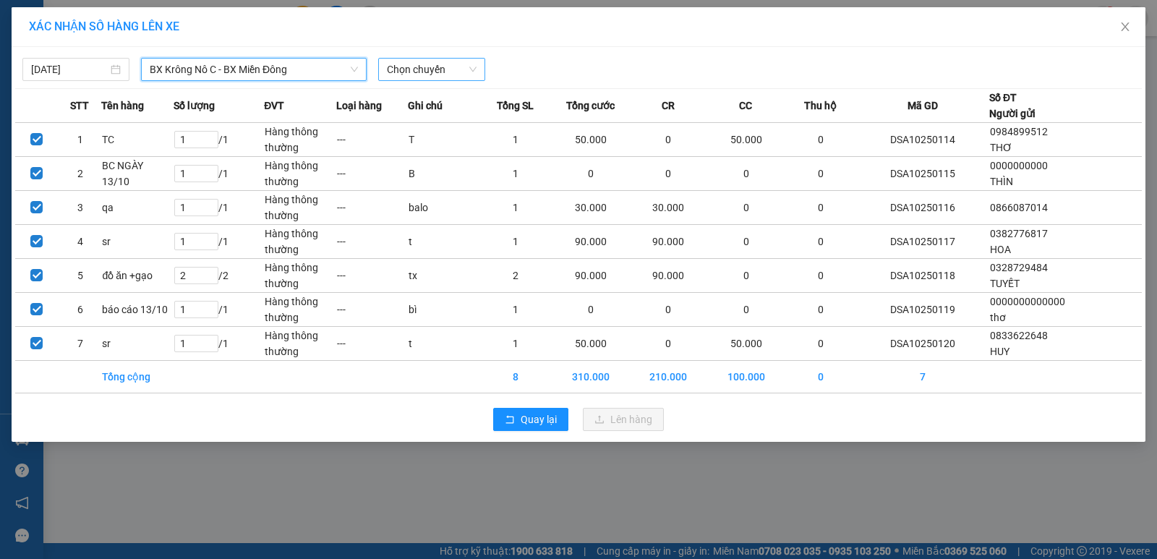
click at [409, 66] on span "Chọn chuyến" at bounding box center [432, 70] width 90 height 22
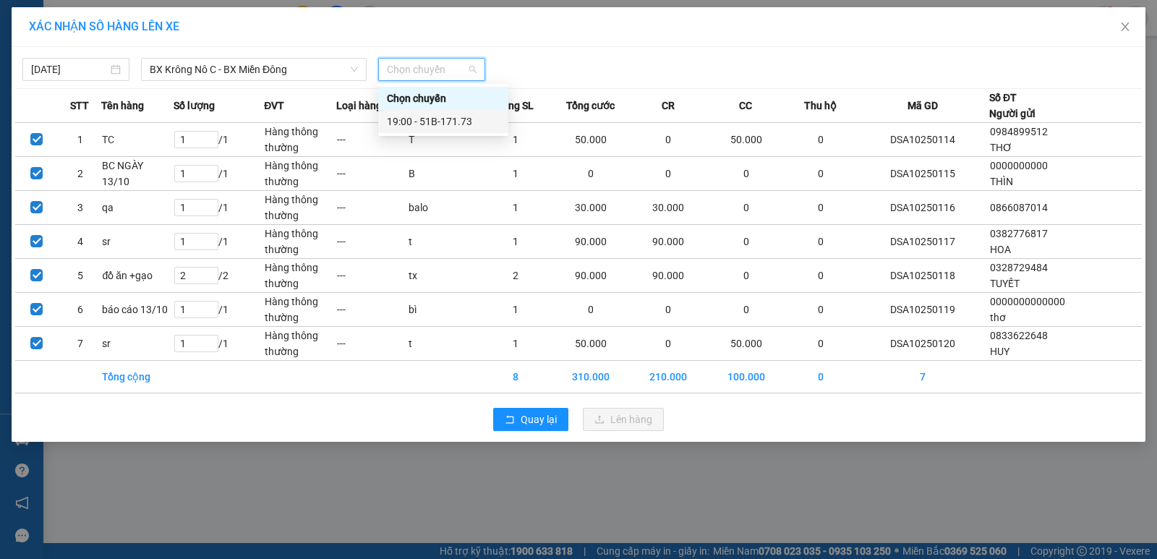
click at [441, 126] on div "19:00 - 51B-171.73" at bounding box center [443, 122] width 113 height 16
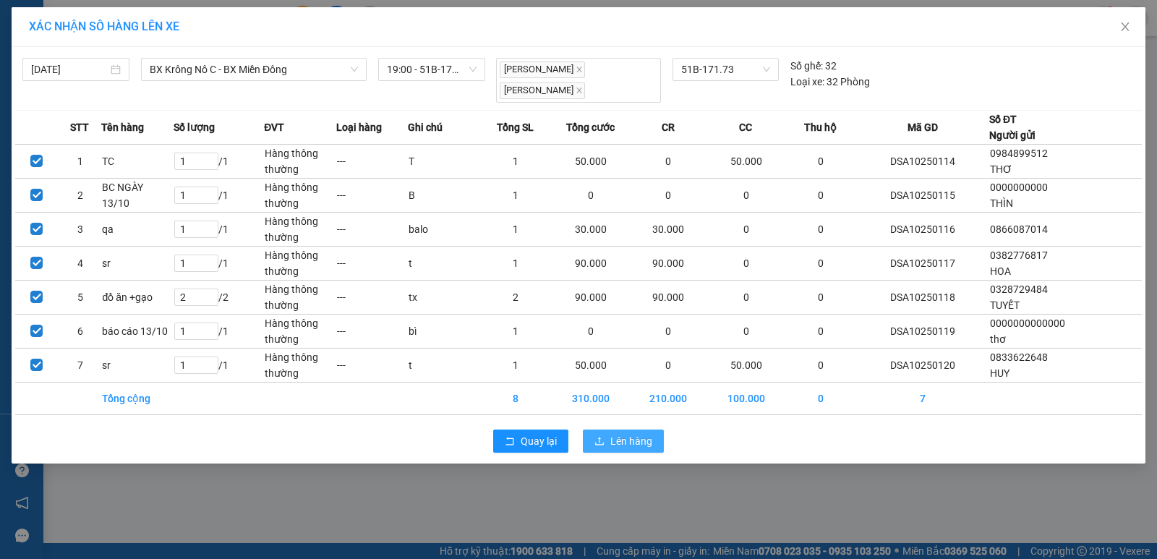
click at [628, 440] on span "Lên hàng" at bounding box center [631, 441] width 42 height 16
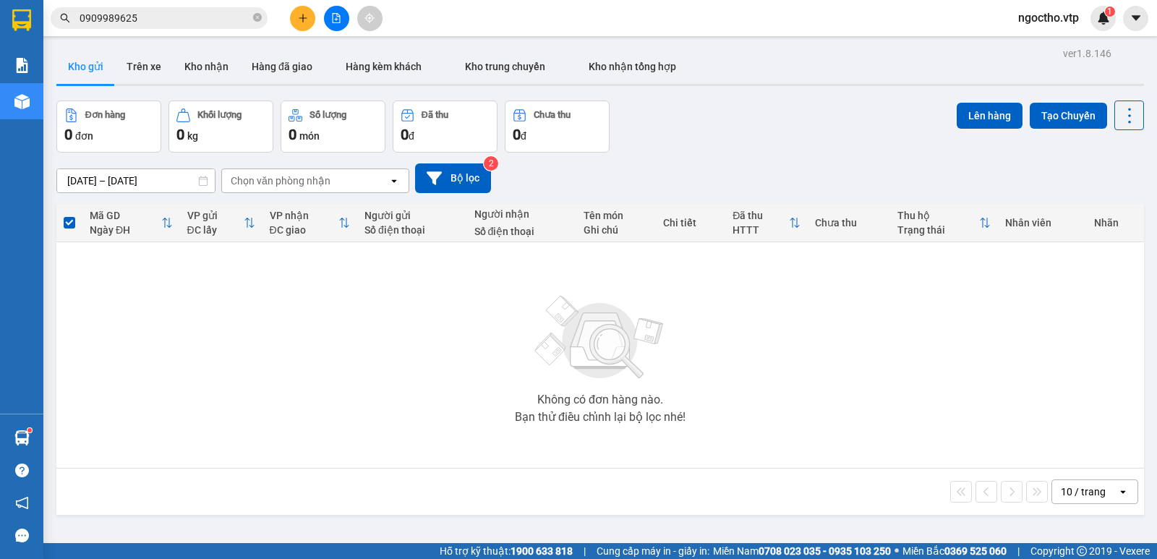
click at [346, 489] on div "10 / trang open" at bounding box center [600, 491] width 1076 height 25
drag, startPoint x: 372, startPoint y: 479, endPoint x: 381, endPoint y: 513, distance: 34.6
click at [373, 482] on div "10 / trang open" at bounding box center [600, 491] width 1076 height 25
click at [303, 23] on button at bounding box center [302, 18] width 25 height 25
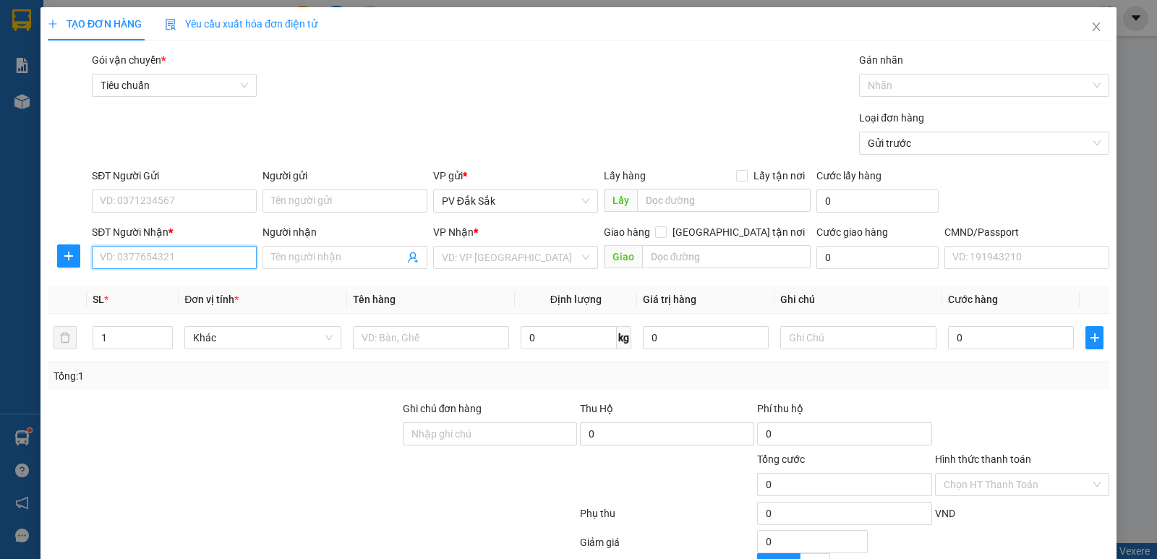
click at [145, 252] on input "SĐT Người Nhận *" at bounding box center [174, 257] width 165 height 23
click at [192, 274] on div "SĐT Người Nhận * 0333438871 0333438871" at bounding box center [174, 249] width 165 height 51
click at [122, 256] on input "0333438871" at bounding box center [174, 257] width 165 height 23
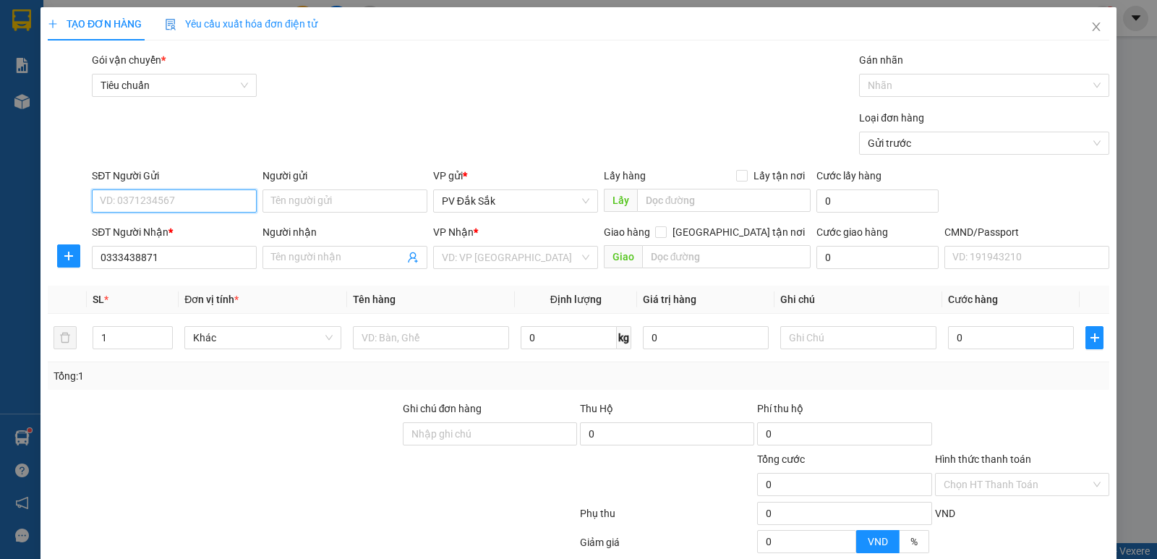
click at [135, 203] on input "SĐT Người Gửi" at bounding box center [174, 200] width 165 height 23
click at [158, 259] on input "0333438871" at bounding box center [174, 257] width 165 height 23
click at [121, 253] on input "0333438871" at bounding box center [174, 257] width 165 height 23
click at [140, 257] on input "0333438871" at bounding box center [174, 257] width 165 height 23
click at [173, 252] on input "0333438871" at bounding box center [174, 257] width 165 height 23
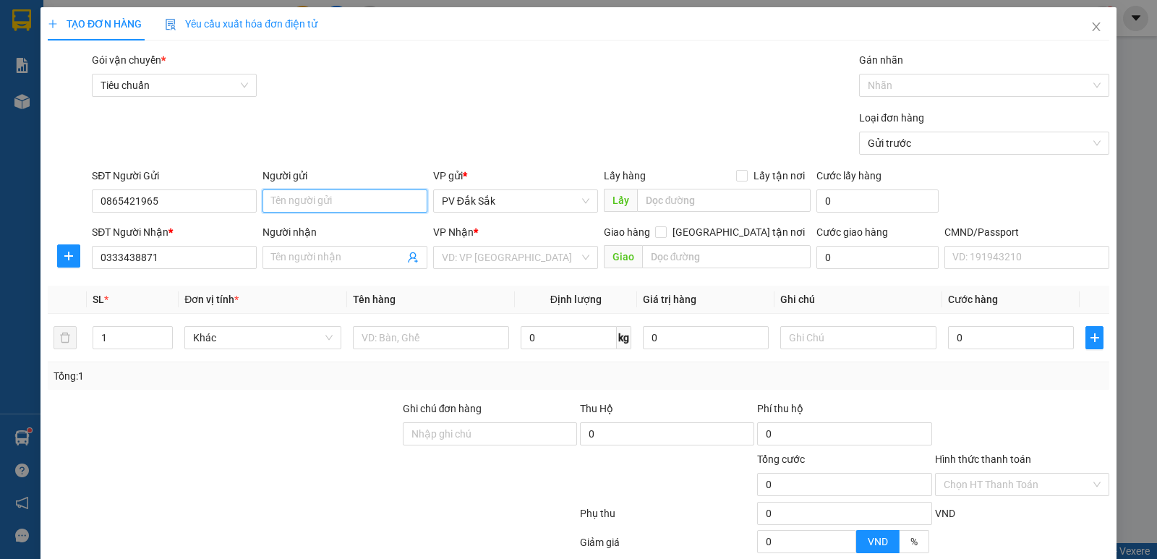
drag, startPoint x: 297, startPoint y: 202, endPoint x: 415, endPoint y: 226, distance: 120.8
click at [299, 203] on input "Người gửi" at bounding box center [345, 200] width 165 height 23
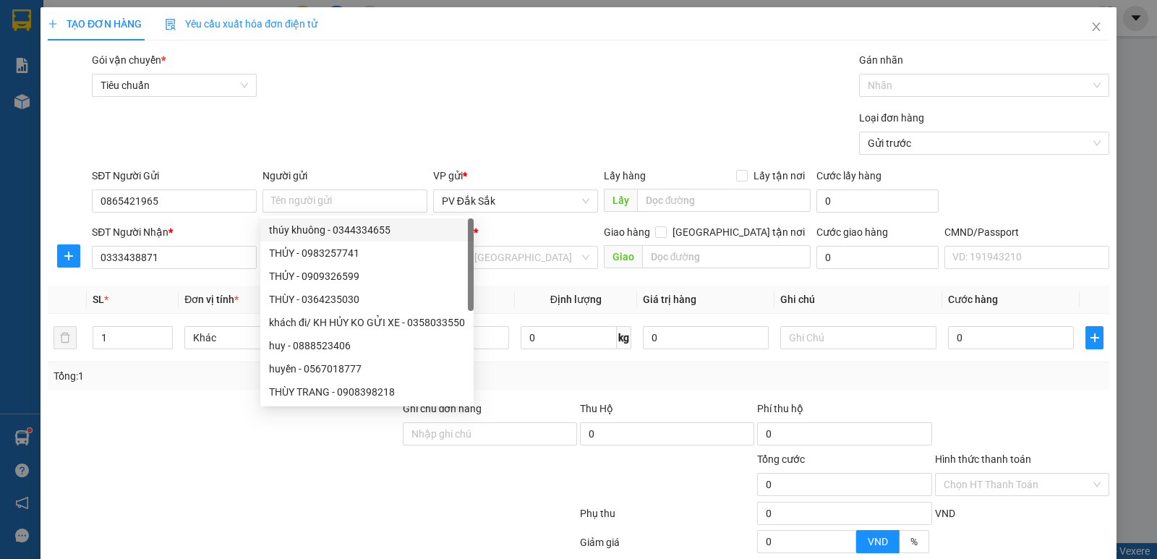
click at [472, 245] on div "VP Nhận *" at bounding box center [515, 235] width 165 height 22
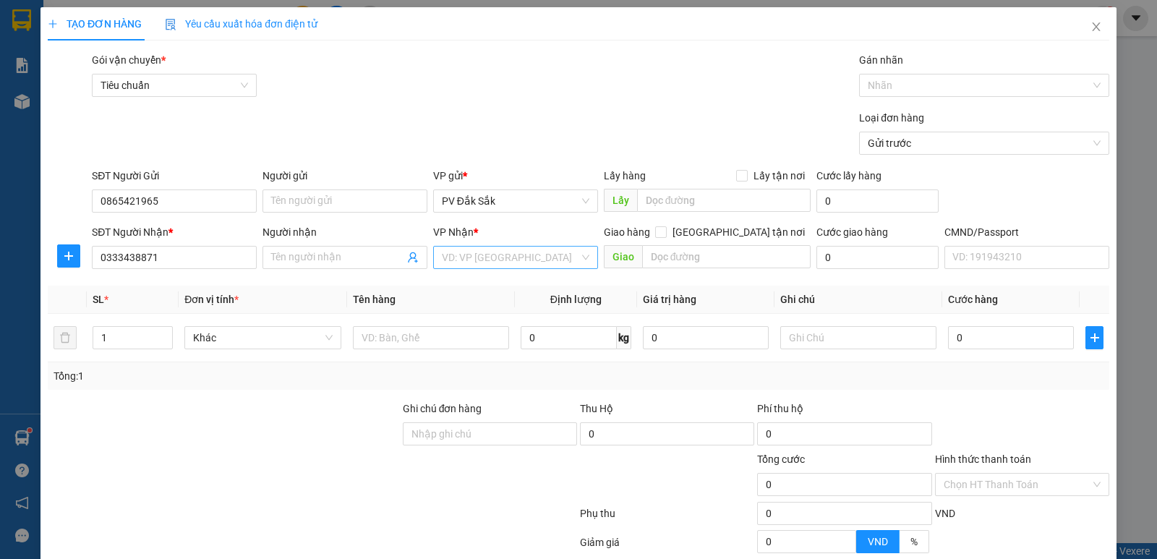
click at [467, 247] on input "search" at bounding box center [510, 258] width 137 height 22
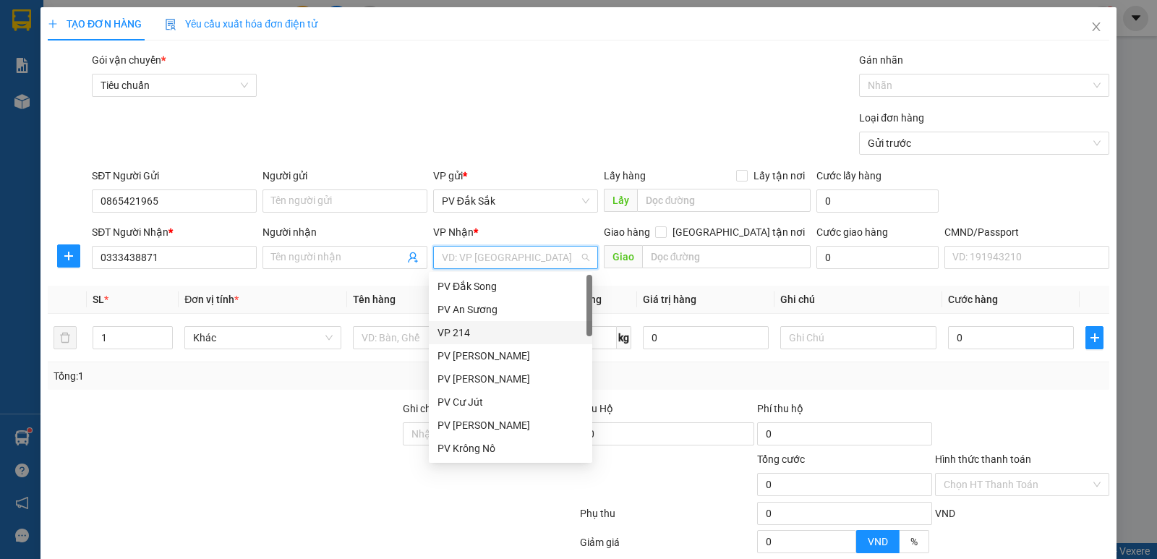
click at [457, 328] on div "VP 214" at bounding box center [511, 333] width 146 height 16
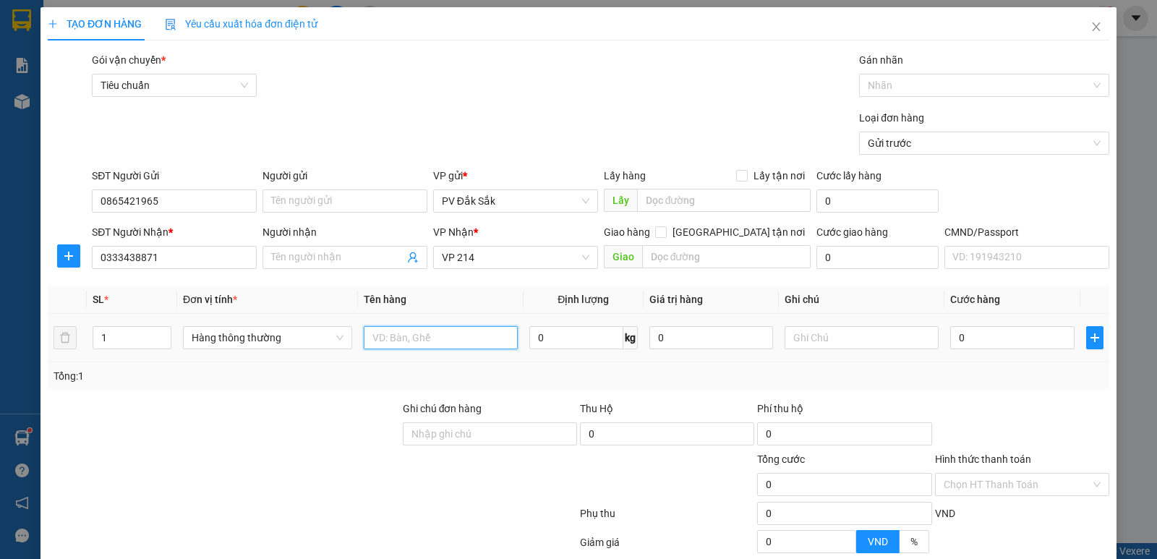
click at [380, 328] on input "text" at bounding box center [441, 337] width 154 height 23
click at [287, 262] on input "Người nhận" at bounding box center [337, 258] width 133 height 16
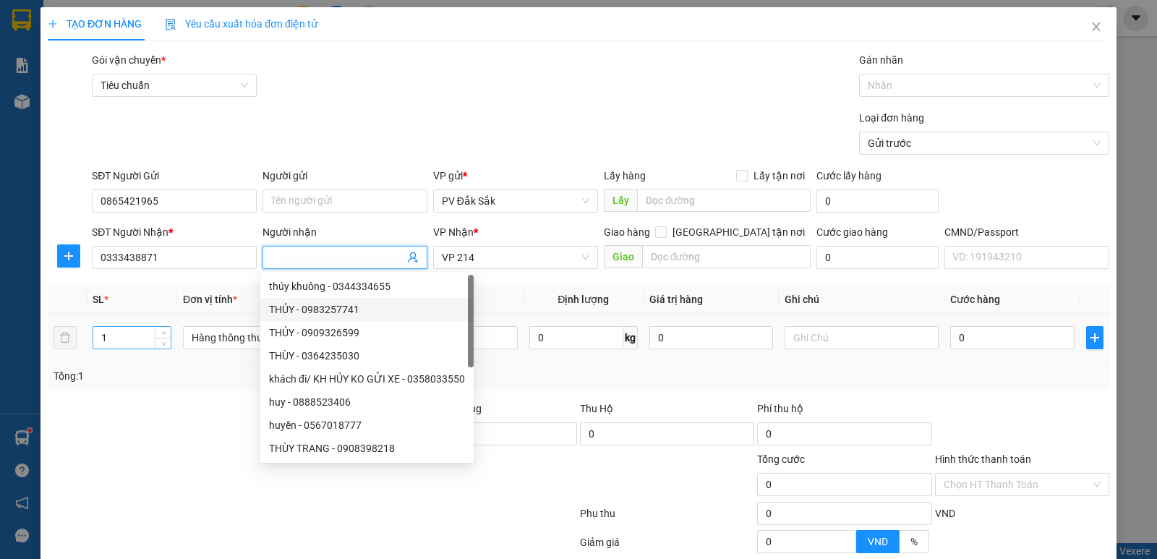
drag, startPoint x: 136, startPoint y: 402, endPoint x: 141, endPoint y: 328, distance: 73.9
click at [136, 398] on div "Transit Pickup Surcharge Ids Transit Deliver Surcharge Ids Transit Deliver Surc…" at bounding box center [579, 359] width 1062 height 615
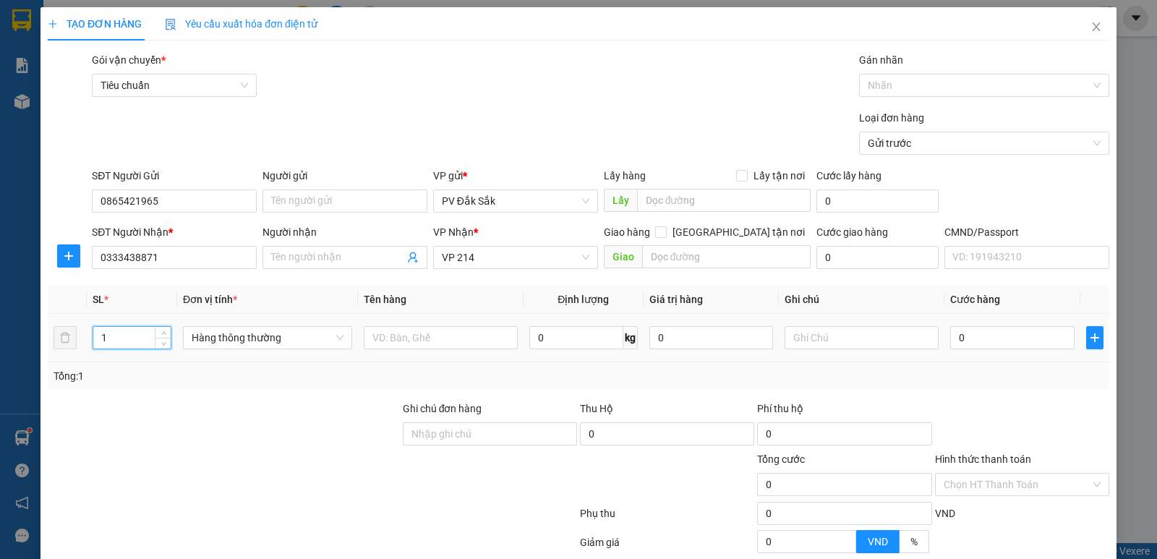
drag, startPoint x: 112, startPoint y: 328, endPoint x: 0, endPoint y: 348, distance: 113.8
click at [0, 342] on div "TẠO ĐƠN HÀNG Yêu cầu xuất hóa đơn điện tử Transit Pickup Surcharge Ids Transit …" at bounding box center [578, 279] width 1157 height 559
click at [811, 338] on input "text" at bounding box center [862, 337] width 154 height 23
drag, startPoint x: 400, startPoint y: 325, endPoint x: 401, endPoint y: 309, distance: 16.0
click at [400, 328] on div at bounding box center [441, 337] width 154 height 29
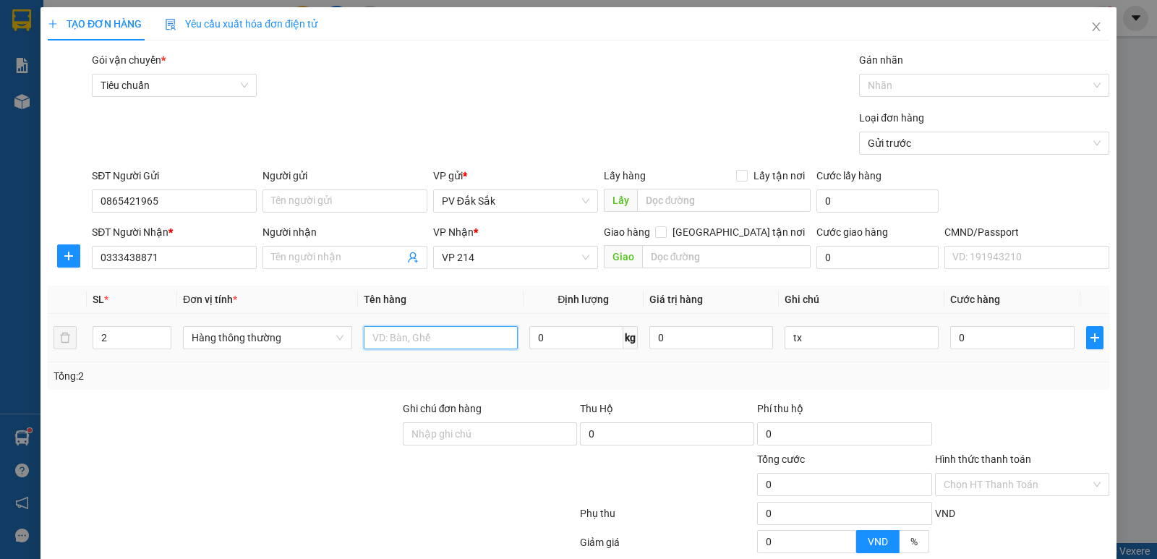
click at [385, 349] on input "text" at bounding box center [441, 337] width 154 height 23
click at [994, 333] on input "0" at bounding box center [1012, 337] width 124 height 23
click at [964, 461] on label "Hình thức thanh toán" at bounding box center [983, 459] width 96 height 12
click at [964, 474] on input "Hình thức thanh toán" at bounding box center [1017, 485] width 147 height 22
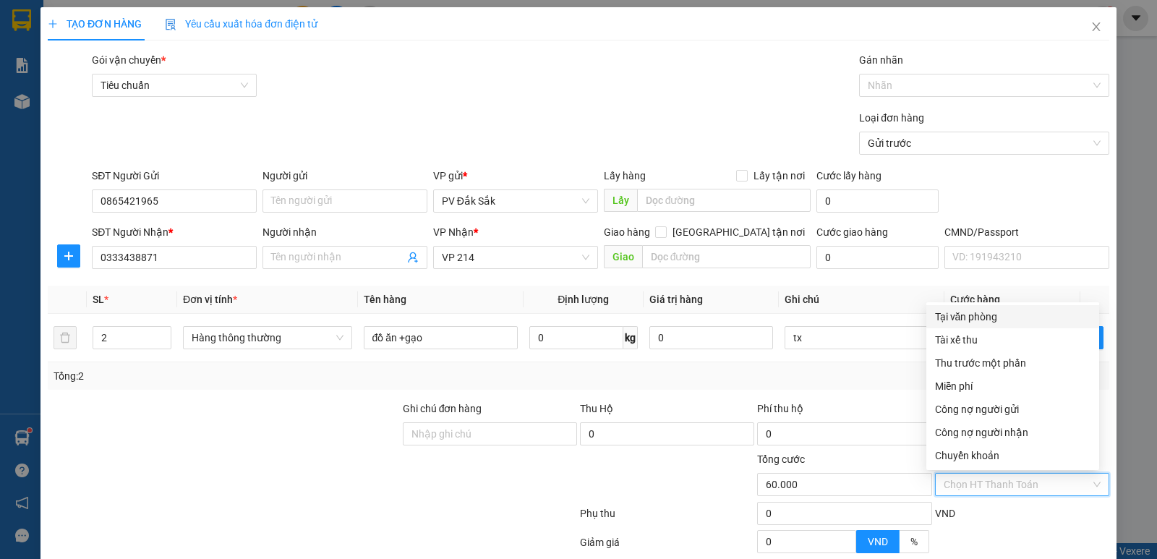
click at [957, 319] on div "Tại văn phòng" at bounding box center [1012, 317] width 155 height 16
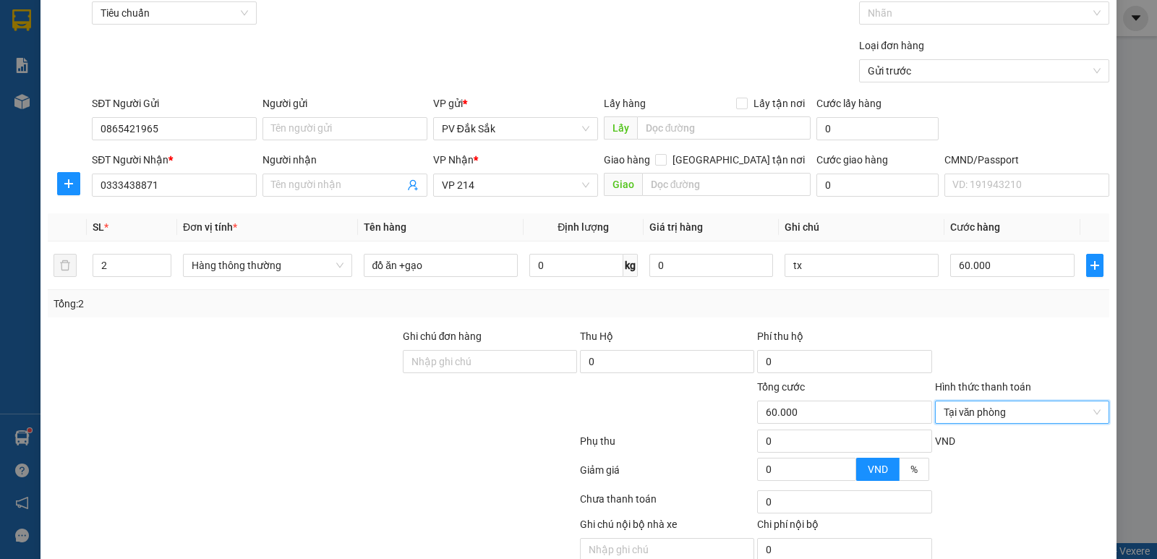
scroll to position [137, 0]
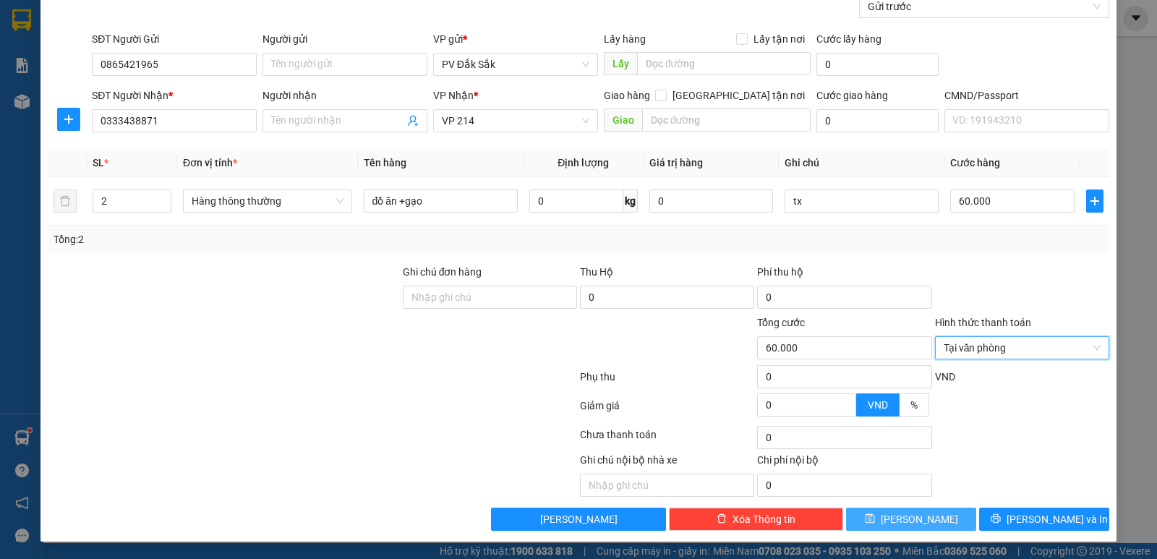
drag, startPoint x: 901, startPoint y: 515, endPoint x: 887, endPoint y: 514, distance: 14.5
click at [901, 516] on button "Lưu" at bounding box center [911, 519] width 130 height 23
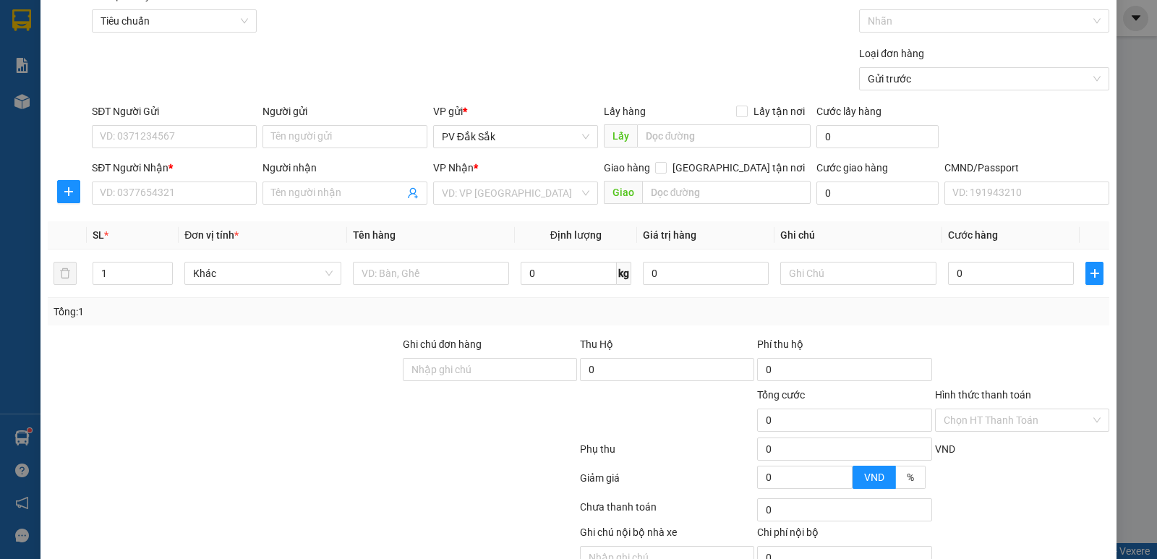
scroll to position [0, 0]
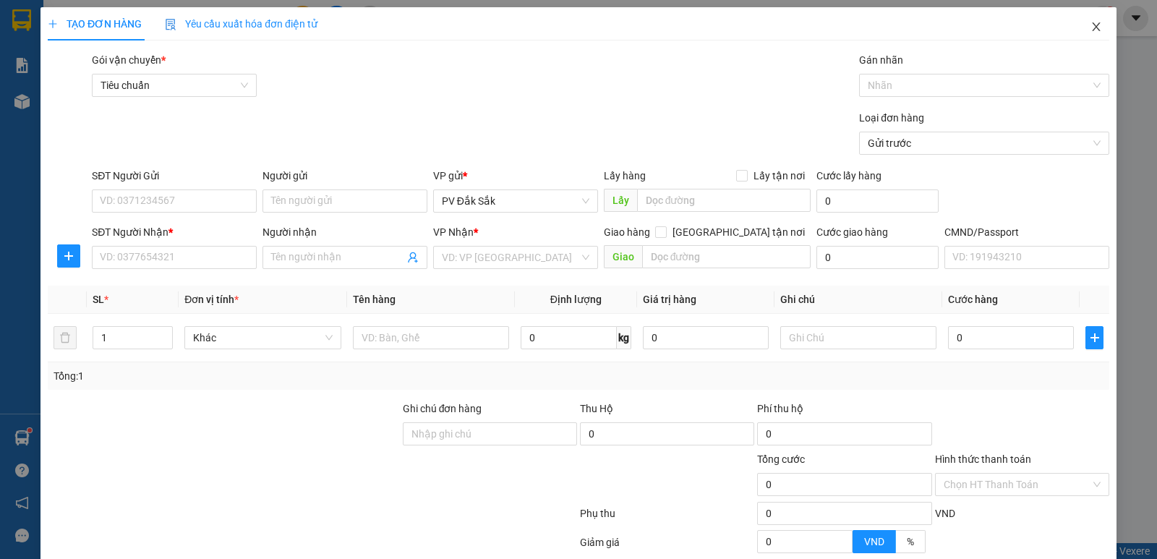
click at [1090, 20] on span "Close" at bounding box center [1096, 27] width 40 height 40
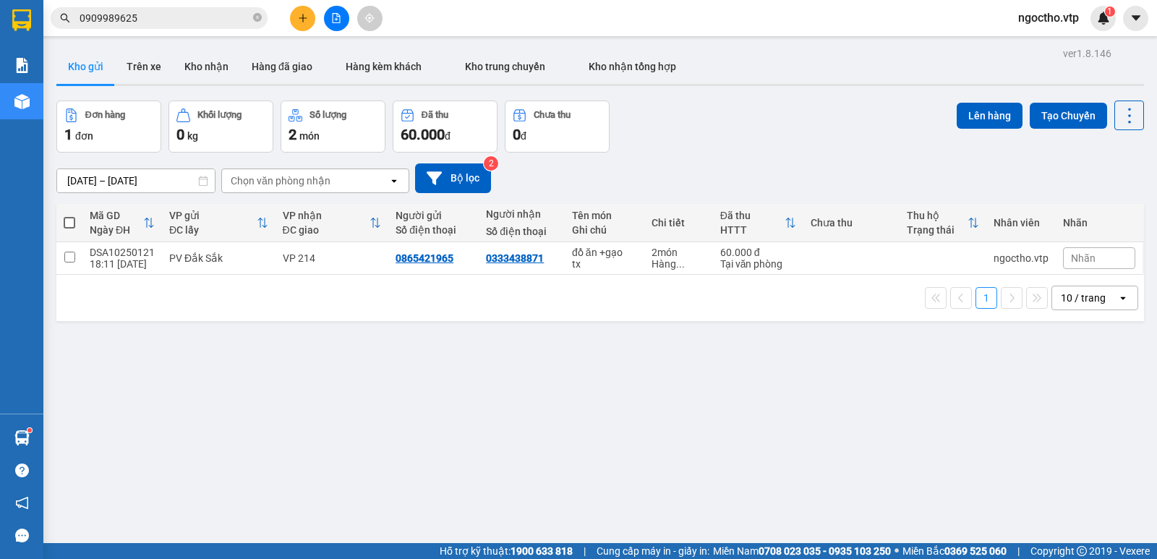
drag, startPoint x: 458, startPoint y: 333, endPoint x: 435, endPoint y: 328, distance: 23.7
click at [459, 331] on div "ver 1.8.146 Kho gửi Trên xe Kho nhận Hàng đã giao Hàng kèm khách Kho trung chuy…" at bounding box center [600, 322] width 1099 height 559
click at [1025, 257] on icon at bounding box center [1030, 258] width 10 height 10
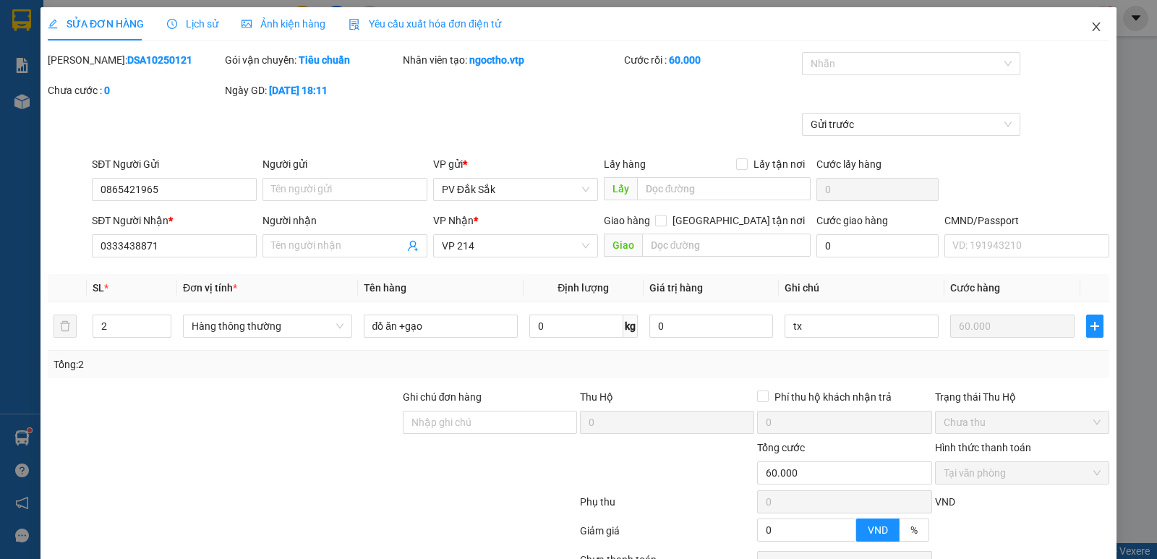
click at [1091, 27] on icon "close" at bounding box center [1097, 27] width 12 height 12
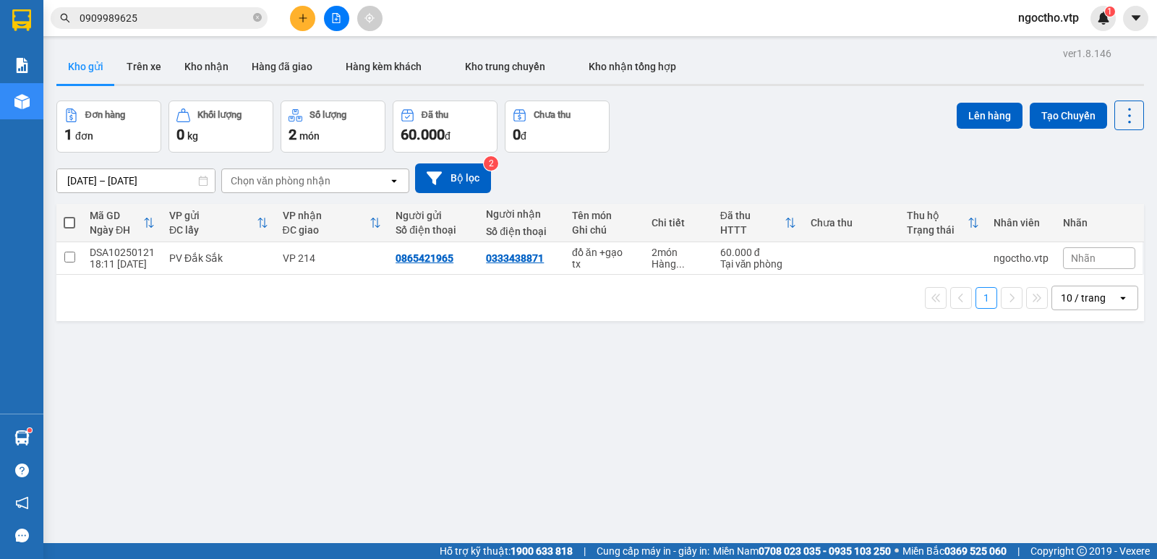
click at [614, 356] on div "ver 1.8.146 Kho gửi Trên xe Kho nhận Hàng đã giao Hàng kèm khách Kho trung chuy…" at bounding box center [600, 322] width 1099 height 559
click at [81, 259] on td at bounding box center [69, 258] width 26 height 33
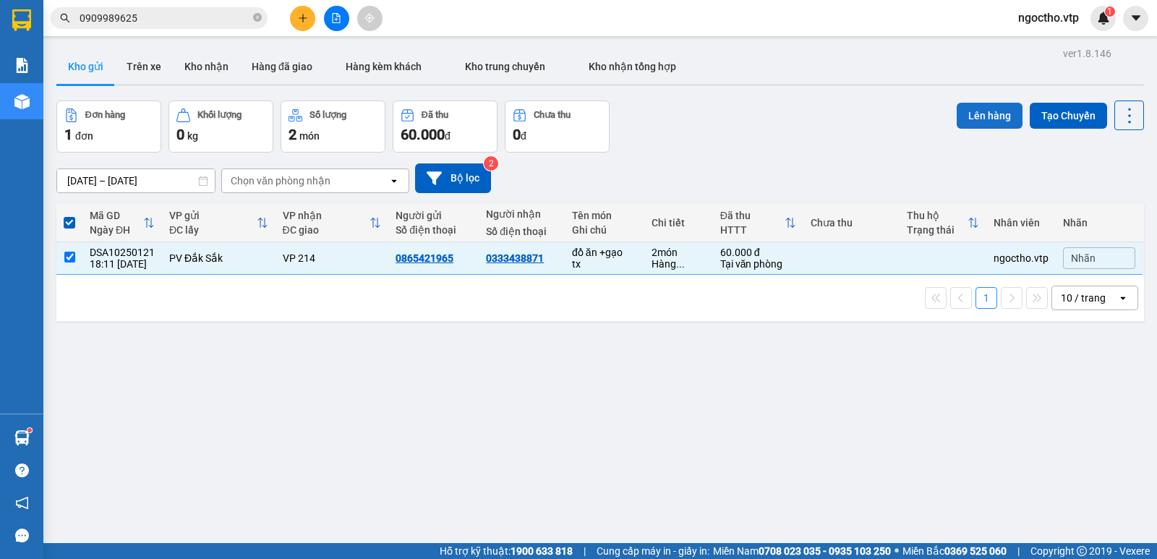
click at [977, 111] on button "Lên hàng" at bounding box center [990, 116] width 66 height 26
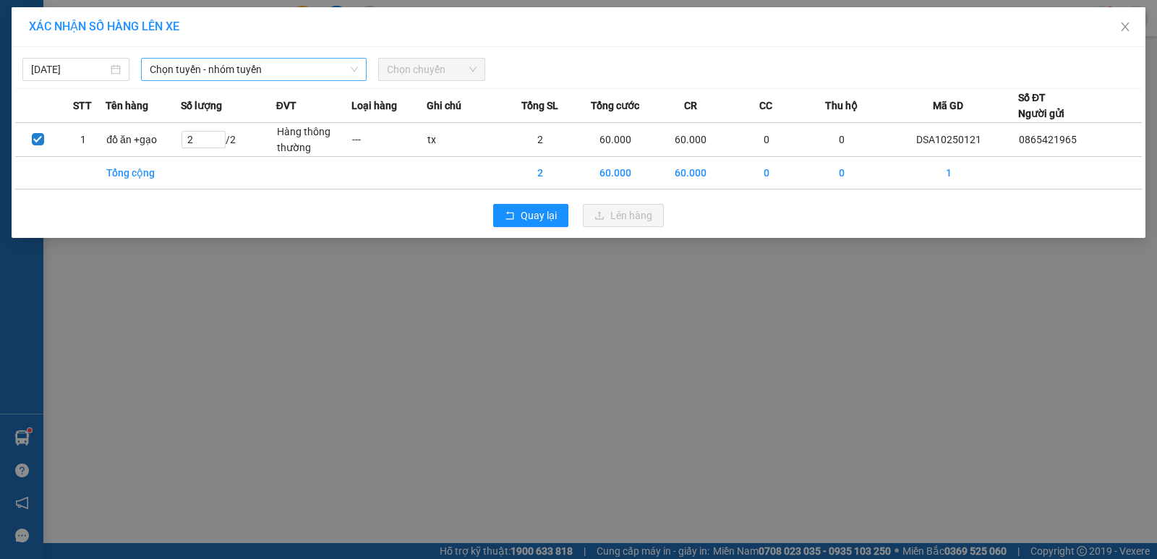
click at [236, 72] on span "Chọn tuyến - nhóm tuyến" at bounding box center [254, 70] width 208 height 22
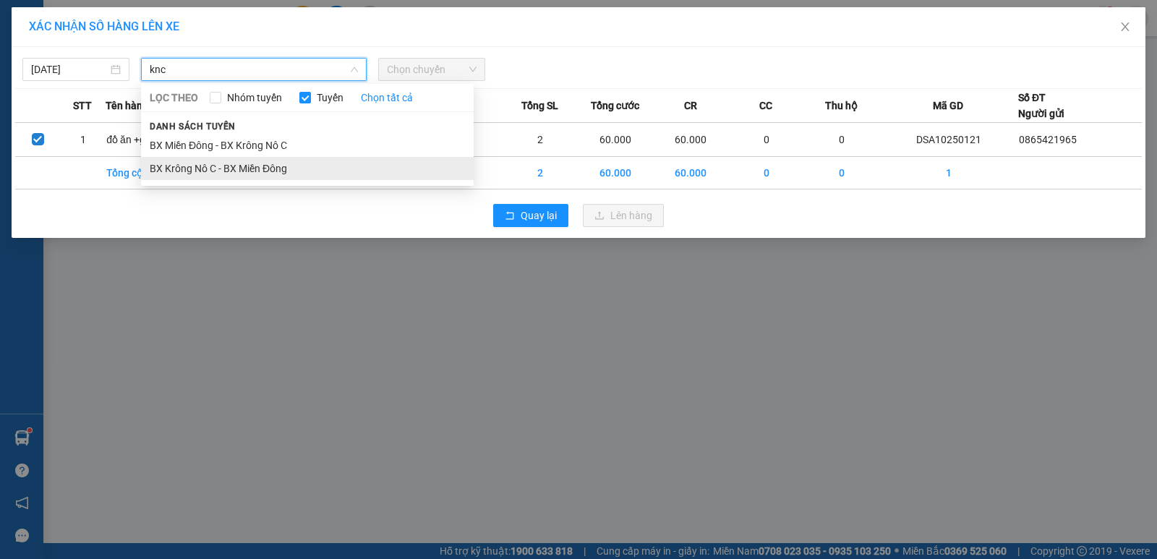
click at [224, 169] on li "BX Krông Nô C - BX Miền Đông" at bounding box center [307, 168] width 333 height 23
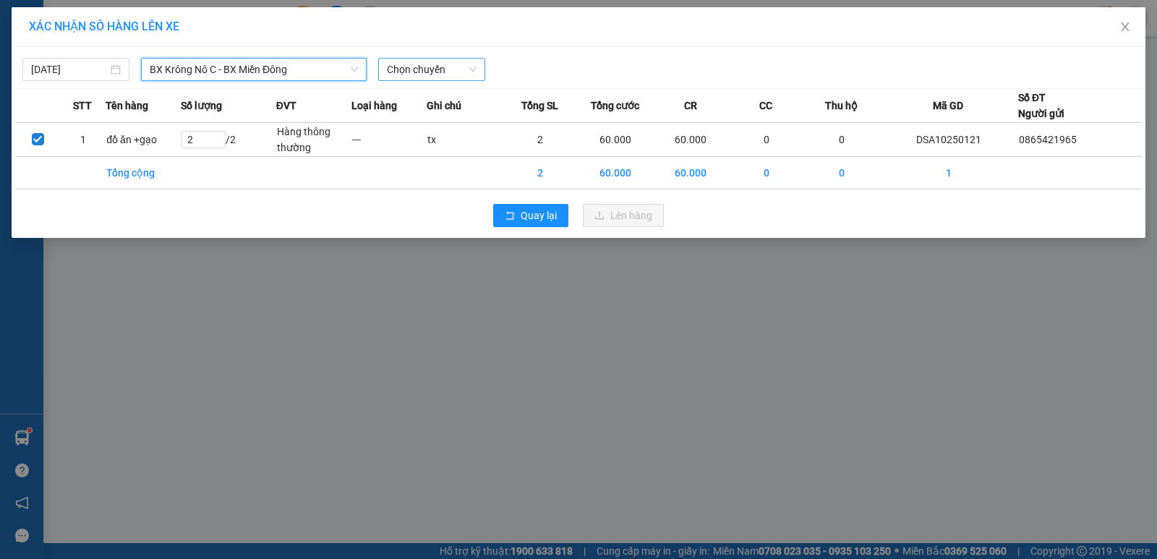
click at [440, 75] on span "Chọn chuyến" at bounding box center [432, 70] width 90 height 22
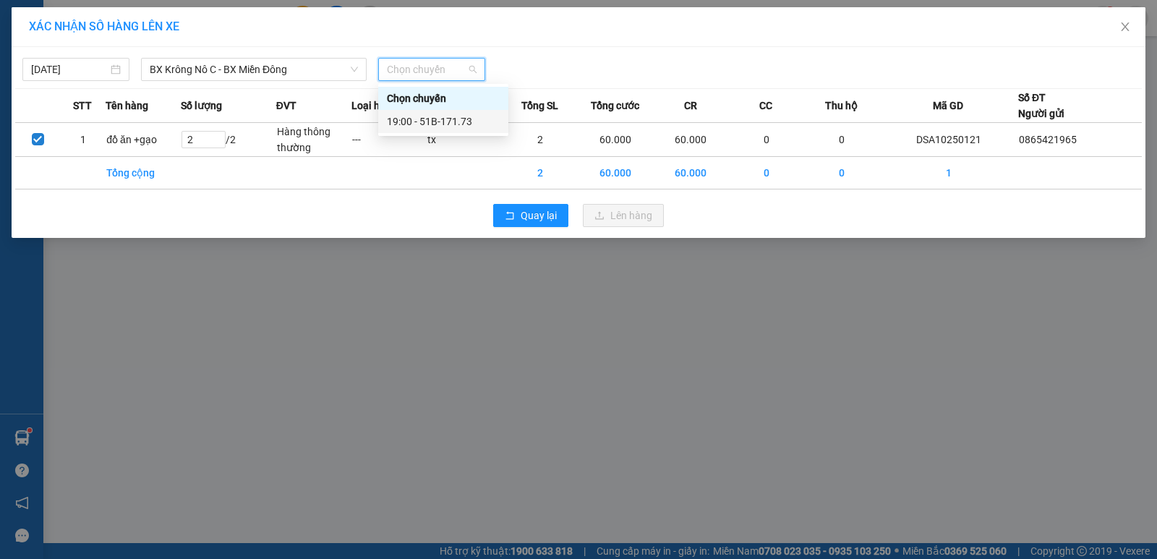
click at [440, 119] on div "19:00 - 51B-171.73" at bounding box center [443, 122] width 113 height 16
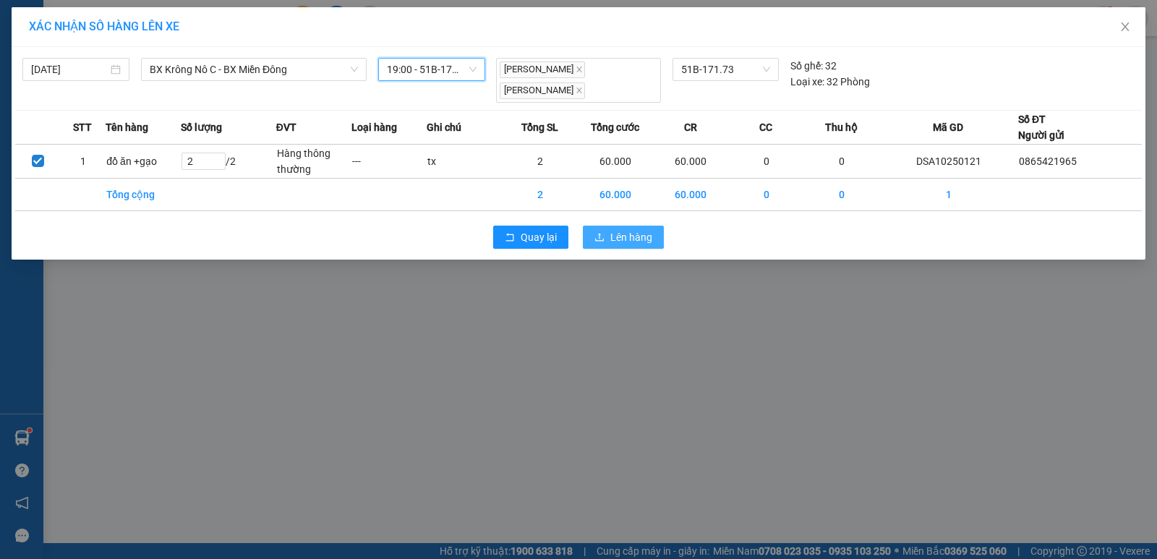
click at [628, 242] on span "Lên hàng" at bounding box center [631, 237] width 42 height 16
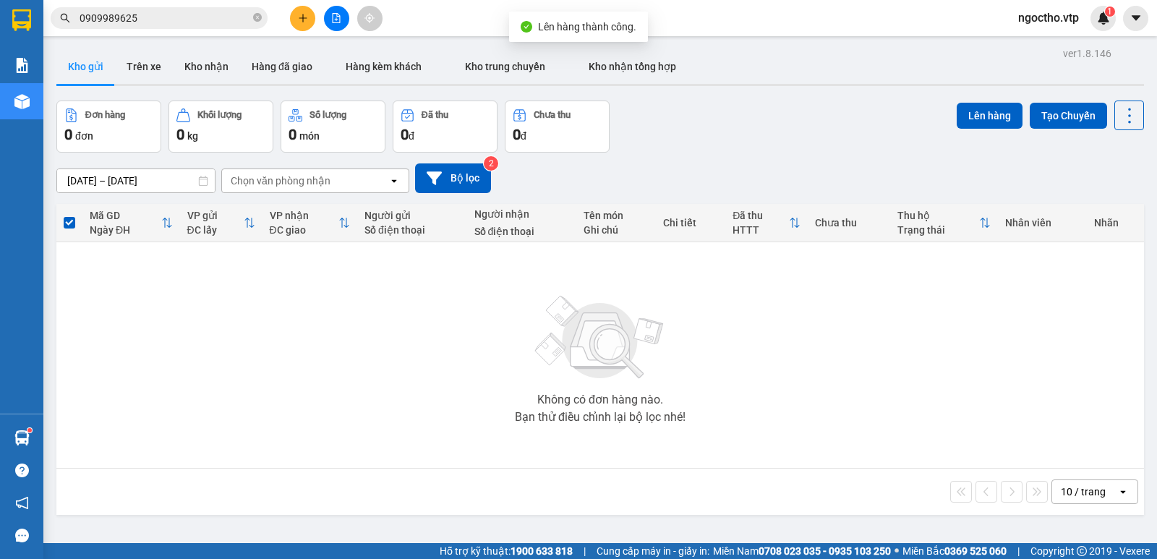
drag, startPoint x: 54, startPoint y: 418, endPoint x: 49, endPoint y: 435, distance: 17.4
click at [54, 420] on div "ver 1.8.146 Kho gửi Trên xe Kho nhận Hàng đã giao Hàng kèm khách Kho trung chuy…" at bounding box center [600, 322] width 1099 height 559
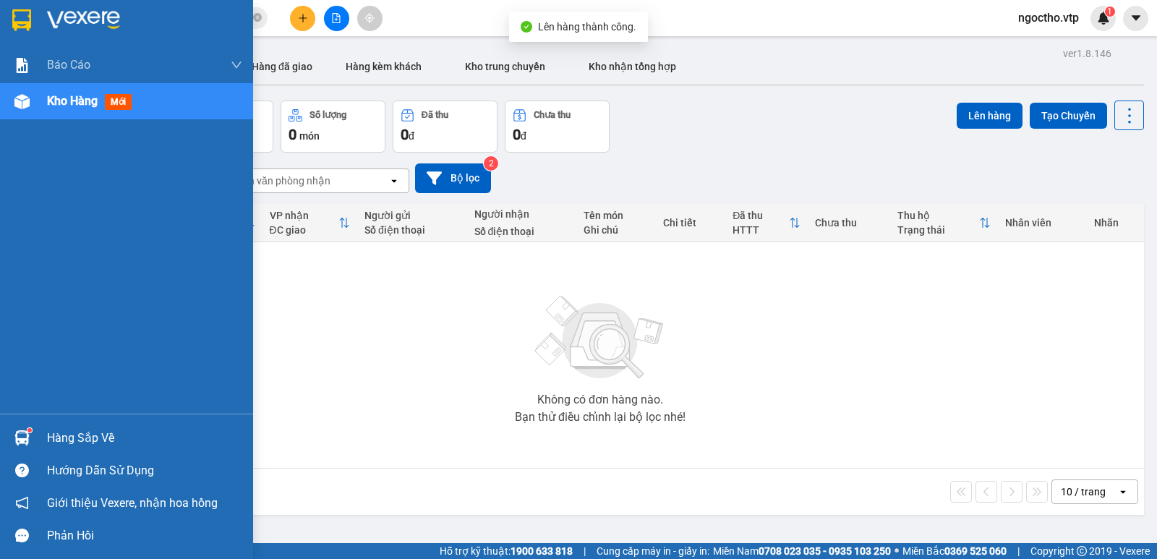
click at [22, 441] on img at bounding box center [21, 437] width 15 height 15
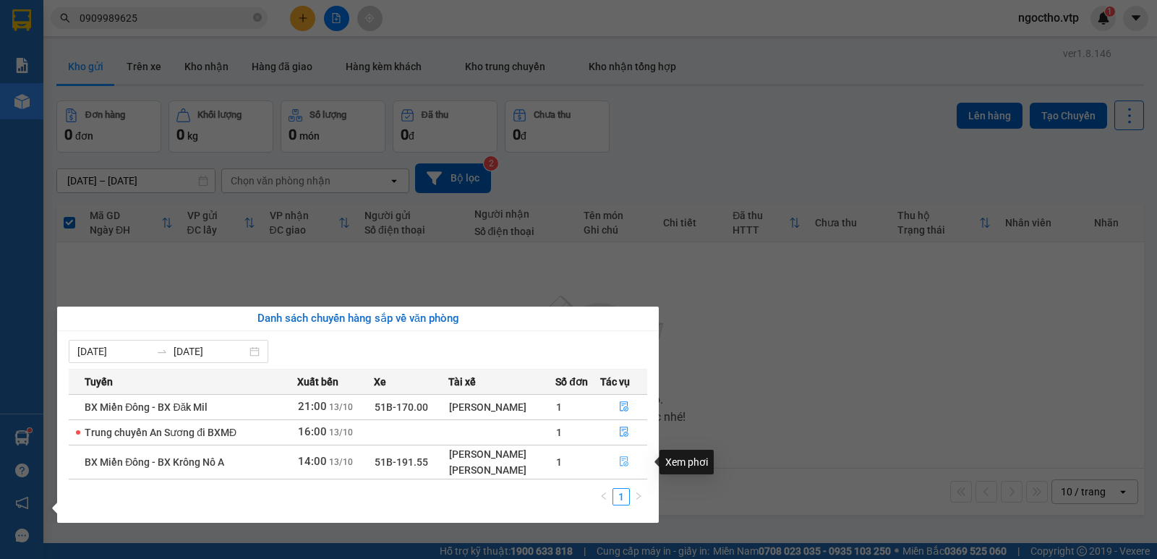
click at [626, 460] on icon "file-done" at bounding box center [624, 461] width 10 height 10
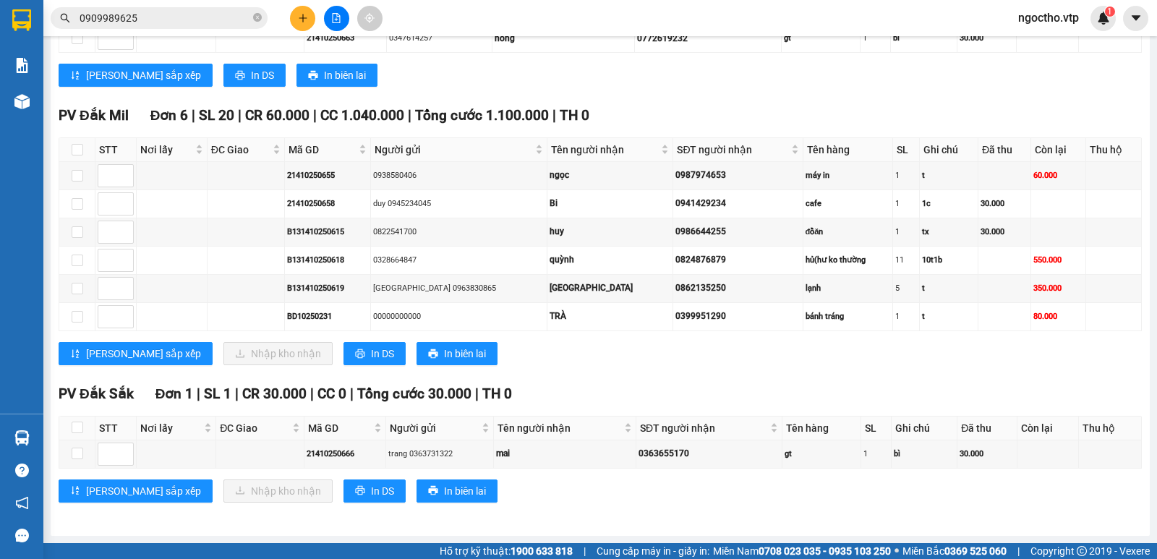
scroll to position [819, 0]
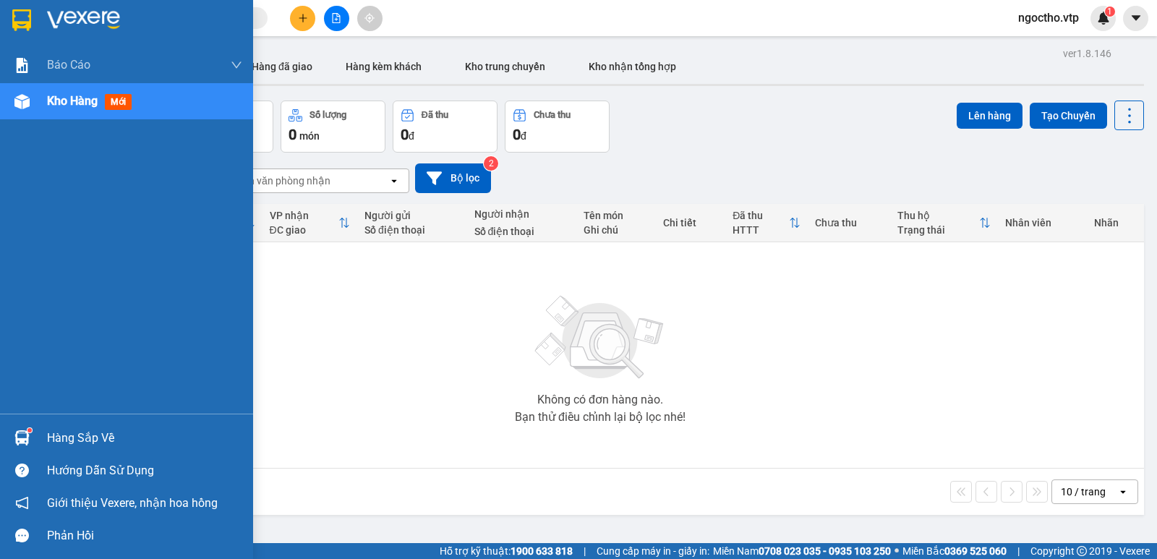
drag, startPoint x: 40, startPoint y: 443, endPoint x: 34, endPoint y: 439, distance: 7.4
click at [41, 443] on div "Hàng sắp về" at bounding box center [126, 438] width 253 height 33
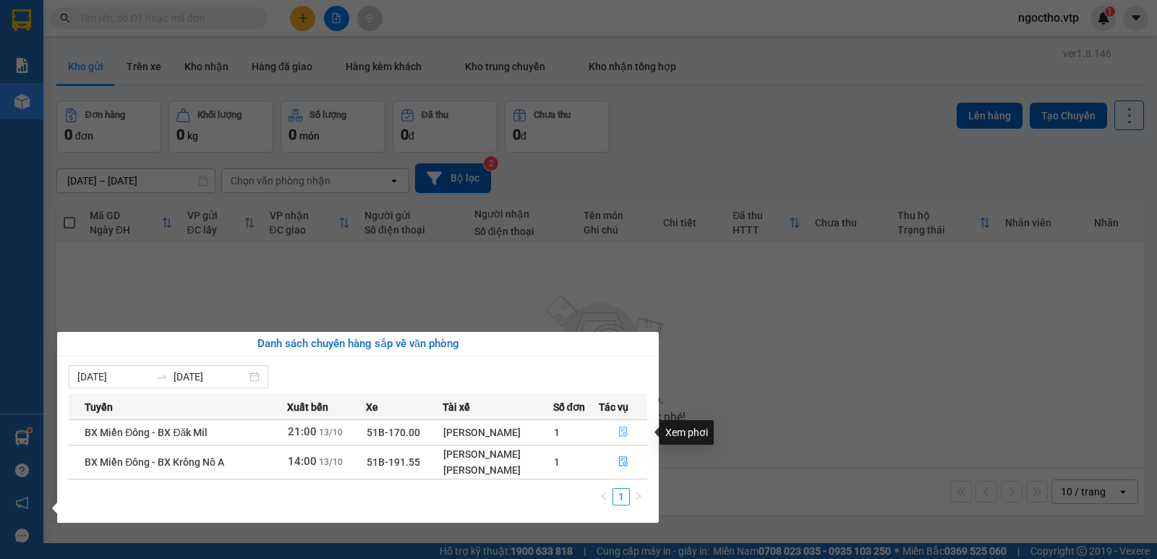
click at [621, 429] on icon "file-done" at bounding box center [623, 432] width 10 height 10
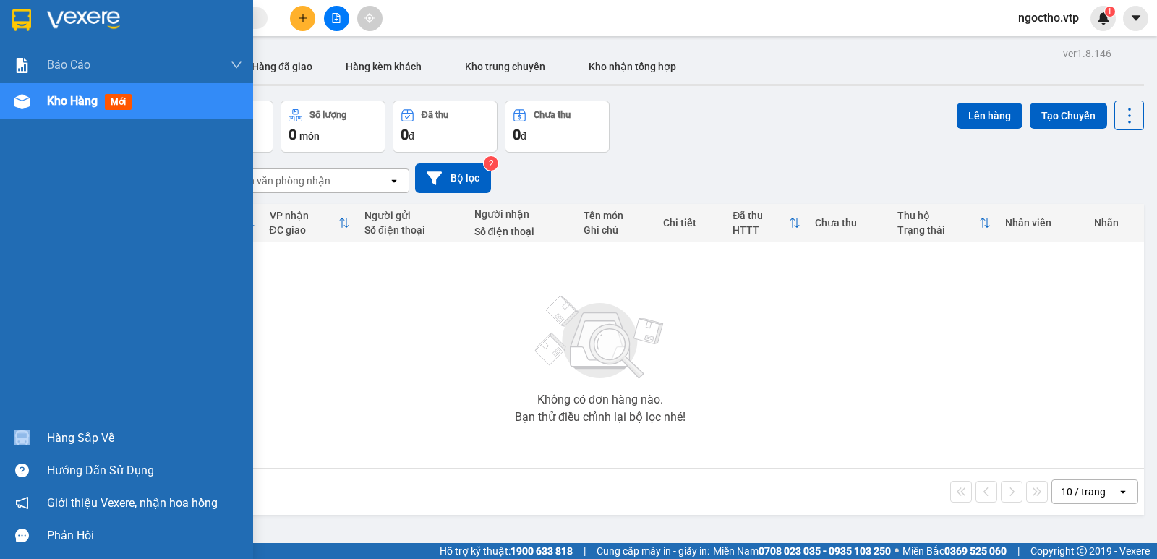
drag, startPoint x: 46, startPoint y: 437, endPoint x: 63, endPoint y: 436, distance: 17.4
click at [53, 437] on div "Hàng sắp về" at bounding box center [126, 438] width 253 height 33
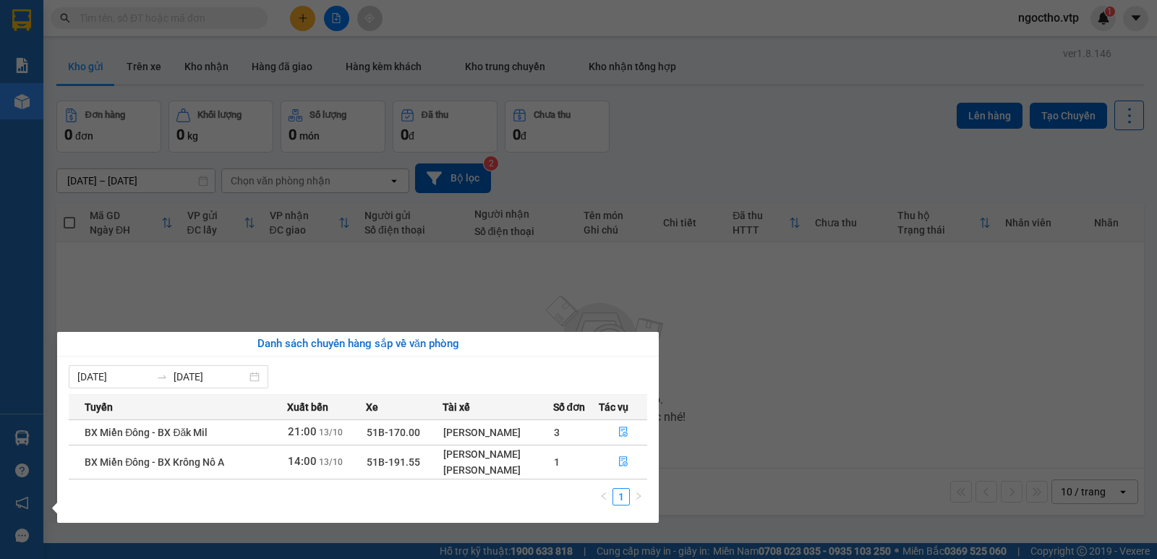
drag, startPoint x: 22, startPoint y: 222, endPoint x: 17, endPoint y: 142, distance: 79.7
click at [22, 217] on div "Báo cáo BC giao hàng (nhà xe) BC hàng tồn (all) Báo cáo dòng tiền (nhân viên) -…" at bounding box center [21, 279] width 43 height 559
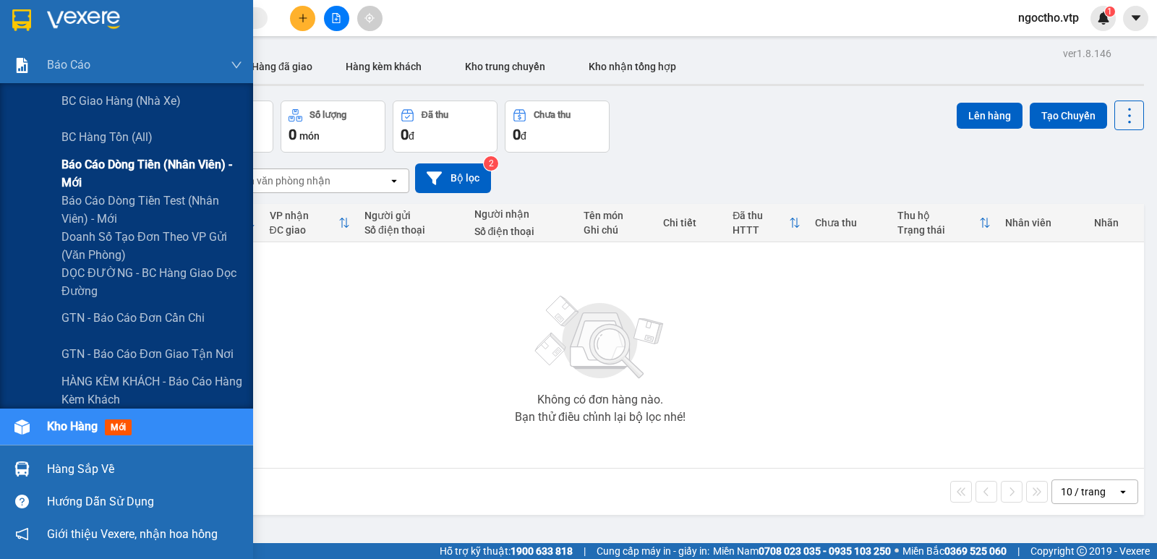
click at [111, 160] on span "Báo cáo dòng tiền (nhân viên) - mới" at bounding box center [151, 173] width 181 height 36
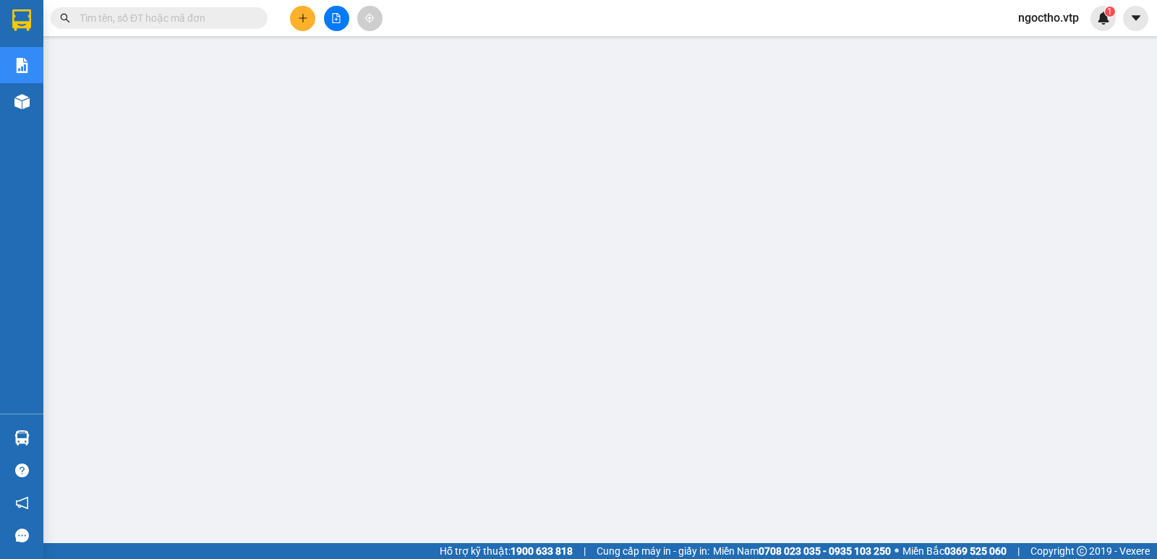
click at [116, 16] on input "text" at bounding box center [165, 18] width 171 height 16
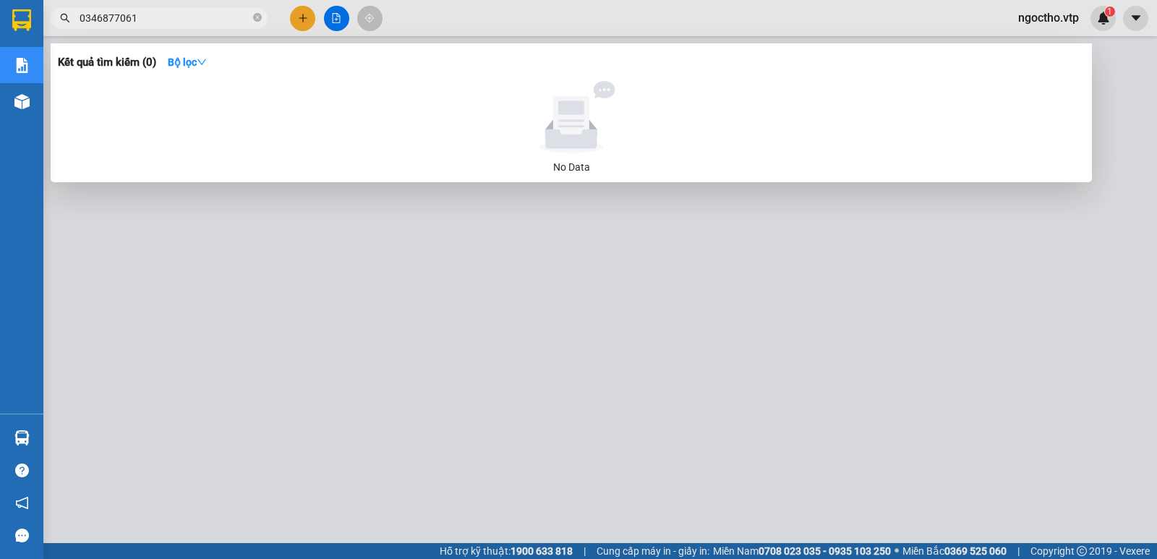
drag, startPoint x: 197, startPoint y: 17, endPoint x: 0, endPoint y: 46, distance: 199.4
click at [0, 40] on section "Kết quả tìm kiếm ( 0 ) Bộ lọc No Data 0346877061 ngoctho.vtp 1 Báo cáo BC giao …" at bounding box center [578, 279] width 1157 height 559
click at [160, 7] on span "0346877061" at bounding box center [159, 18] width 217 height 22
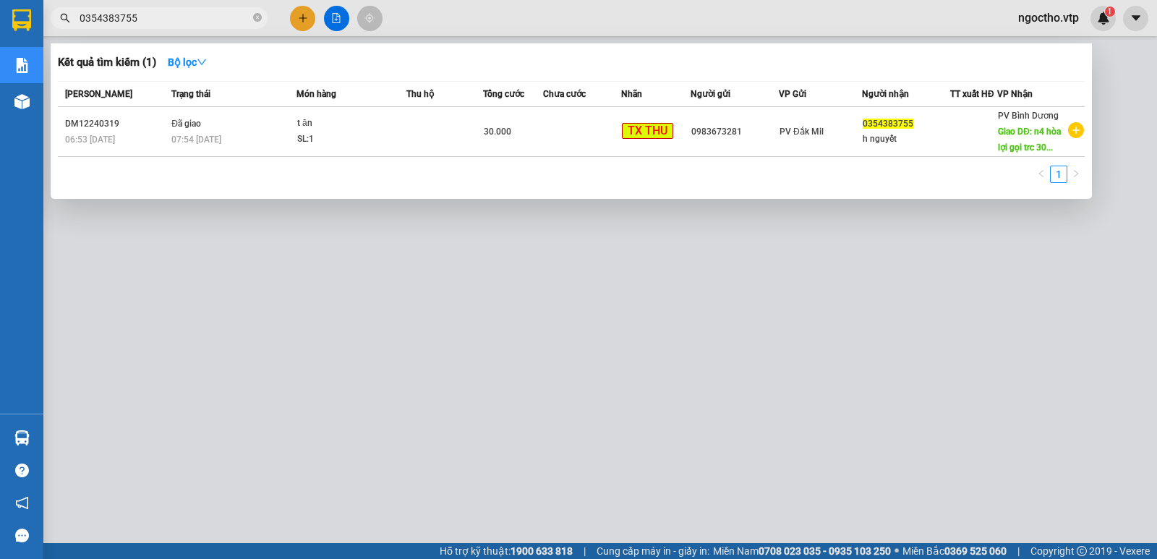
type input "0354383755"
click at [627, 354] on div at bounding box center [578, 279] width 1157 height 559
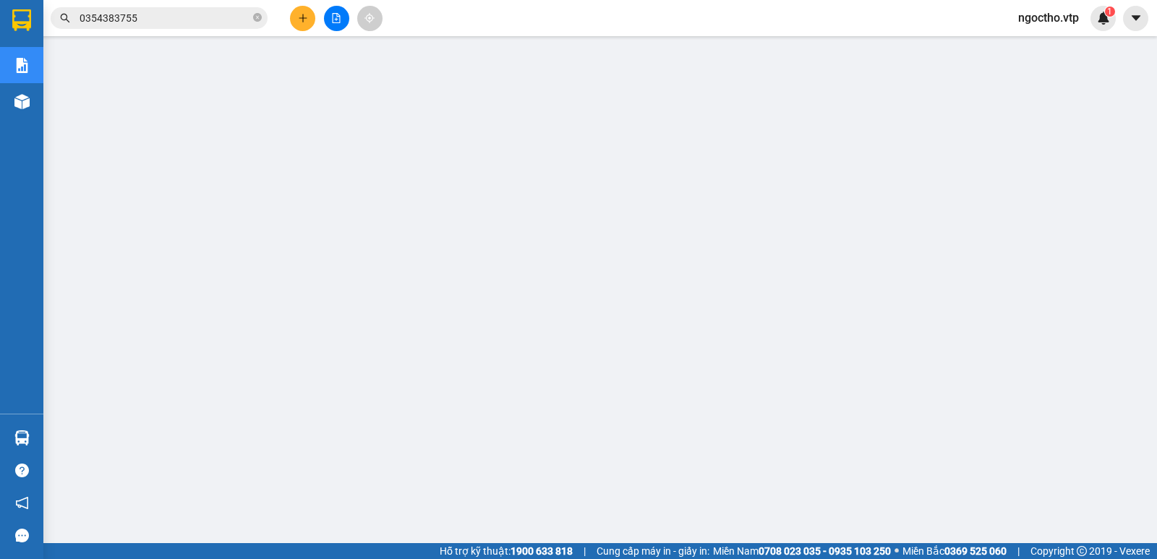
click at [163, 15] on input "0354383755" at bounding box center [165, 18] width 171 height 16
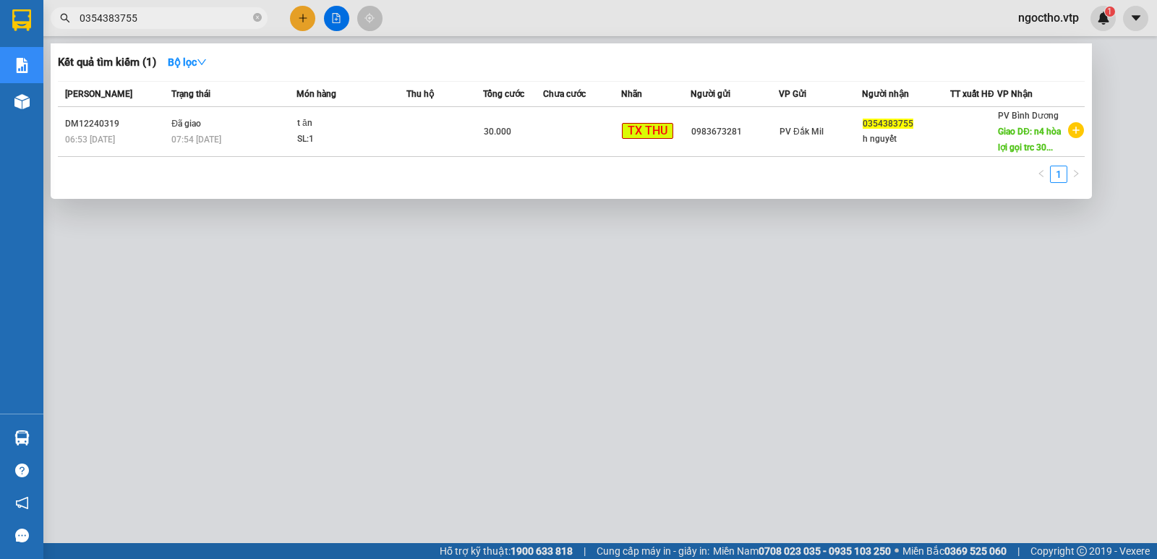
drag, startPoint x: 150, startPoint y: 9, endPoint x: 0, endPoint y: 44, distance: 154.5
click at [0, 44] on section "Kết quả tìm kiếm ( 1 ) Bộ lọc Mã ĐH Trạng thái Món hàng Thu hộ Tổng cước Chưa c…" at bounding box center [578, 279] width 1157 height 559
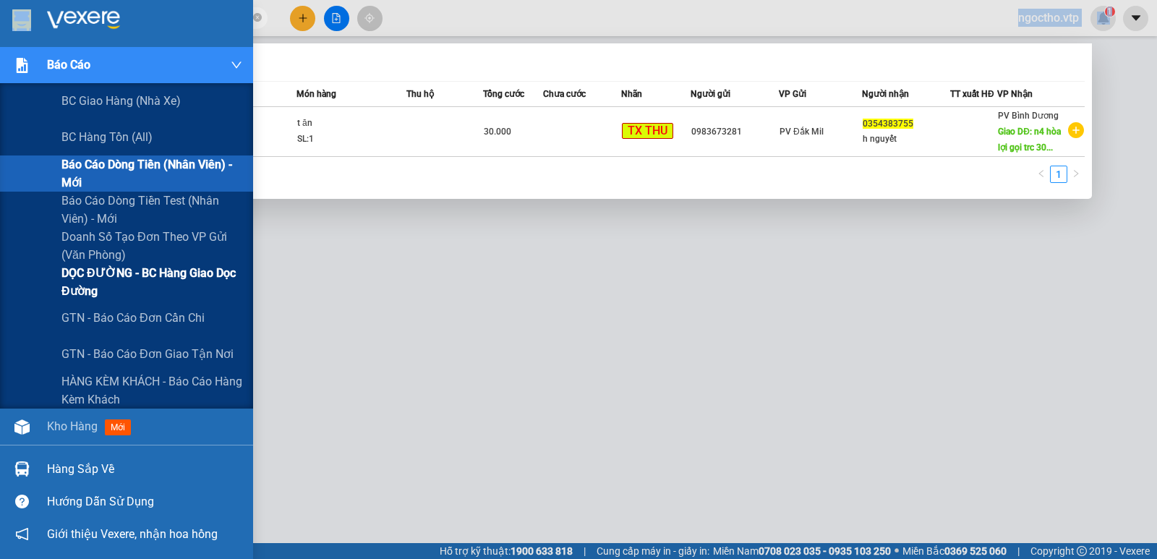
copy div "ngoctho.vtp 1"
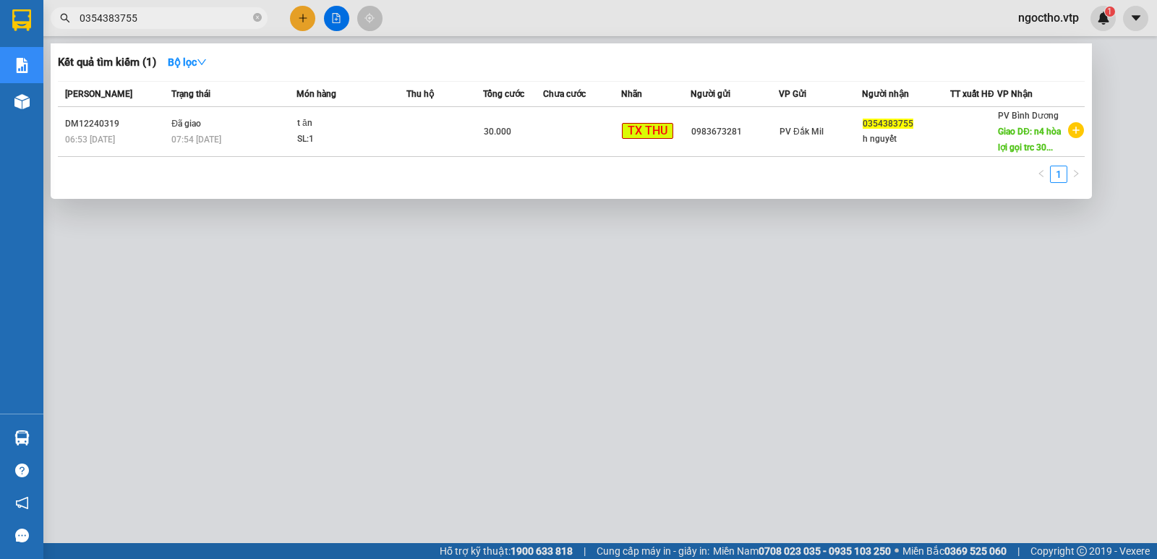
click at [665, 336] on div at bounding box center [578, 279] width 1157 height 559
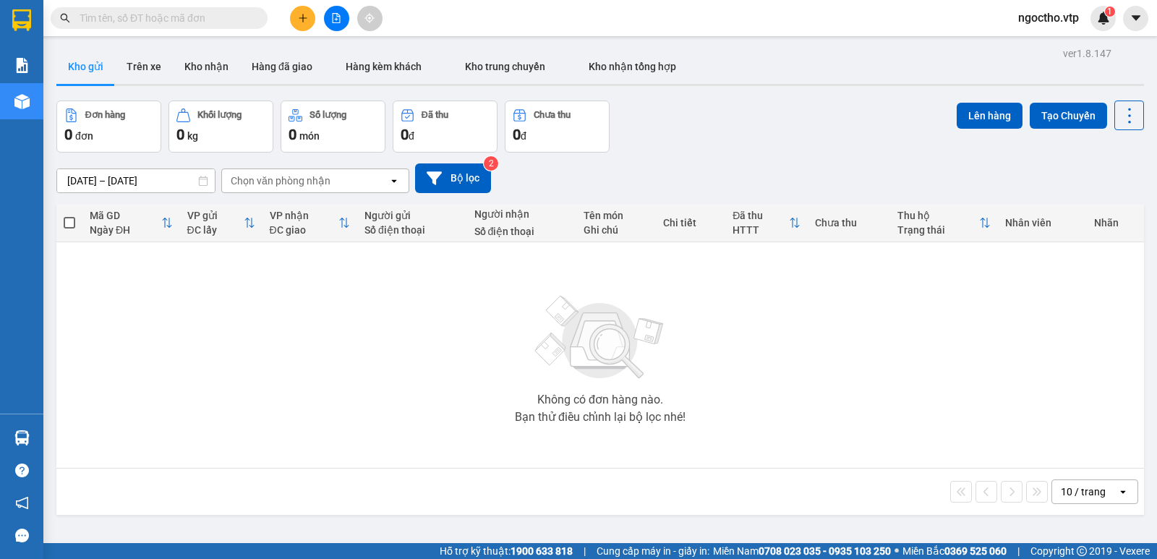
click at [295, 280] on div "Không có đơn hàng nào. Bạn thử điều chỉnh lại bộ lọc nhé!" at bounding box center [600, 355] width 1073 height 217
click at [247, 311] on div "Không có đơn hàng nào. Bạn thử điều chỉnh lại bộ lọc nhé!" at bounding box center [600, 355] width 1073 height 217
click at [1066, 13] on span "ngoctho.vtp" at bounding box center [1049, 18] width 84 height 18
click at [1052, 48] on span "Đăng xuất" at bounding box center [1057, 45] width 61 height 16
